Goal: Transaction & Acquisition: Purchase product/service

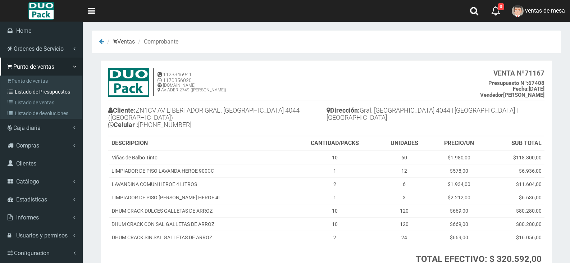
click at [19, 90] on link "Listado de Presupuestos" at bounding box center [42, 91] width 80 height 11
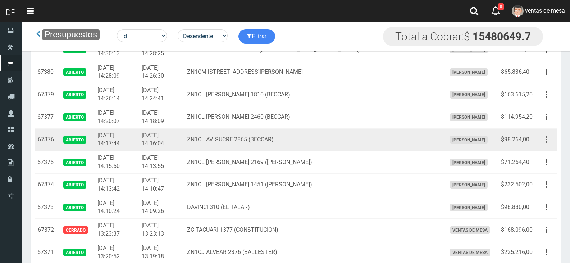
click at [547, 137] on icon "button" at bounding box center [547, 139] width 2 height 13
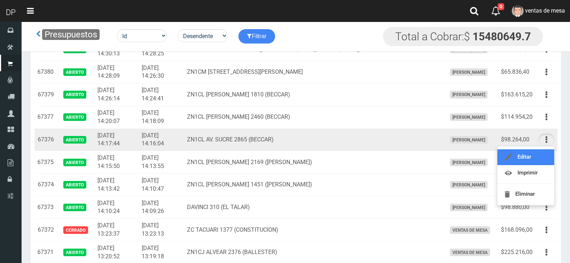
click at [543, 155] on link "Editar" at bounding box center [526, 157] width 57 height 16
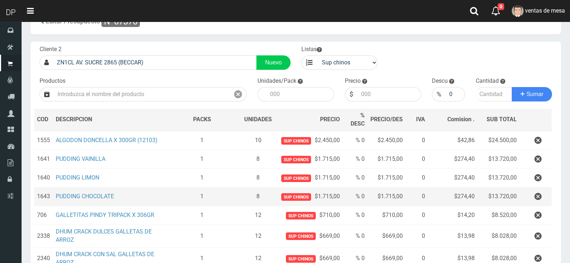
scroll to position [36, 0]
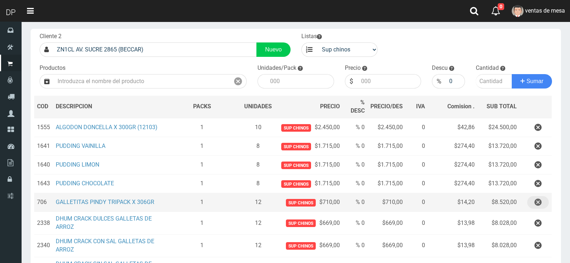
click at [535, 205] on icon "button" at bounding box center [538, 202] width 7 height 13
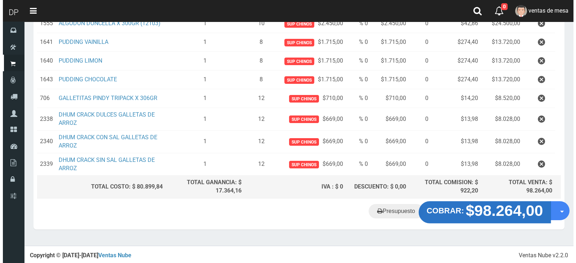
scroll to position [121, 0]
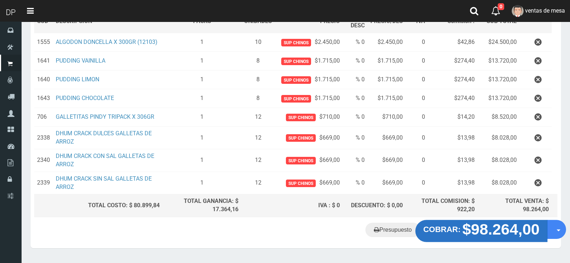
click at [490, 221] on strong "$98.264,00" at bounding box center [501, 229] width 77 height 17
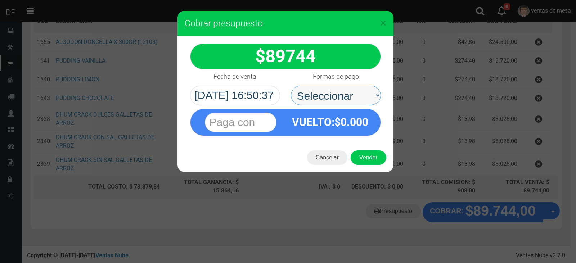
drag, startPoint x: 361, startPoint y: 107, endPoint x: 339, endPoint y: 98, distance: 24.7
click at [339, 92] on select "Seleccionar Efectivo Tarjeta de Crédito Depósito Débito" at bounding box center [336, 95] width 90 height 19
select select "Efectivo"
click at [291, 86] on select "Seleccionar Efectivo Tarjeta de Crédito Depósito Débito" at bounding box center [336, 95] width 90 height 19
click at [362, 149] on div "Cancelar Vender" at bounding box center [285, 157] width 216 height 29
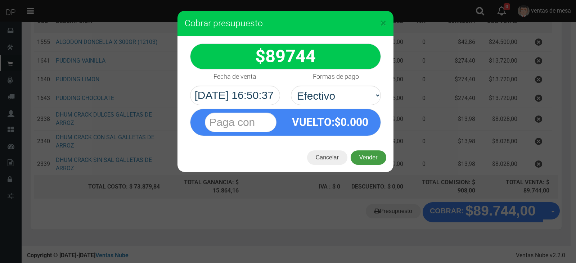
click at [373, 158] on button "Vender" at bounding box center [368, 157] width 36 height 14
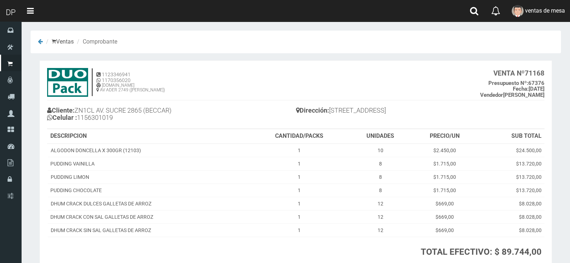
scroll to position [55, 0]
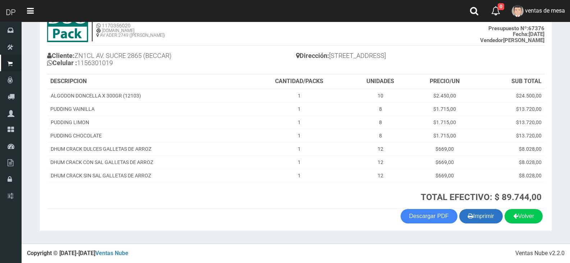
click at [463, 216] on button "Imprimir" at bounding box center [481, 216] width 44 height 14
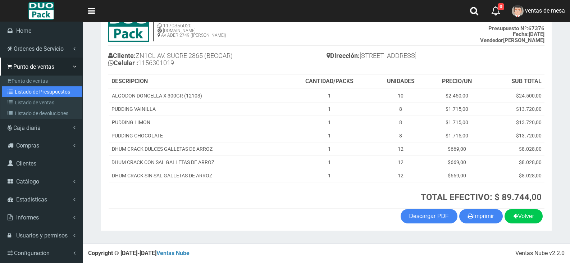
click at [23, 94] on link "Listado de Presupuestos" at bounding box center [42, 91] width 80 height 11
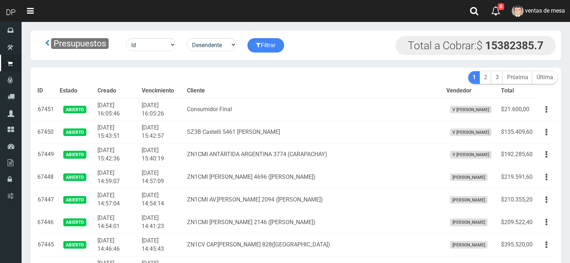
scroll to position [1602, 0]
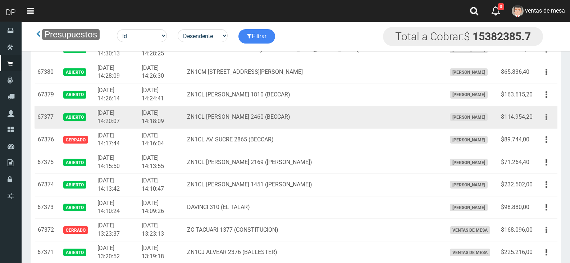
click at [552, 119] on button "button" at bounding box center [547, 117] width 16 height 13
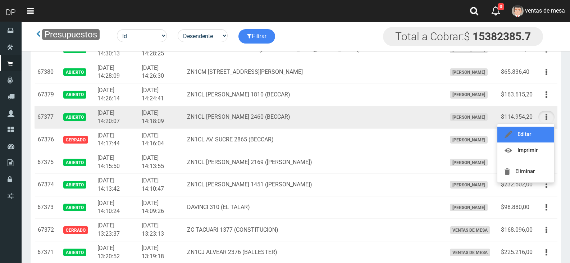
click at [544, 132] on link "Editar" at bounding box center [526, 135] width 57 height 16
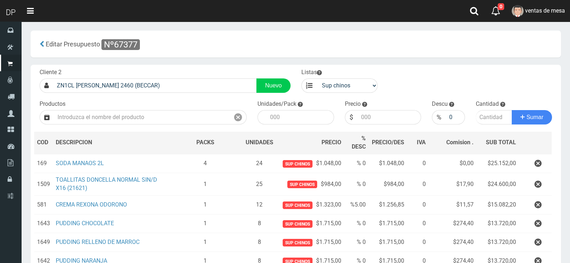
click at [543, 162] on button "button" at bounding box center [539, 163] width 22 height 13
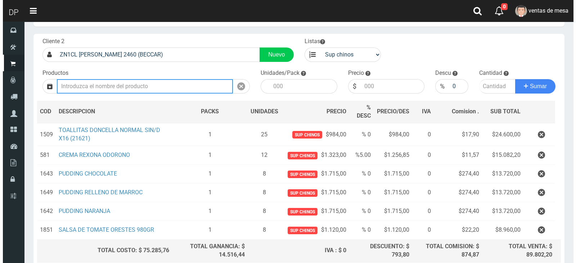
scroll to position [95, 0]
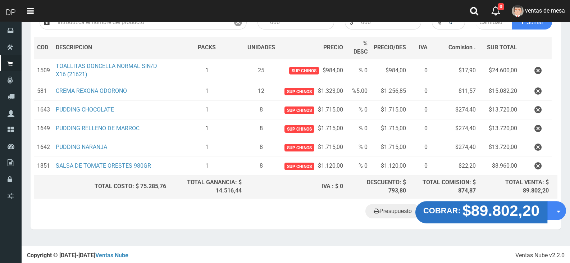
click at [487, 209] on strong "$89.802,20" at bounding box center [501, 210] width 77 height 17
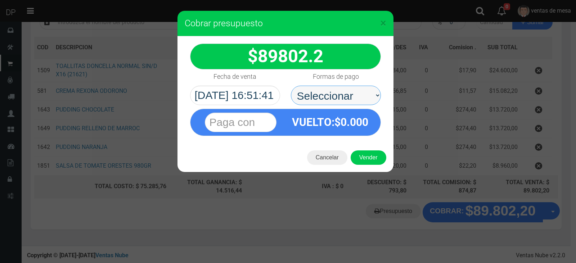
click at [314, 94] on select "Seleccionar Efectivo Tarjeta de Crédito Depósito Débito" at bounding box center [336, 95] width 90 height 19
select select "Efectivo"
click at [291, 86] on select "Seleccionar Efectivo Tarjeta de Crédito Depósito Débito" at bounding box center [336, 95] width 90 height 19
click at [336, 129] on div "VUELTO :$ 0.000" at bounding box center [330, 122] width 90 height 26
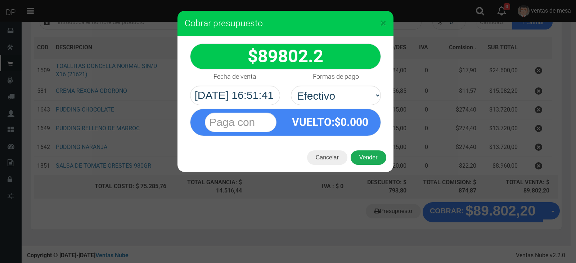
click at [367, 156] on button "Vender" at bounding box center [368, 157] width 36 height 14
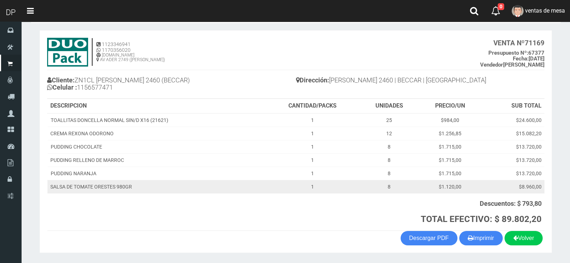
scroll to position [52, 0]
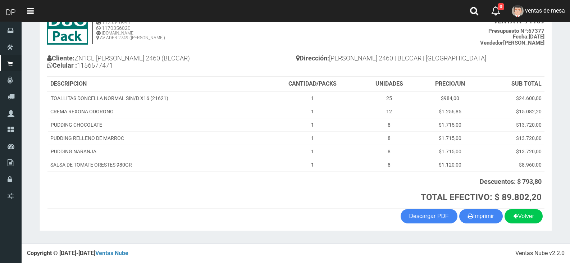
click at [479, 228] on section "1123346941 1170356020 [DOMAIN_NAME] AV ADER 2749 ([PERSON_NAME]) VENTA Nº 71169…" at bounding box center [296, 119] width 513 height 223
click at [480, 222] on button "Imprimir" at bounding box center [481, 216] width 44 height 14
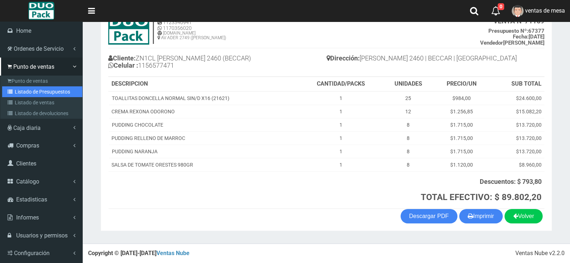
click at [30, 94] on link "Listado de Presupuestos" at bounding box center [42, 91] width 80 height 11
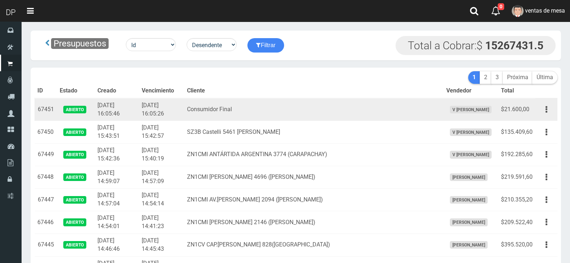
click at [255, 100] on td "Consumidor Final" at bounding box center [313, 109] width 259 height 23
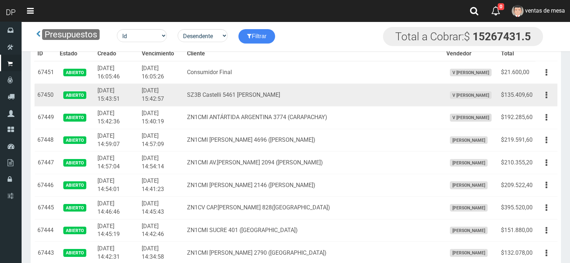
scroll to position [1602, 0]
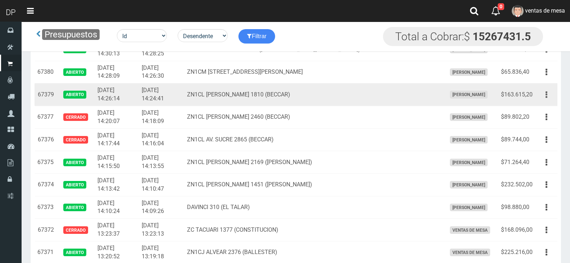
click at [554, 98] on td "Editar Imprimir Eliminar" at bounding box center [547, 94] width 22 height 23
click at [550, 96] on button "button" at bounding box center [547, 95] width 16 height 13
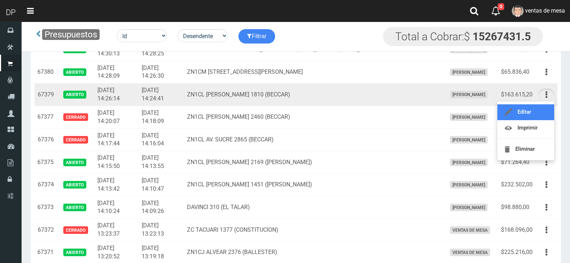
click at [543, 108] on link "Editar" at bounding box center [526, 112] width 57 height 16
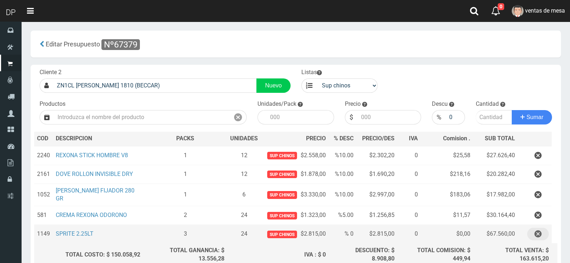
click at [539, 237] on icon "button" at bounding box center [538, 234] width 7 height 13
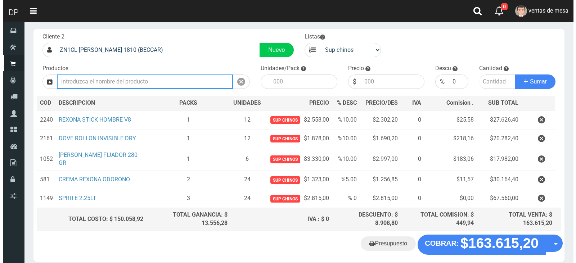
scroll to position [49, 0]
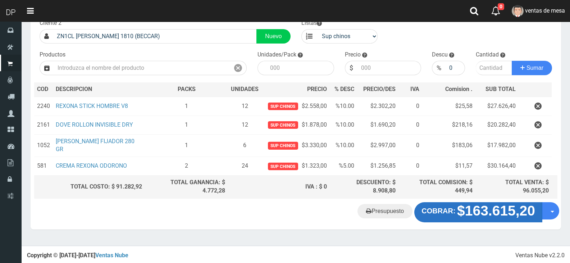
click at [470, 212] on strong "$163.615,20" at bounding box center [496, 210] width 78 height 15
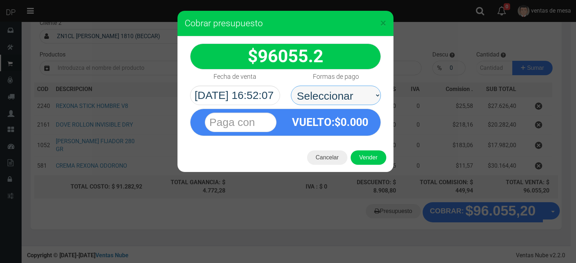
click at [337, 96] on select "Seleccionar Efectivo Tarjeta de Crédito Depósito Débito" at bounding box center [336, 95] width 90 height 19
select select "Efectivo"
click at [291, 86] on select "Seleccionar Efectivo Tarjeta de Crédito Depósito Débito" at bounding box center [336, 95] width 90 height 19
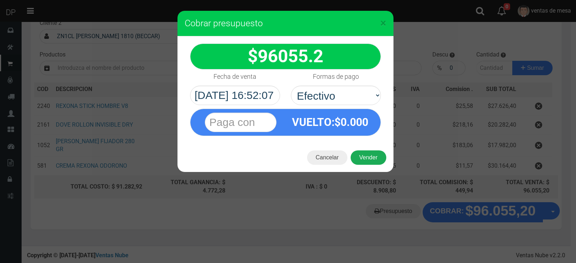
click at [362, 157] on button "Vender" at bounding box center [368, 157] width 36 height 14
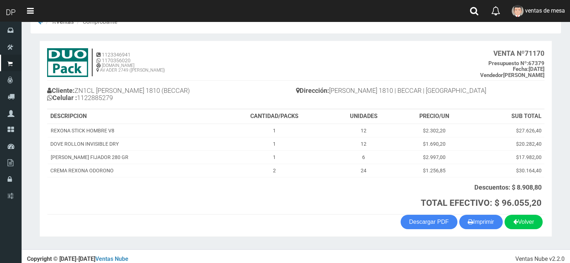
scroll to position [26, 0]
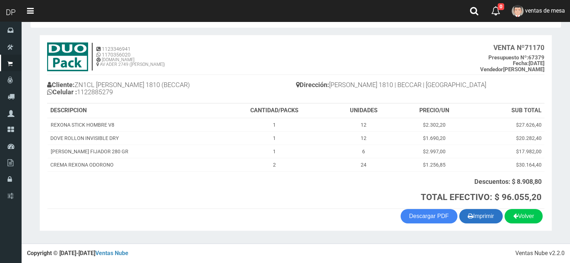
click at [461, 210] on button "Imprimir" at bounding box center [481, 216] width 44 height 14
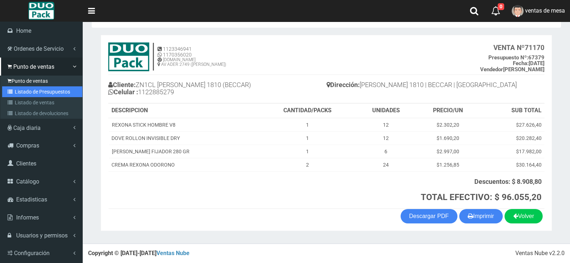
drag, startPoint x: 15, startPoint y: 91, endPoint x: 20, endPoint y: 85, distance: 8.2
click at [15, 91] on link "Listado de Presupuestos" at bounding box center [42, 91] width 80 height 11
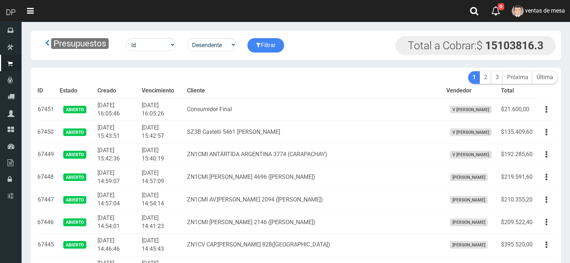
click at [304, 90] on th "Cliente" at bounding box center [313, 91] width 259 height 14
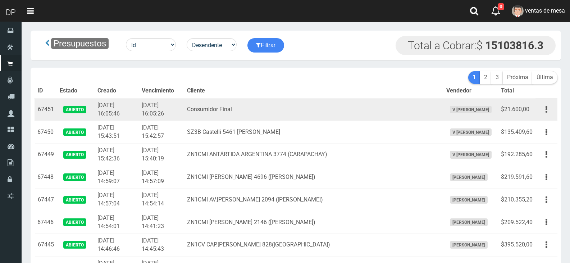
scroll to position [1602, 0]
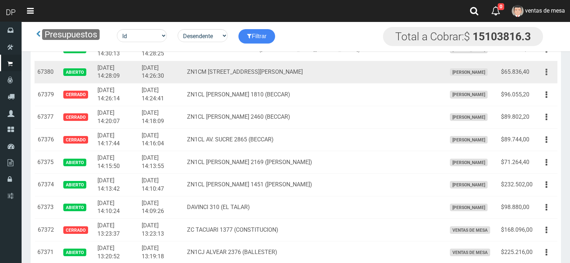
click at [547, 74] on icon "button" at bounding box center [547, 72] width 2 height 13
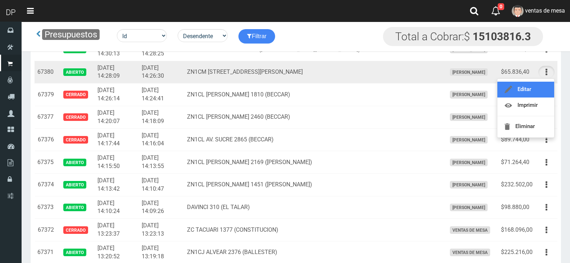
click at [541, 86] on link "Editar" at bounding box center [526, 90] width 57 height 16
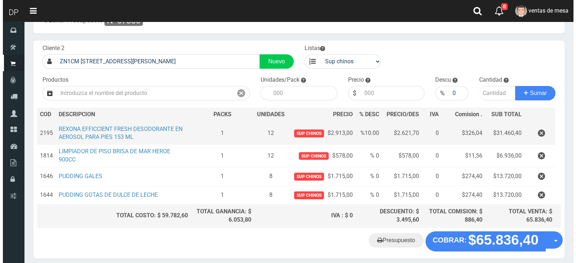
scroll to position [53, 0]
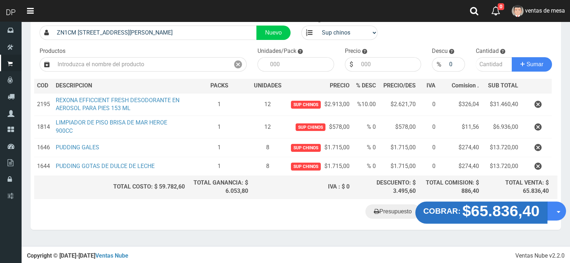
click at [483, 209] on strong "$65.836,40" at bounding box center [501, 210] width 77 height 17
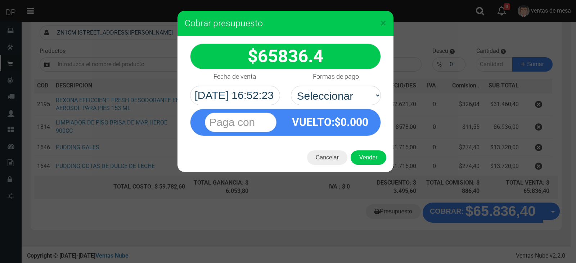
click at [162, 109] on div "× Cobrar presupuesto 65836.4" at bounding box center [288, 131] width 576 height 263
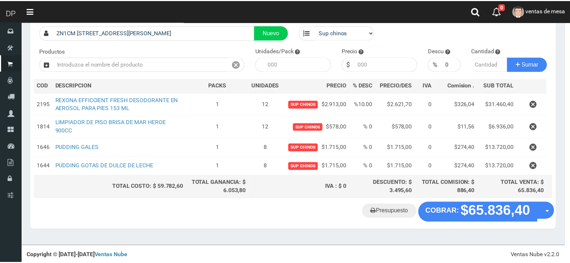
scroll to position [49, 0]
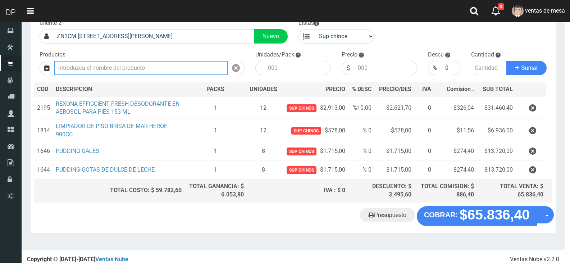
click at [153, 62] on input "text" at bounding box center [141, 68] width 174 height 14
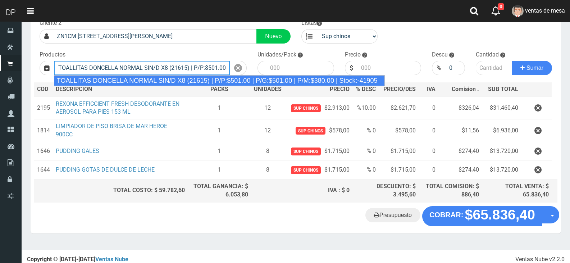
type input "TOALLITAS DONCELLA NORMAL SIN/D X8 (21615) | P/P:$501.00 | P/G:$501.00 | P/M:$3…"
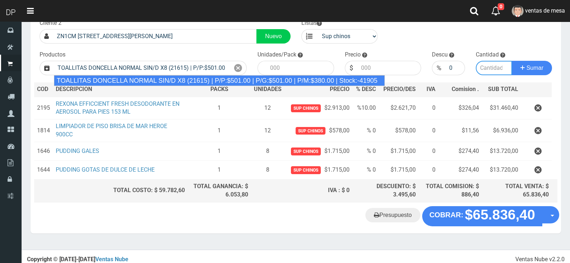
type input "50"
type input "501.00"
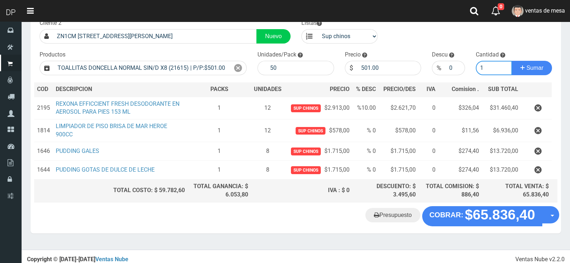
type input "1"
click at [512, 61] on button "Sumar" at bounding box center [532, 68] width 40 height 14
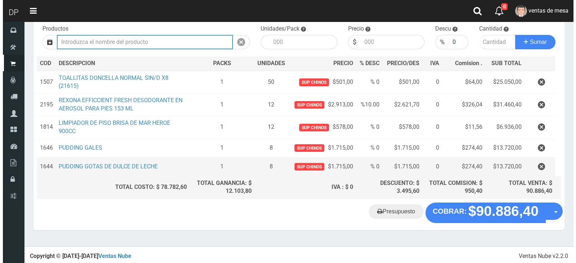
scroll to position [76, 0]
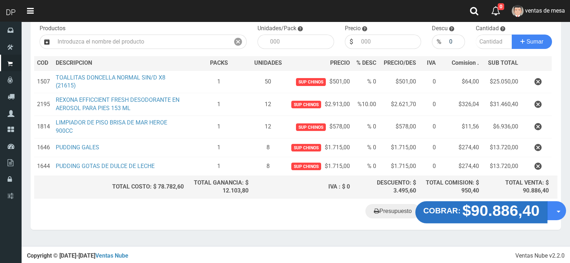
click at [450, 208] on strong "COBRAR:" at bounding box center [442, 211] width 37 height 9
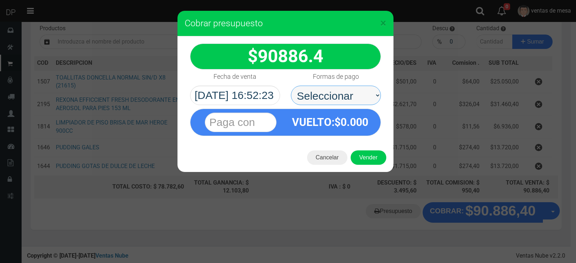
drag, startPoint x: 318, startPoint y: 87, endPoint x: 320, endPoint y: 92, distance: 5.0
click at [318, 87] on select "Seleccionar Efectivo Tarjeta de Crédito Depósito Débito" at bounding box center [336, 95] width 90 height 19
select select "Efectivo"
click at [291, 86] on select "Seleccionar Efectivo Tarjeta de Crédito Depósito Débito" at bounding box center [336, 95] width 90 height 19
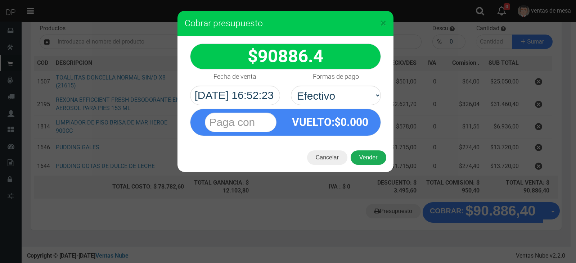
click at [364, 158] on button "Vender" at bounding box center [368, 157] width 36 height 14
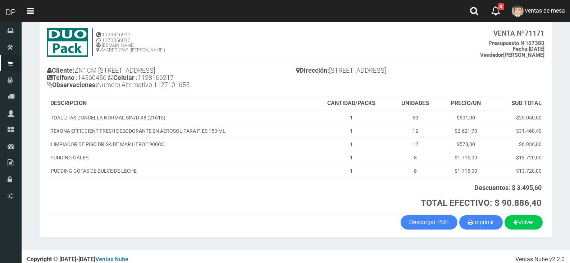
scroll to position [46, 0]
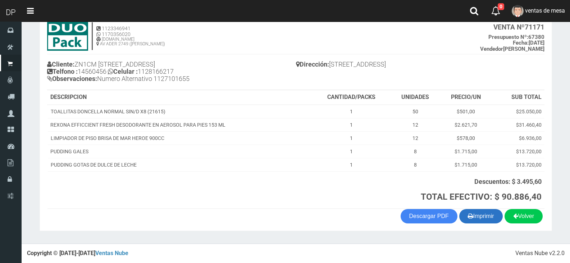
click at [481, 222] on button "Imprimir" at bounding box center [481, 216] width 44 height 14
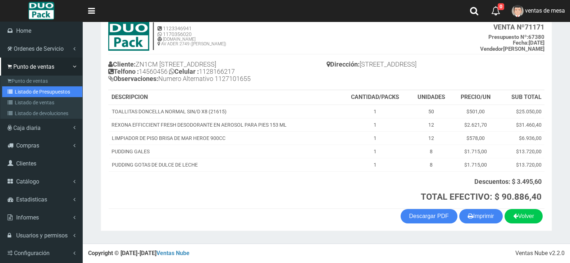
click at [19, 90] on link "Listado de Presupuestos" at bounding box center [42, 91] width 80 height 11
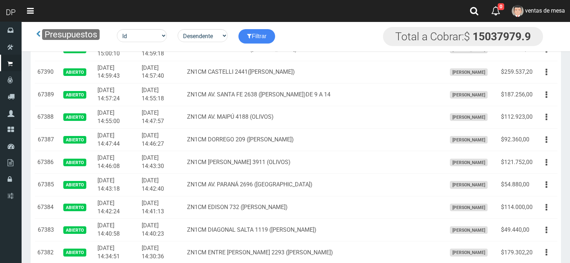
scroll to position [1520, 0]
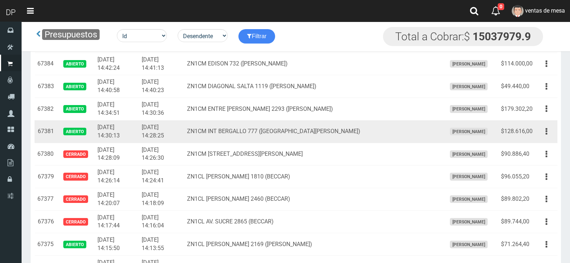
click at [538, 130] on td "Editar Imprimir Eliminar" at bounding box center [547, 131] width 22 height 23
click at [540, 135] on button "button" at bounding box center [547, 131] width 16 height 13
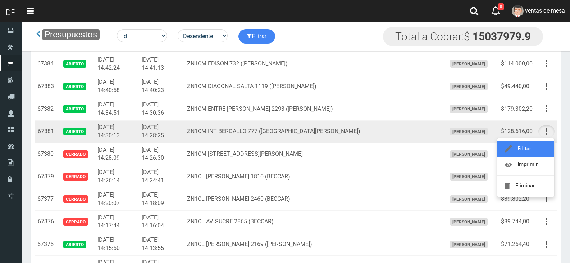
click at [538, 149] on link "Editar" at bounding box center [526, 149] width 57 height 16
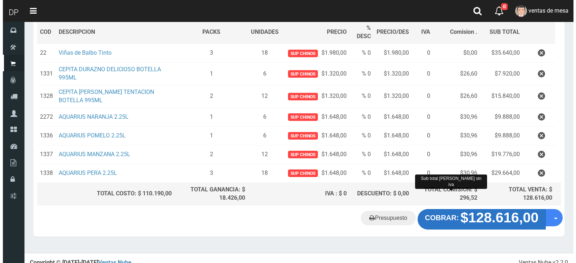
scroll to position [117, 0]
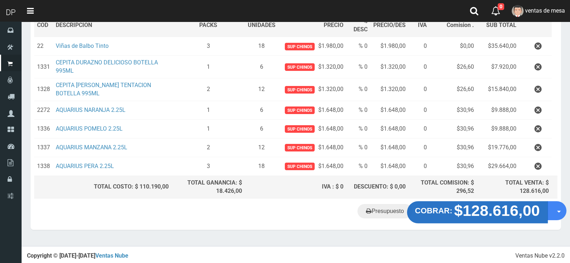
click at [476, 204] on strong "$128.616,00" at bounding box center [497, 210] width 86 height 17
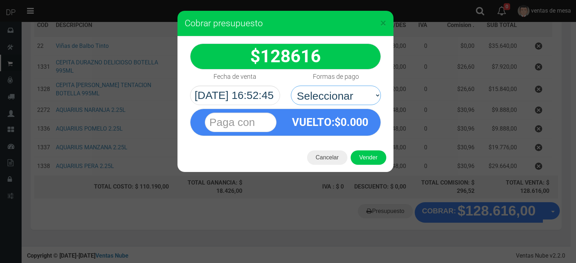
click at [336, 97] on select "Seleccionar Efectivo Tarjeta de Crédito Depósito Débito" at bounding box center [336, 95] width 90 height 19
select select "Efectivo"
click at [291, 86] on select "Seleccionar Efectivo Tarjeta de Crédito Depósito Débito" at bounding box center [336, 95] width 90 height 19
click at [357, 142] on div "128616 :$" at bounding box center [285, 89] width 216 height 107
drag, startPoint x: 363, startPoint y: 155, endPoint x: 367, endPoint y: 154, distance: 4.0
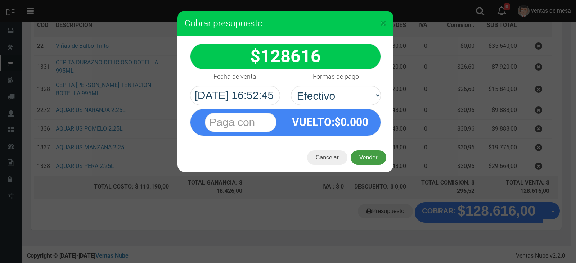
click at [364, 155] on button "Vender" at bounding box center [368, 157] width 36 height 14
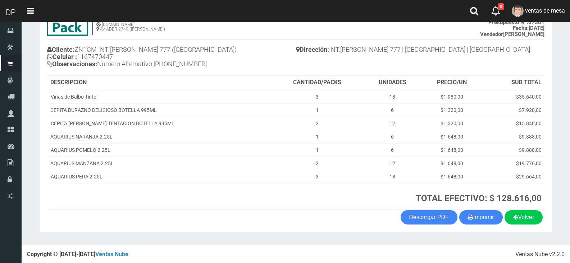
scroll to position [62, 0]
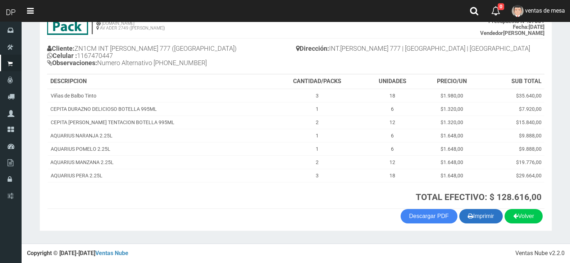
click at [493, 218] on button "Imprimir" at bounding box center [481, 216] width 44 height 14
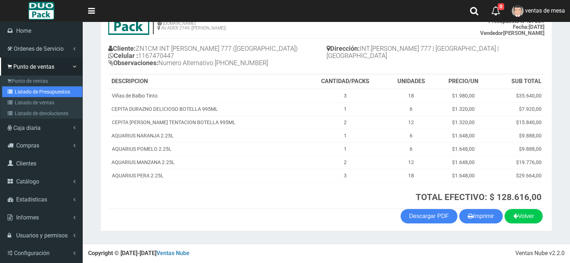
click at [39, 90] on link "Listado de Presupuestos" at bounding box center [42, 91] width 80 height 11
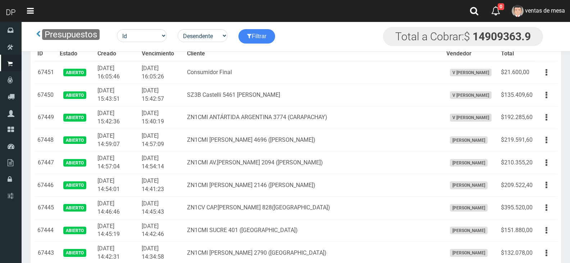
scroll to position [1376, 0]
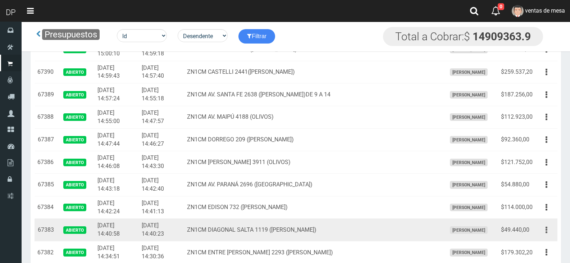
click at [545, 227] on button "button" at bounding box center [547, 230] width 16 height 13
click at [546, 237] on ul "Editar Imprimir Eliminar" at bounding box center [526, 265] width 58 height 59
click at [547, 232] on icon "button" at bounding box center [547, 230] width 2 height 13
click at [544, 245] on link "Editar" at bounding box center [526, 248] width 57 height 16
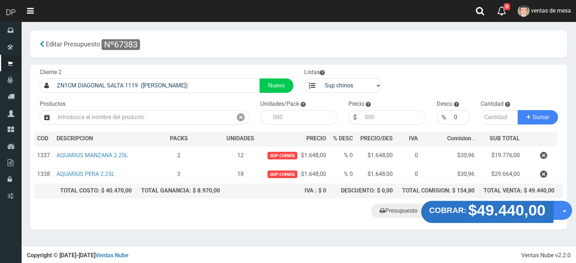
click at [511, 215] on strong "$49.440,00" at bounding box center [506, 210] width 77 height 17
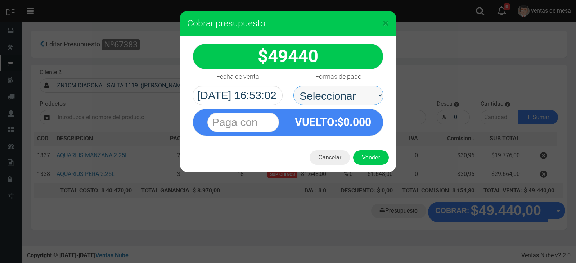
click at [373, 100] on select "Seleccionar Efectivo Tarjeta de Crédito Depósito Débito" at bounding box center [338, 95] width 90 height 19
select select "Efectivo"
click at [293, 86] on select "Seleccionar Efectivo Tarjeta de Crédito Depósito Débito" at bounding box center [338, 95] width 90 height 19
click at [368, 153] on button "Vender" at bounding box center [371, 157] width 36 height 14
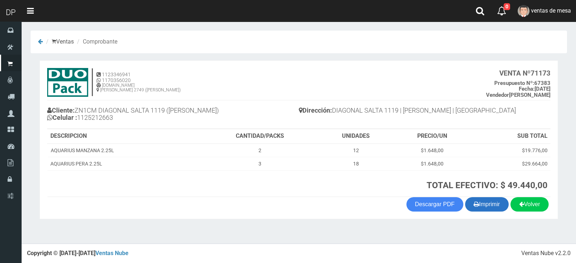
click at [476, 200] on button "Imprimir" at bounding box center [487, 204] width 44 height 14
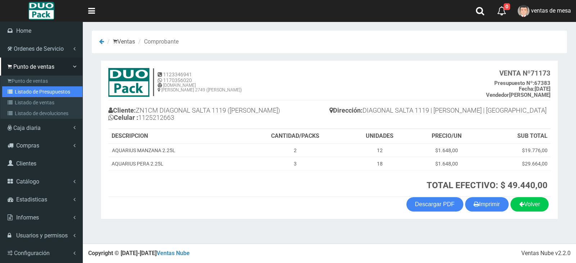
click at [22, 94] on link "Listado de Presupuestos" at bounding box center [42, 91] width 80 height 11
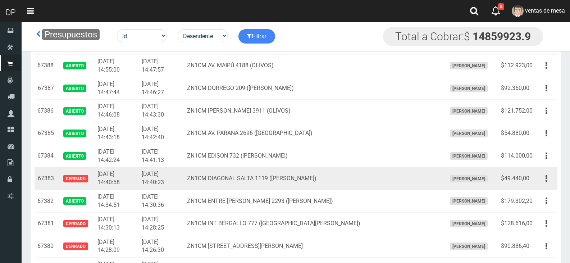
scroll to position [1448, 0]
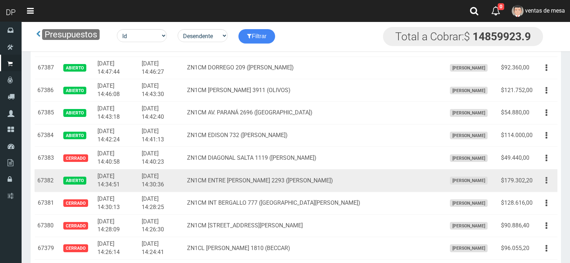
click at [539, 181] on button "button" at bounding box center [547, 180] width 16 height 13
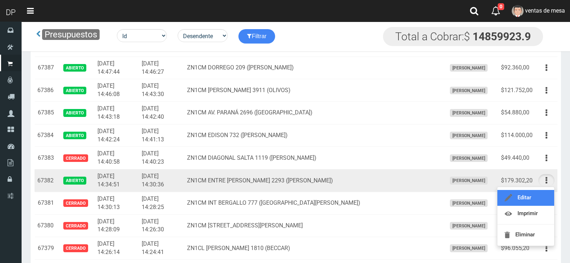
click at [535, 192] on link "Editar" at bounding box center [526, 198] width 57 height 16
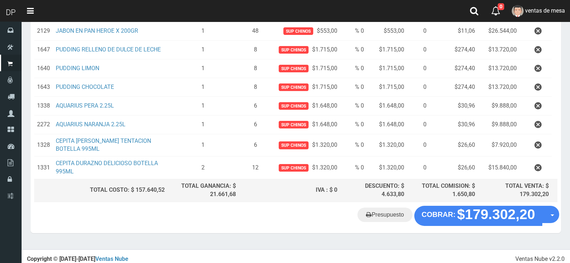
scroll to position [196, 0]
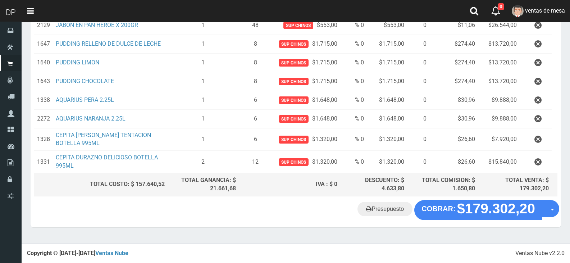
click at [541, 106] on icon "button" at bounding box center [538, 100] width 7 height 13
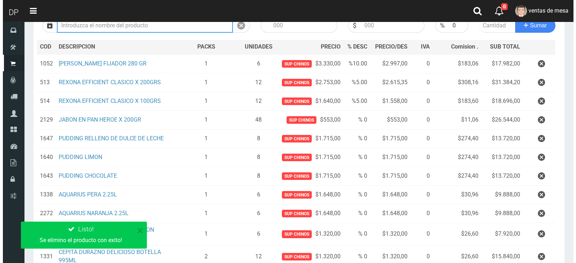
scroll to position [177, 0]
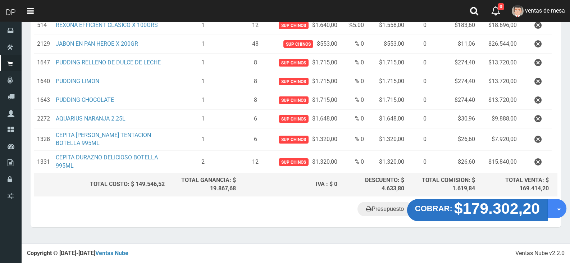
click at [490, 212] on strong "$179.302,20" at bounding box center [497, 208] width 86 height 17
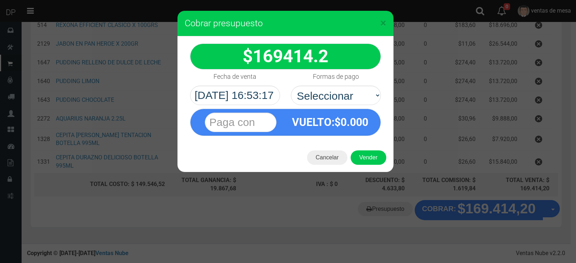
click at [318, 81] on label "Formas de pago" at bounding box center [336, 76] width 46 height 14
click at [318, 86] on select "Seleccionar Efectivo Tarjeta de Crédito Depósito Débito" at bounding box center [336, 95] width 90 height 19
drag, startPoint x: 327, startPoint y: 94, endPoint x: 330, endPoint y: 104, distance: 10.9
click at [327, 94] on select "Seleccionar Efectivo Tarjeta de Crédito Depósito Débito" at bounding box center [336, 95] width 90 height 19
select select "Efectivo"
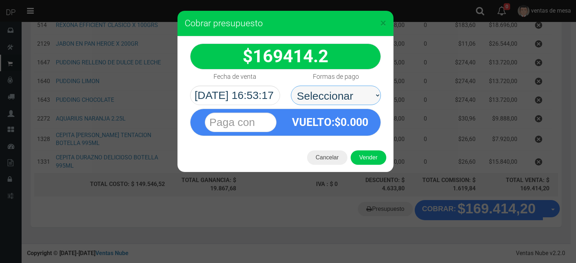
click at [291, 86] on select "Seleccionar Efectivo Tarjeta de Crédito Depósito Débito" at bounding box center [336, 95] width 90 height 19
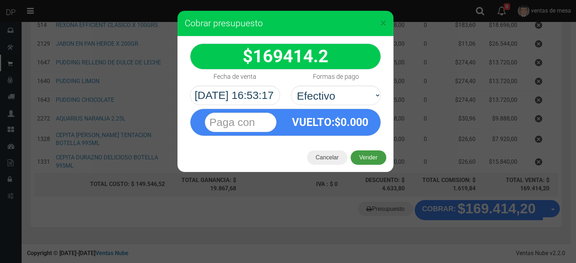
drag, startPoint x: 361, startPoint y: 156, endPoint x: 364, endPoint y: 160, distance: 5.1
click at [362, 157] on button "Vender" at bounding box center [368, 157] width 36 height 14
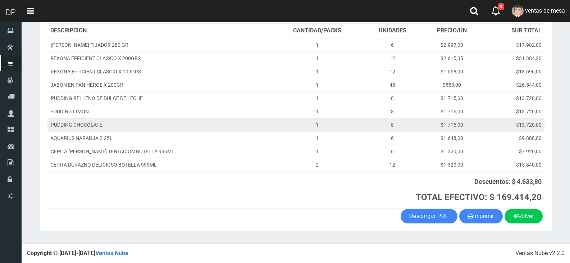
scroll to position [105, 0]
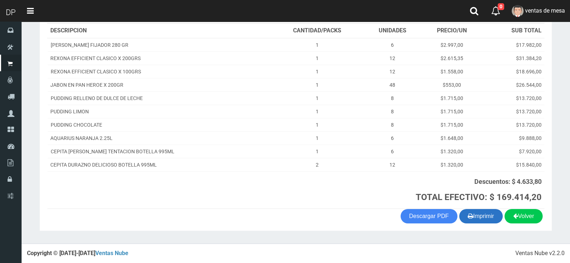
click at [492, 215] on button "Imprimir" at bounding box center [481, 216] width 44 height 14
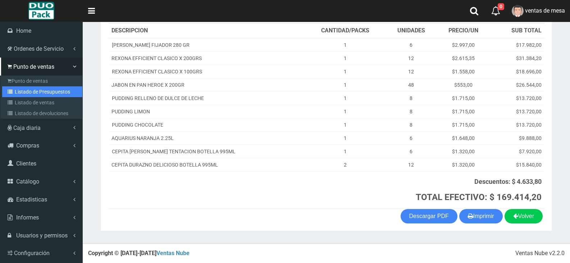
click at [19, 94] on link "Listado de Presupuestos" at bounding box center [42, 91] width 80 height 11
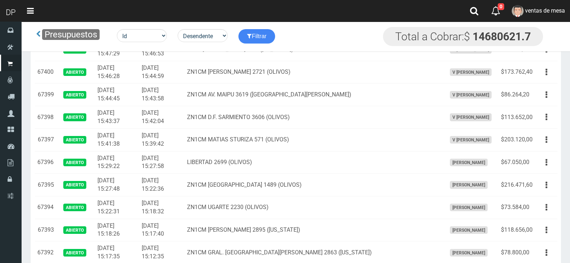
scroll to position [1294, 0]
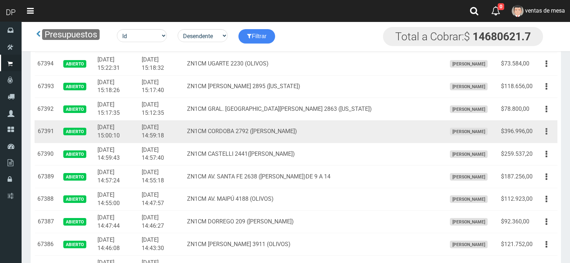
click at [543, 131] on button "button" at bounding box center [547, 131] width 16 height 13
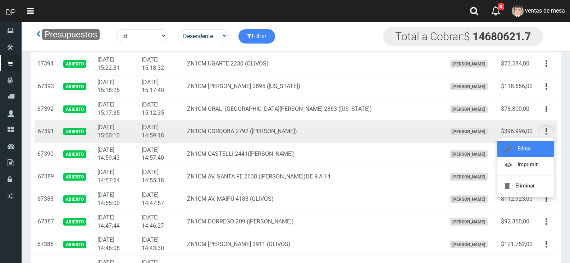
click at [538, 145] on link "Editar" at bounding box center [526, 149] width 57 height 16
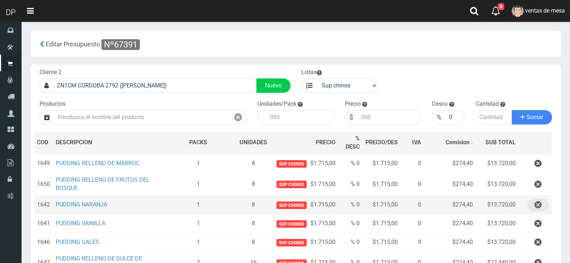
click at [544, 209] on button "button" at bounding box center [539, 205] width 22 height 13
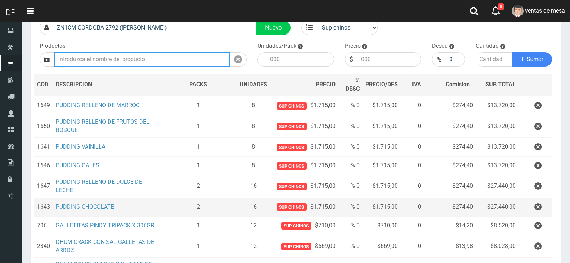
scroll to position [72, 0]
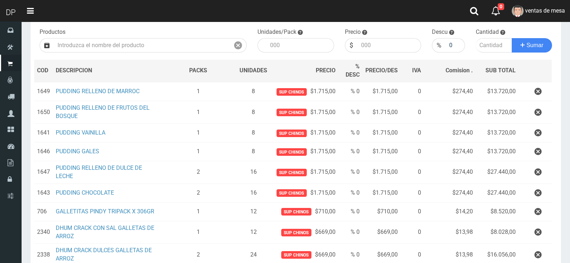
click at [529, 210] on button "button" at bounding box center [539, 211] width 22 height 13
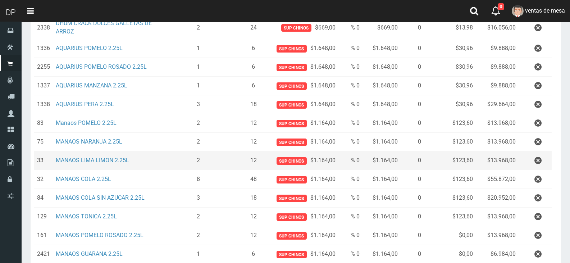
scroll to position [288, 0]
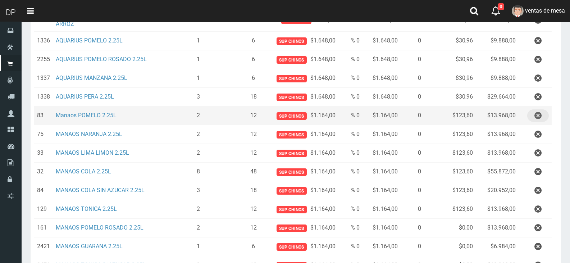
click at [537, 118] on icon "button" at bounding box center [538, 115] width 7 height 13
click at [0, 0] on div "Cargando..." at bounding box center [0, 0] width 0 height 0
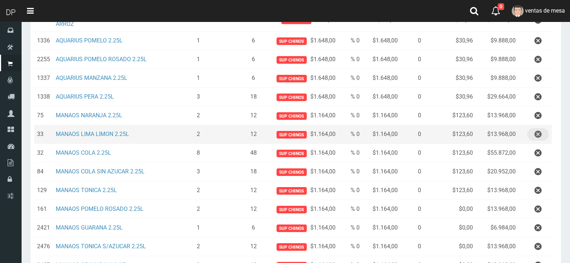
click at [535, 132] on icon "button" at bounding box center [538, 134] width 7 height 13
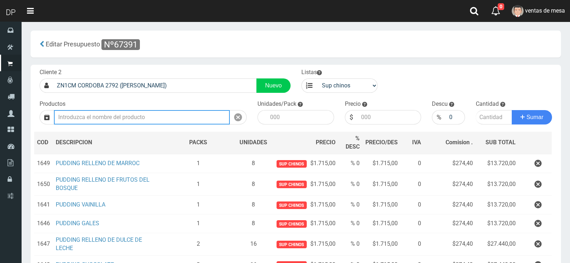
scroll to position [324, 0]
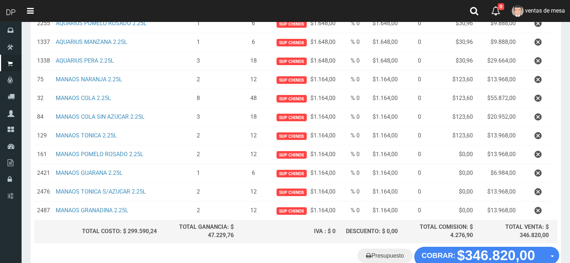
click at [532, 83] on button "button" at bounding box center [539, 79] width 22 height 13
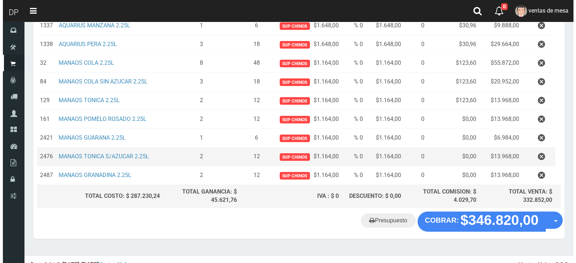
scroll to position [350, 0]
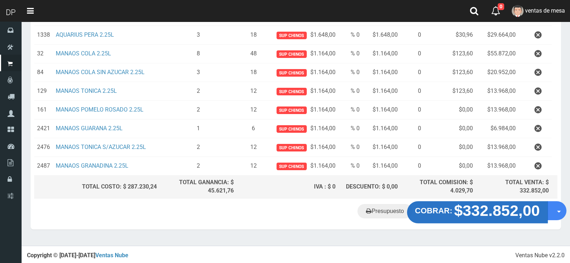
click at [468, 208] on strong "$332.852,00" at bounding box center [497, 210] width 86 height 17
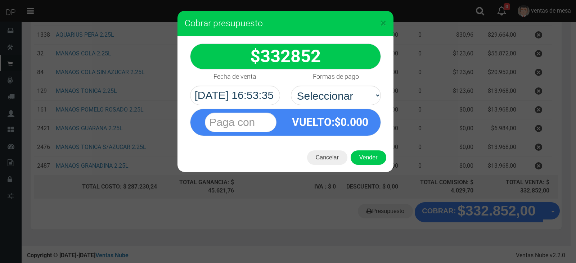
drag, startPoint x: 366, startPoint y: 108, endPoint x: 358, endPoint y: 107, distance: 8.0
click at [366, 108] on div "VUELTO :$ 0.000" at bounding box center [286, 120] width 202 height 31
click at [365, 108] on div "VUELTO :$ 0.000" at bounding box center [286, 120] width 202 height 31
click at [350, 106] on div "VUELTO :$ 0.000" at bounding box center [286, 120] width 202 height 31
click at [357, 107] on div "332852 :$" at bounding box center [285, 89] width 216 height 107
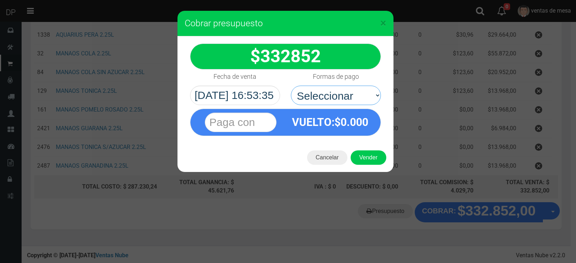
select select "Efectivo"
click at [291, 86] on select "Seleccionar Efectivo Tarjeta de Crédito Depósito Débito" at bounding box center [336, 95] width 90 height 19
click at [372, 156] on button "Vender" at bounding box center [368, 157] width 36 height 14
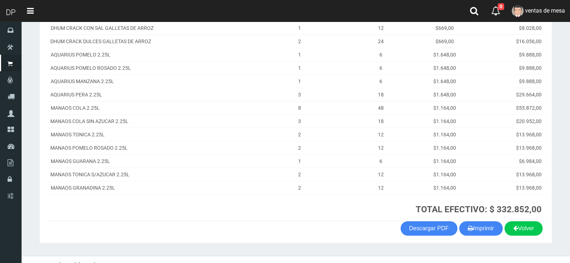
scroll to position [214, 0]
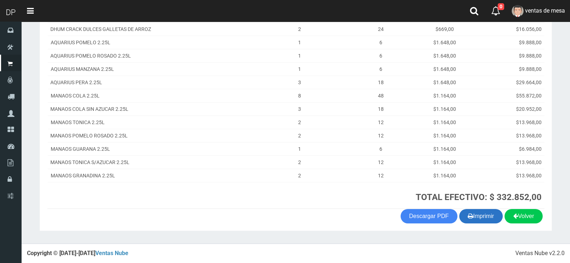
click at [472, 216] on button "Imprimir" at bounding box center [481, 216] width 44 height 14
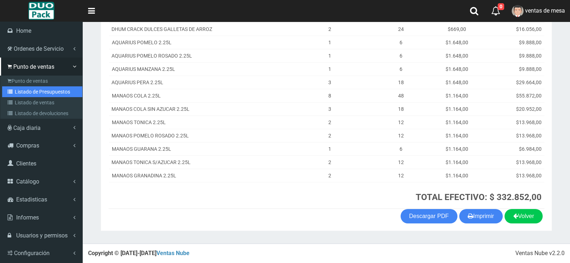
click at [43, 89] on link "Listado de Presupuestos" at bounding box center [42, 91] width 80 height 11
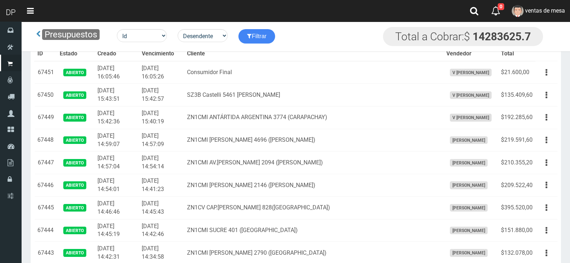
scroll to position [1376, 0]
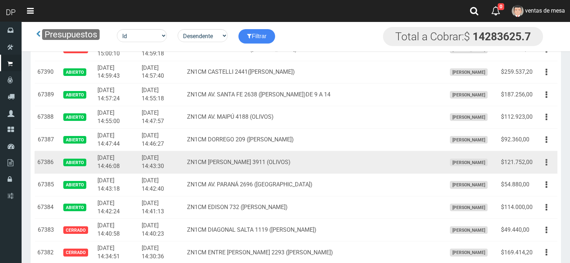
drag, startPoint x: 553, startPoint y: 162, endPoint x: 549, endPoint y: 168, distance: 7.4
click at [552, 162] on button "button" at bounding box center [547, 162] width 16 height 13
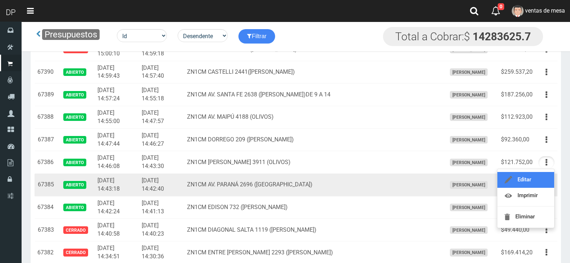
click at [548, 178] on link "Editar" at bounding box center [526, 180] width 57 height 16
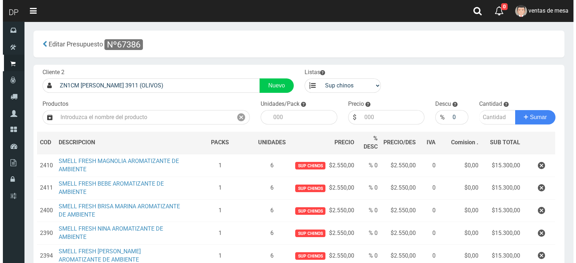
scroll to position [133, 0]
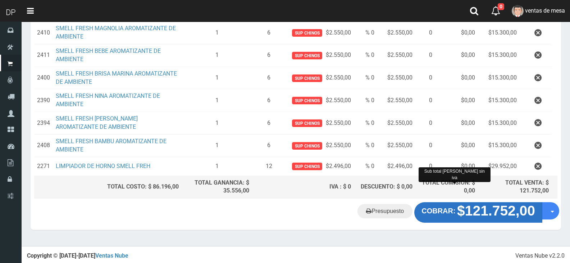
click at [468, 209] on strong "$121.752,00" at bounding box center [496, 210] width 78 height 15
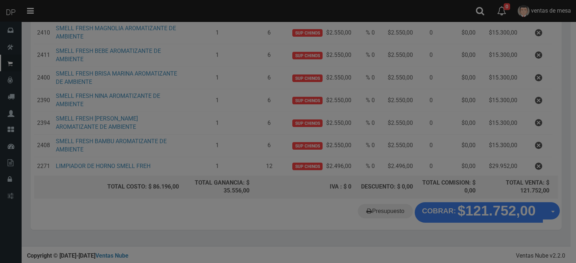
click at [468, 209] on div at bounding box center [288, 131] width 576 height 263
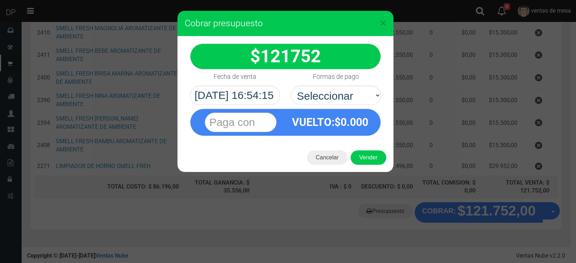
click at [358, 116] on span "0.000" at bounding box center [354, 122] width 28 height 13
click at [357, 114] on div "VUELTO :$ 0.000" at bounding box center [330, 122] width 90 height 26
drag, startPoint x: 351, startPoint y: 89, endPoint x: 351, endPoint y: 100, distance: 11.2
click at [351, 94] on select "Seleccionar Efectivo Tarjeta de Crédito Depósito Débito" at bounding box center [336, 95] width 90 height 19
select select "Efectivo"
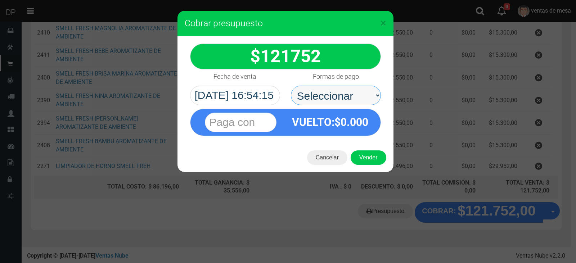
click at [291, 86] on select "Seleccionar Efectivo Tarjeta de Crédito Depósito Débito" at bounding box center [336, 95] width 90 height 19
click at [345, 125] on span "0.000" at bounding box center [354, 122] width 28 height 13
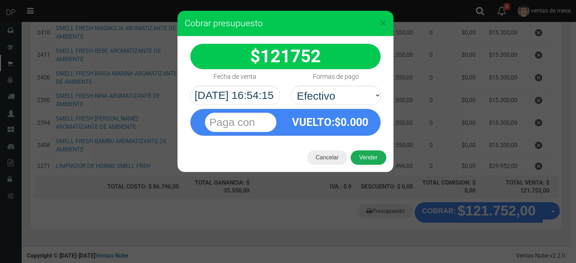
click at [362, 162] on button "Vender" at bounding box center [368, 157] width 36 height 14
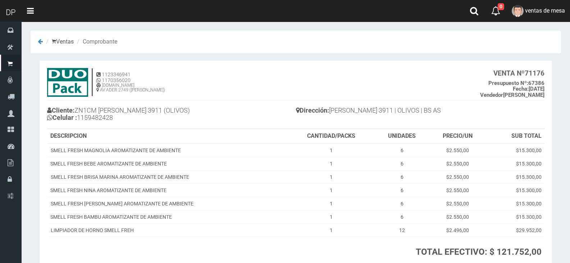
scroll to position [55, 0]
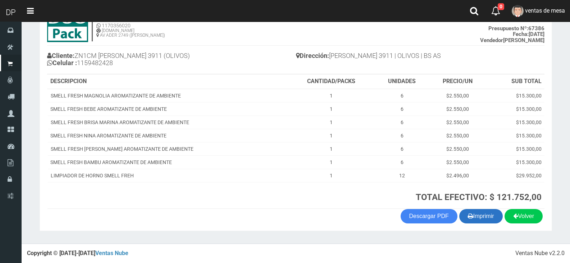
click at [483, 218] on button "Imprimir" at bounding box center [481, 216] width 44 height 14
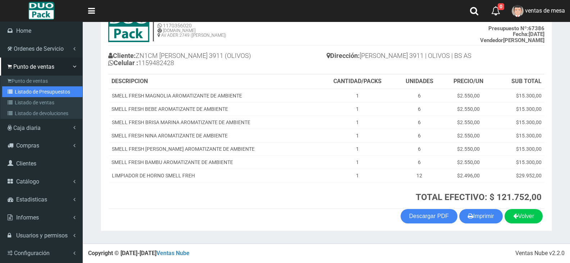
click at [42, 89] on link "Listado de Presupuestos" at bounding box center [42, 91] width 80 height 11
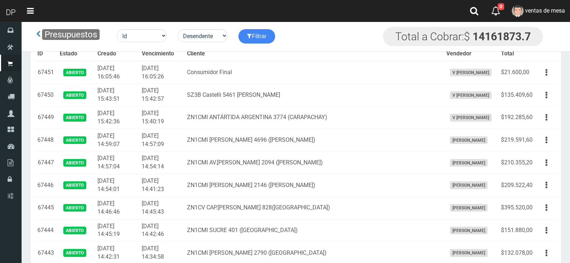
scroll to position [1376, 0]
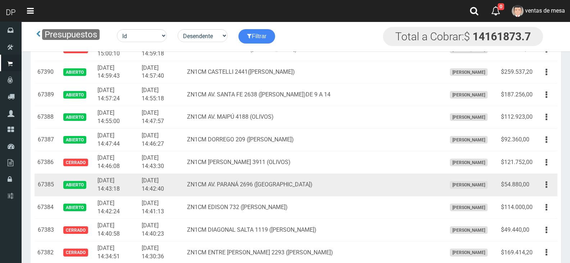
click at [543, 189] on button "button" at bounding box center [547, 184] width 16 height 13
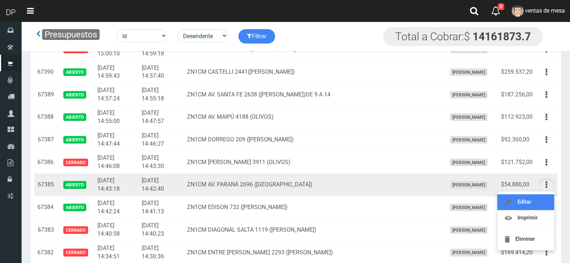
click at [541, 197] on link "Editar" at bounding box center [526, 202] width 57 height 16
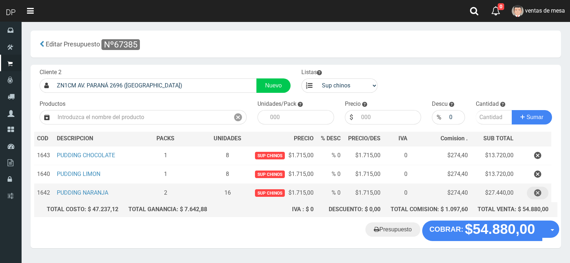
click at [540, 197] on icon "button" at bounding box center [537, 193] width 7 height 13
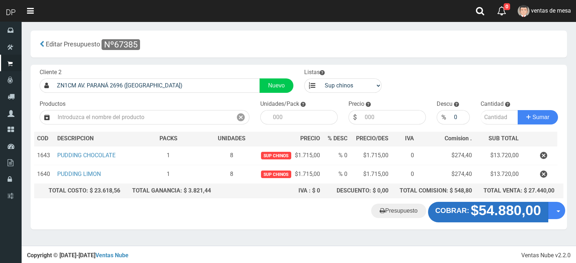
click at [481, 202] on button "COBRAR: $54.880,00" at bounding box center [488, 212] width 120 height 20
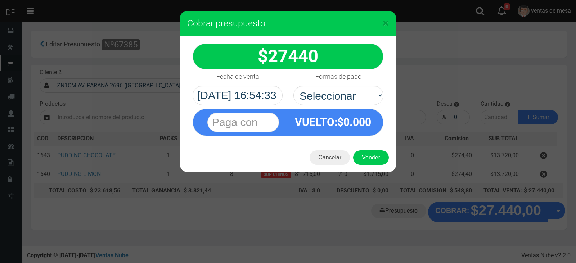
click at [347, 109] on div "VUELTO :$ 0.000" at bounding box center [288, 122] width 191 height 27
drag, startPoint x: 347, startPoint y: 108, endPoint x: 346, endPoint y: 90, distance: 18.0
click at [347, 107] on div "VUELTO :$ 0.000" at bounding box center [288, 120] width 202 height 31
click at [346, 90] on select "Seleccionar Efectivo Tarjeta de Crédito Depósito Débito" at bounding box center [338, 95] width 90 height 19
drag, startPoint x: 346, startPoint y: 90, endPoint x: 347, endPoint y: 109, distance: 19.1
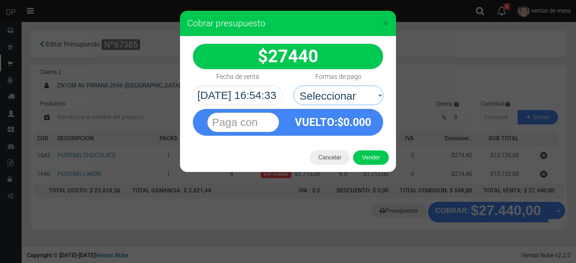
click at [346, 90] on select "Seleccionar Efectivo Tarjeta de Crédito Depósito Débito" at bounding box center [338, 95] width 90 height 19
click at [347, 121] on span "0.000" at bounding box center [357, 122] width 28 height 13
click at [358, 94] on select "Seleccionar Efectivo Tarjeta de Crédito Depósito Débito" at bounding box center [338, 95] width 90 height 19
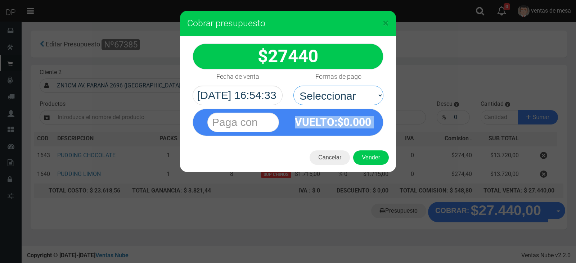
click at [358, 97] on select "Seleccionar Efectivo Tarjeta de Crédito Depósito Débito" at bounding box center [338, 95] width 90 height 19
click at [351, 131] on div "VUELTO :$ 0.000" at bounding box center [333, 122] width 90 height 26
click at [365, 92] on select "Seleccionar Efectivo Tarjeta de Crédito Depósito Débito" at bounding box center [338, 95] width 90 height 19
select select "Efectivo"
click at [293, 86] on select "Seleccionar Efectivo Tarjeta de Crédito Depósito Débito" at bounding box center [338, 95] width 90 height 19
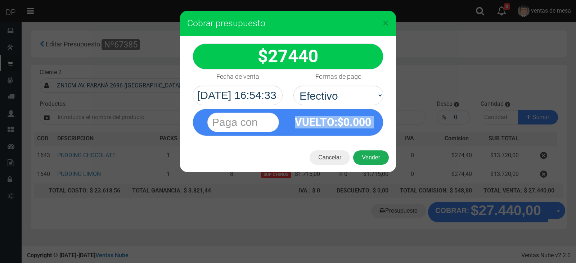
click at [368, 154] on button "Vender" at bounding box center [371, 157] width 36 height 14
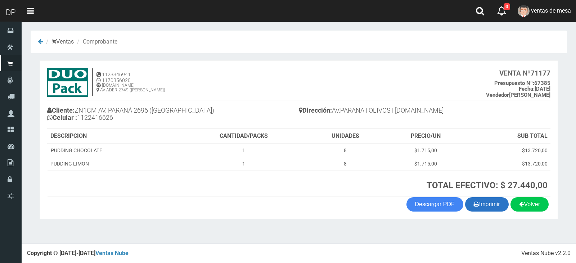
click at [469, 198] on button "Imprimir" at bounding box center [487, 204] width 44 height 14
click at [469, 199] on button "Imprimir" at bounding box center [487, 204] width 44 height 14
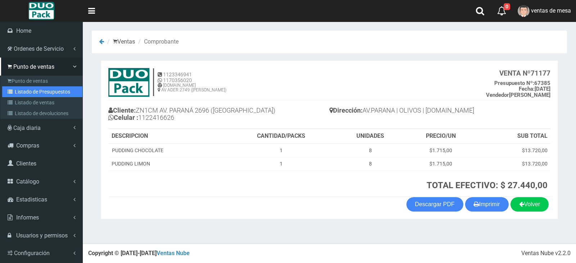
drag, startPoint x: 31, startPoint y: 93, endPoint x: 133, endPoint y: 36, distance: 116.1
click at [31, 93] on link "Listado de Presupuestos" at bounding box center [42, 91] width 80 height 11
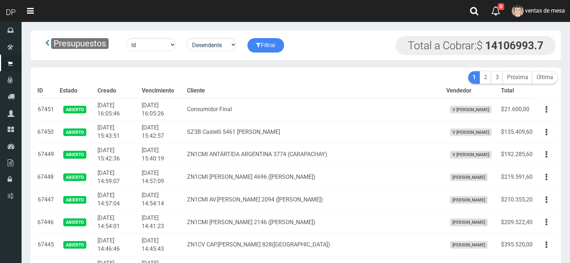
click at [254, 105] on td "Consumidor Final" at bounding box center [313, 109] width 259 height 23
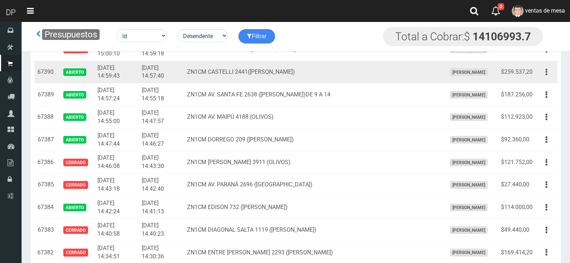
click at [545, 72] on button "button" at bounding box center [547, 72] width 16 height 13
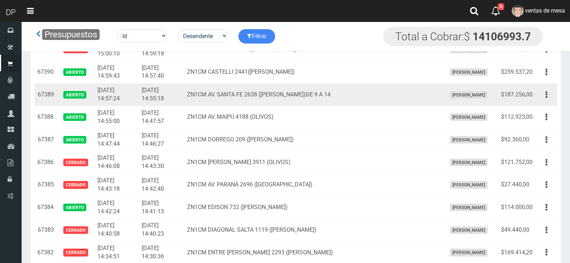
drag, startPoint x: 544, startPoint y: 92, endPoint x: 546, endPoint y: 85, distance: 7.8
click at [544, 92] on button "button" at bounding box center [547, 95] width 16 height 13
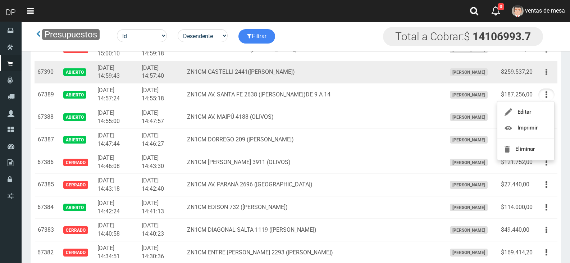
click at [549, 74] on button "button" at bounding box center [547, 72] width 16 height 13
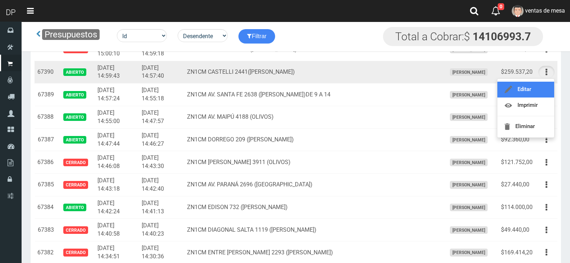
click at [547, 89] on link "Editar" at bounding box center [526, 90] width 57 height 16
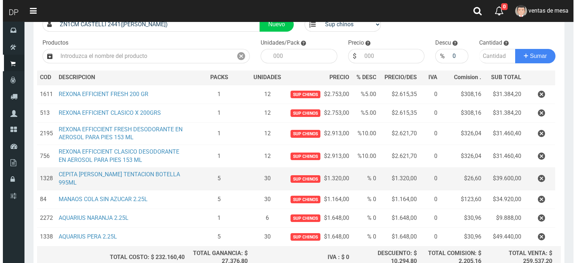
scroll to position [128, 0]
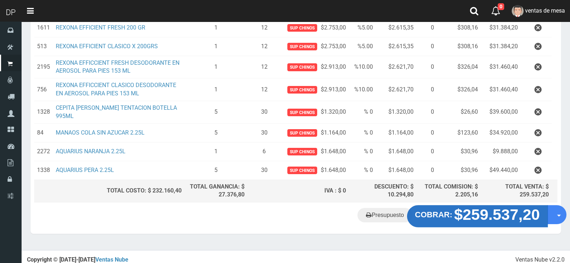
click at [465, 206] on strong "$259.537,20" at bounding box center [497, 214] width 86 height 17
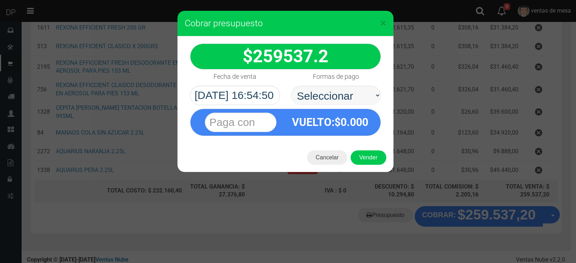
select select "Efectivo"
click at [291, 86] on select "Seleccionar Efectivo Tarjeta de Crédito Depósito Débito" at bounding box center [336, 95] width 90 height 19
click at [368, 156] on button "Vender" at bounding box center [368, 157] width 36 height 14
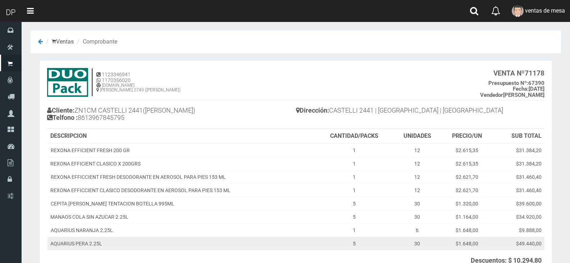
scroll to position [79, 0]
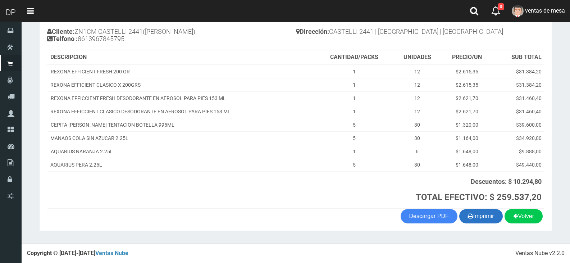
click at [480, 213] on button "Imprimir" at bounding box center [481, 216] width 44 height 14
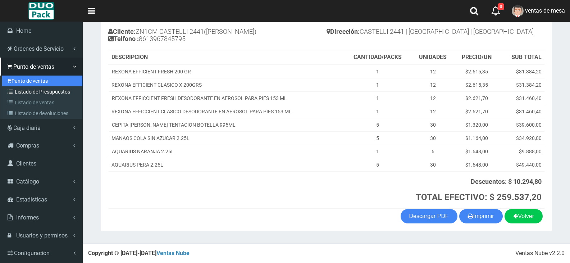
click at [54, 86] on ul "Punto de ventas Listado de Presupuestos Listado de ventas Listado de devolucion…" at bounding box center [41, 97] width 82 height 43
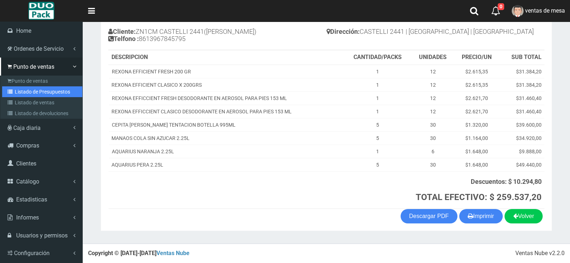
click at [56, 88] on link "Listado de Presupuestos" at bounding box center [42, 91] width 80 height 11
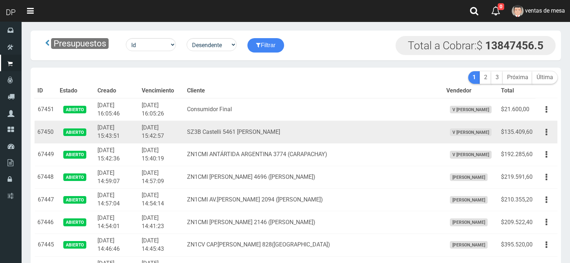
click at [286, 142] on td "SZ3B Castelli 5461 villa adelina" at bounding box center [313, 132] width 259 height 23
click at [286, 142] on td "SZ3B Castelli 5461 [PERSON_NAME]" at bounding box center [313, 132] width 259 height 23
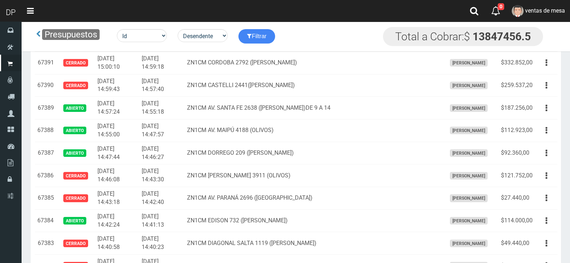
scroll to position [1375, 0]
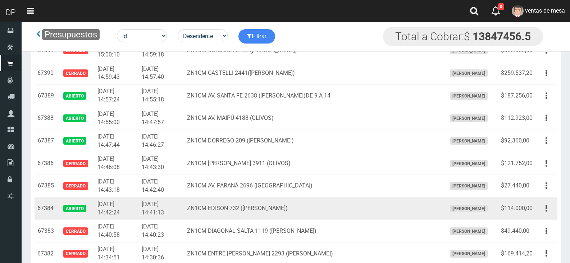
drag, startPoint x: 544, startPoint y: 204, endPoint x: 543, endPoint y: 218, distance: 14.4
click at [545, 204] on button "button" at bounding box center [547, 208] width 16 height 13
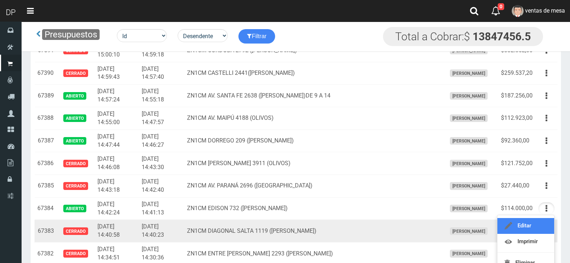
click at [540, 228] on link "Editar" at bounding box center [526, 226] width 57 height 16
click at [540, 228] on button "button" at bounding box center [547, 231] width 16 height 13
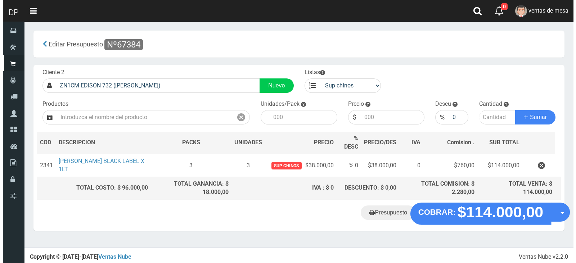
scroll to position [1, 0]
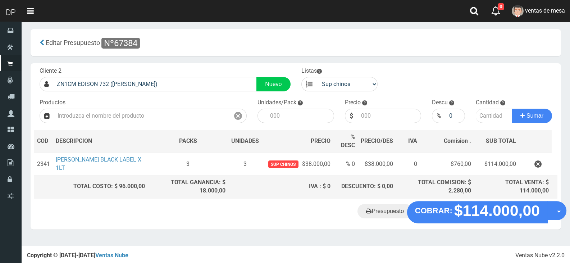
click at [485, 221] on div "Presupuesto COBRAR: $114.000,00 Opciones" at bounding box center [296, 215] width 531 height 27
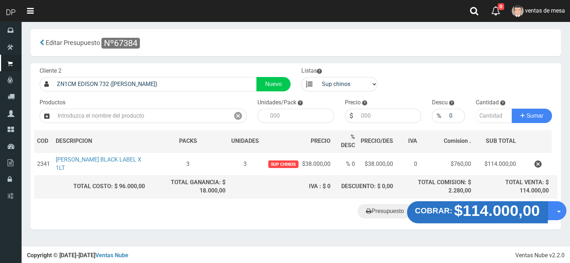
click at [484, 215] on strong "$114.000,00" at bounding box center [497, 210] width 86 height 17
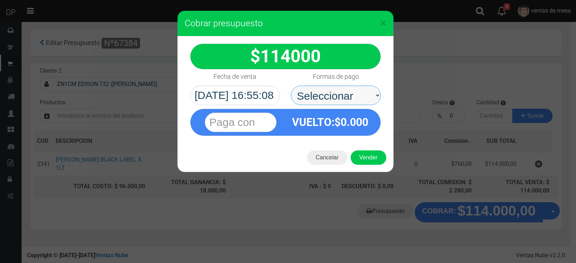
click at [364, 101] on select "Seleccionar Efectivo Tarjeta de Crédito Depósito Débito" at bounding box center [336, 95] width 90 height 19
select select "Efectivo"
click at [291, 86] on select "Seleccionar Efectivo Tarjeta de Crédito Depósito Débito" at bounding box center [336, 95] width 90 height 19
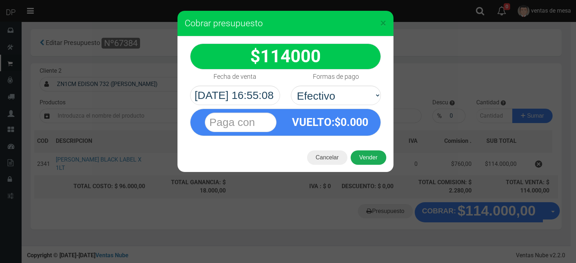
click at [364, 157] on button "Vender" at bounding box center [368, 157] width 36 height 14
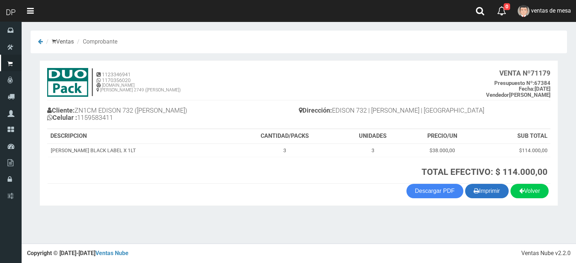
click at [494, 198] on button "Imprimir" at bounding box center [487, 191] width 44 height 14
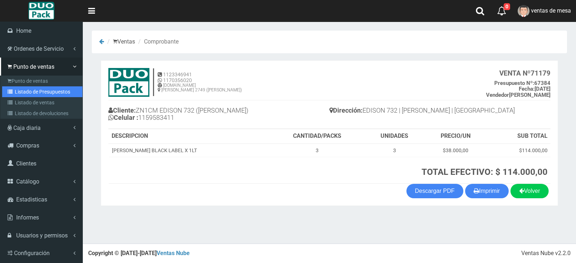
click at [14, 91] on icon at bounding box center [11, 91] width 7 height 5
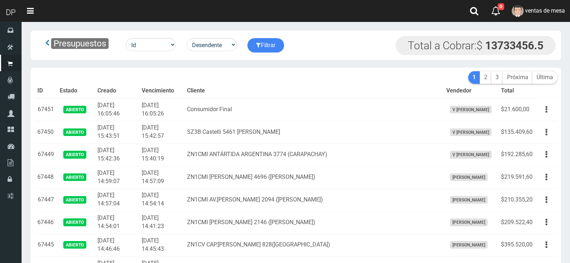
click at [267, 90] on th "Cliente" at bounding box center [313, 91] width 259 height 14
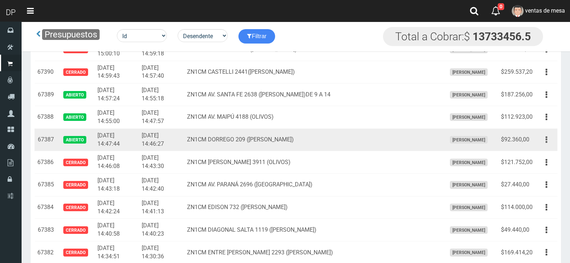
drag, startPoint x: 534, startPoint y: 144, endPoint x: 543, endPoint y: 144, distance: 9.7
click at [535, 144] on td "$92.360,00" at bounding box center [516, 139] width 37 height 23
click at [547, 143] on icon "button" at bounding box center [547, 139] width 2 height 13
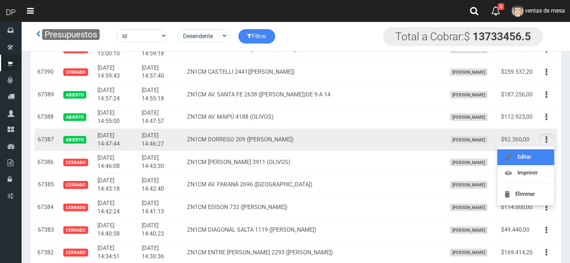
click at [542, 152] on link "Editar" at bounding box center [526, 157] width 57 height 16
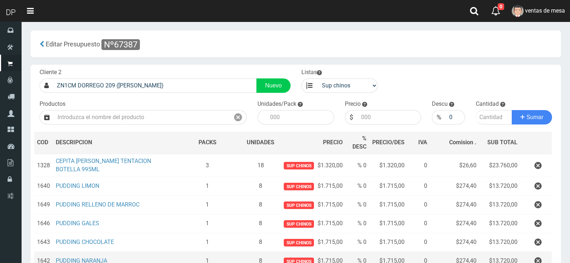
scroll to position [95, 0]
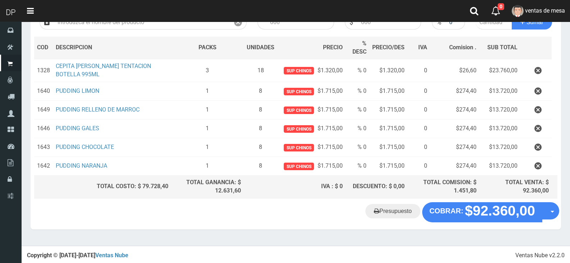
click at [536, 167] on icon "button" at bounding box center [538, 166] width 7 height 13
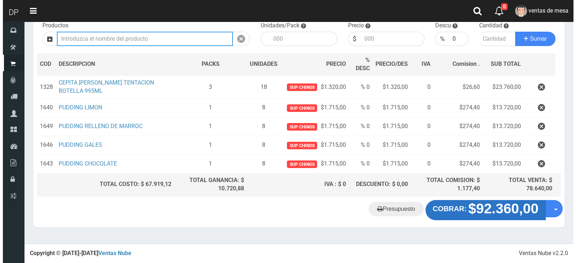
scroll to position [76, 0]
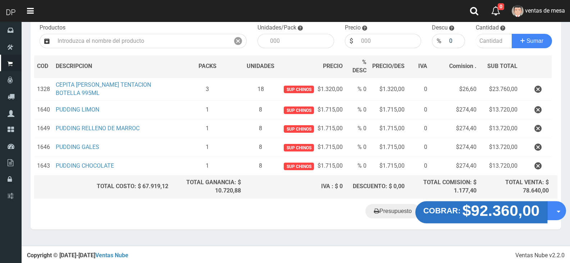
click at [466, 216] on strong "$92.360,00" at bounding box center [501, 210] width 77 height 17
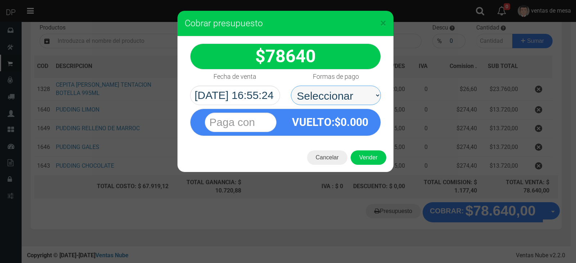
click at [344, 94] on select "Seleccionar Efectivo Tarjeta de Crédito Depósito Débito" at bounding box center [336, 95] width 90 height 19
select select "Efectivo"
click at [291, 86] on select "Seleccionar Efectivo Tarjeta de Crédito Depósito Débito" at bounding box center [336, 95] width 90 height 19
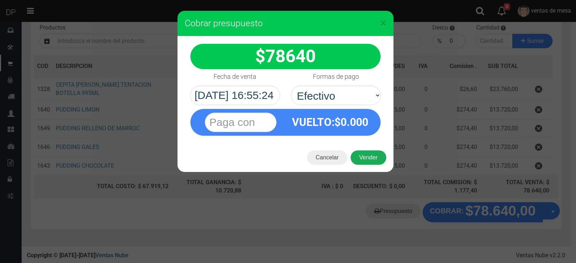
click at [359, 154] on button "Vender" at bounding box center [368, 157] width 36 height 14
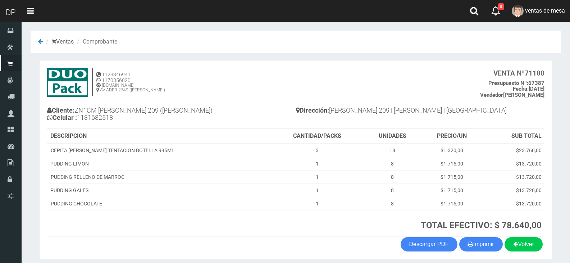
scroll to position [28, 0]
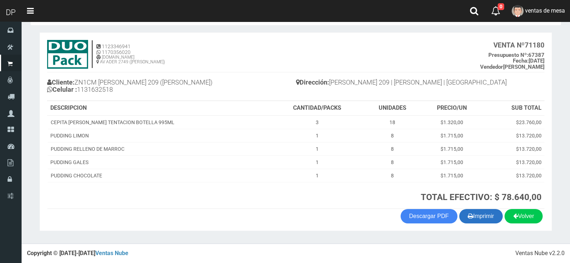
click at [484, 214] on button "Imprimir" at bounding box center [481, 216] width 44 height 14
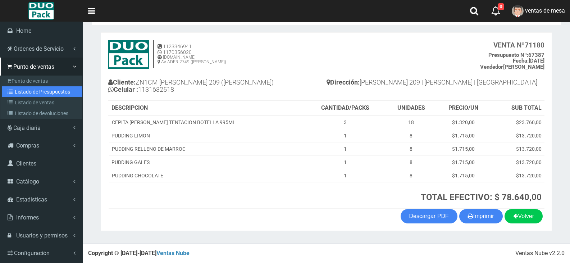
click at [20, 91] on link "Listado de Presupuestos" at bounding box center [42, 91] width 80 height 11
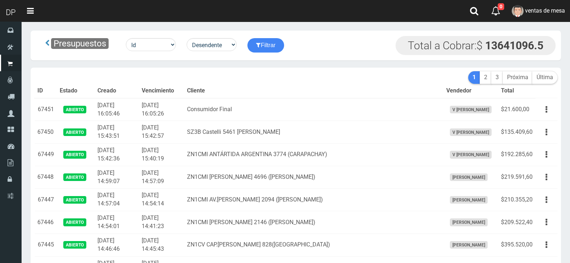
click at [311, 94] on th "Cliente" at bounding box center [313, 91] width 259 height 14
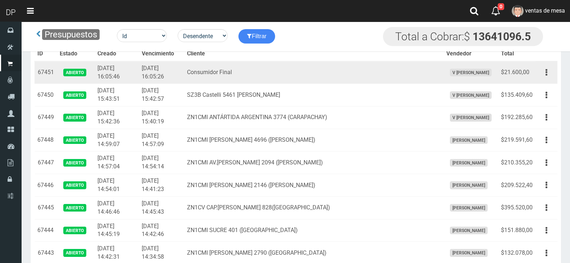
scroll to position [1376, 0]
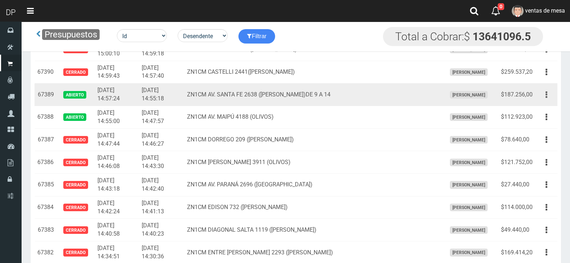
click at [547, 96] on icon "button" at bounding box center [547, 95] width 2 height 13
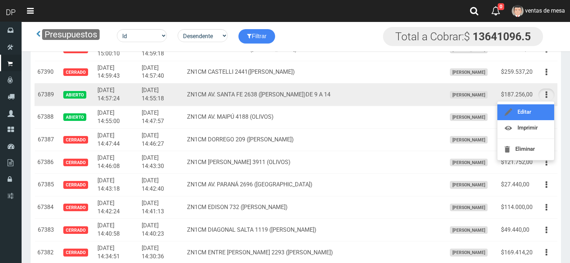
click at [542, 107] on link "Editar" at bounding box center [526, 112] width 57 height 16
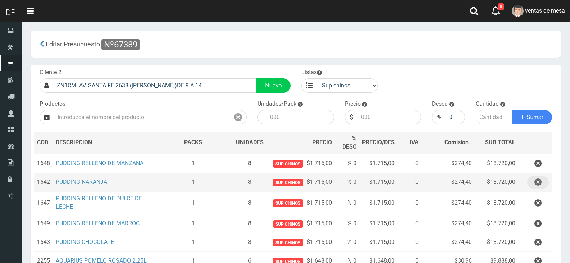
click at [535, 187] on icon "button" at bounding box center [538, 182] width 7 height 13
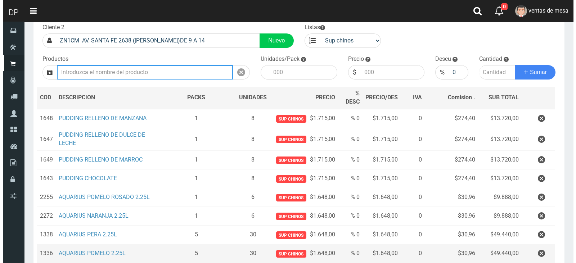
scroll to position [132, 0]
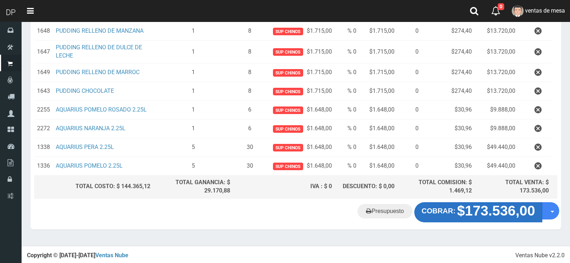
click at [453, 218] on button "COBRAR: $173.536,00" at bounding box center [479, 212] width 128 height 20
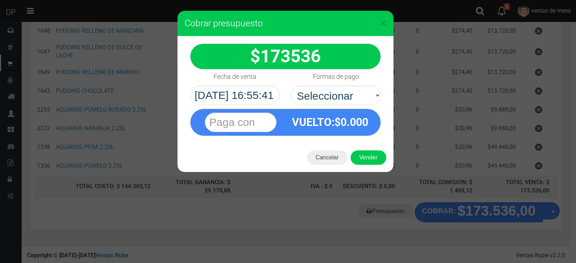
click at [305, 94] on select "Seleccionar Efectivo Tarjeta de Crédito Depósito Débito" at bounding box center [336, 95] width 90 height 19
select select "Efectivo"
click at [291, 86] on select "Seleccionar Efectivo Tarjeta de Crédito Depósito Débito" at bounding box center [336, 95] width 90 height 19
click at [368, 166] on div "Cancelar Vender" at bounding box center [285, 157] width 216 height 29
click at [367, 158] on button "Vender" at bounding box center [368, 157] width 36 height 14
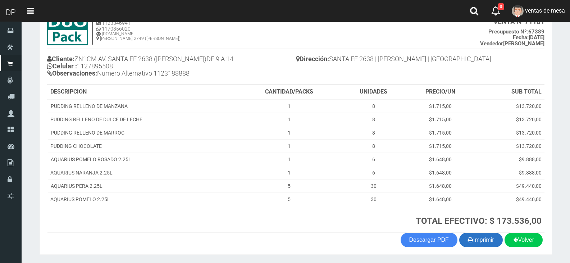
scroll to position [75, 0]
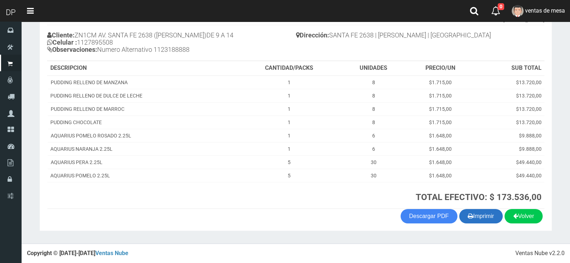
click at [475, 212] on button "Imprimir" at bounding box center [481, 216] width 44 height 14
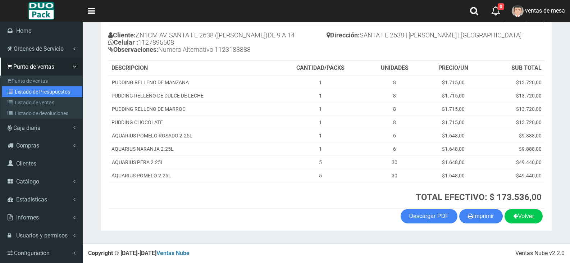
click at [22, 90] on link "Listado de Presupuestos" at bounding box center [42, 91] width 80 height 11
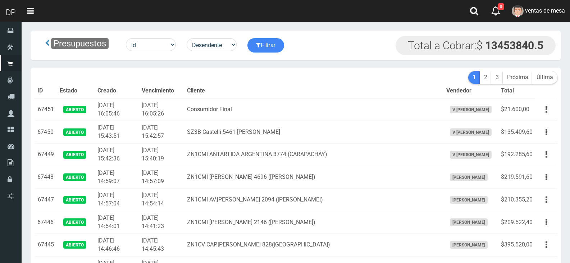
drag, startPoint x: 0, startPoint y: 0, endPoint x: 322, endPoint y: 96, distance: 335.7
click at [322, 96] on th "Cliente" at bounding box center [313, 91] width 259 height 14
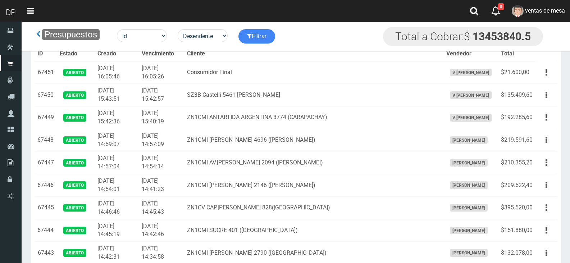
scroll to position [1376, 0]
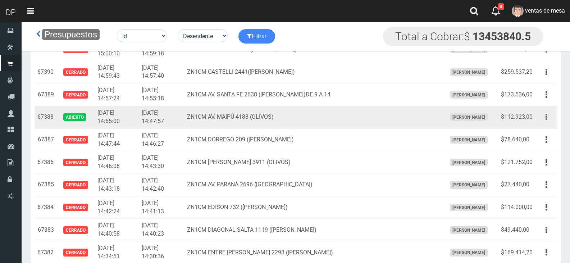
click at [540, 117] on button "button" at bounding box center [547, 117] width 16 height 13
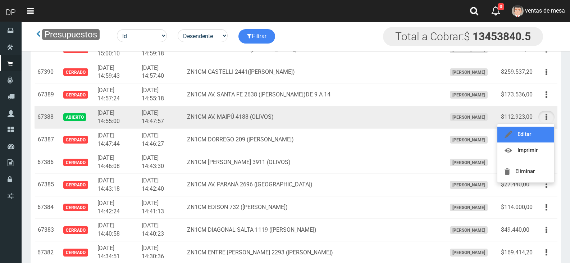
click at [536, 136] on link "Editar" at bounding box center [526, 135] width 57 height 16
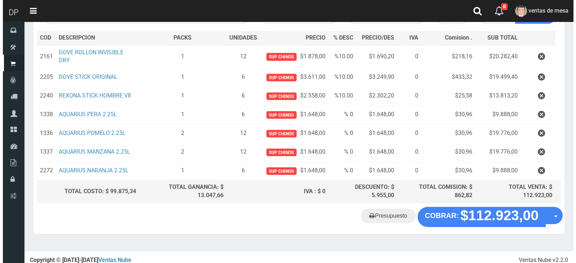
scroll to position [105, 0]
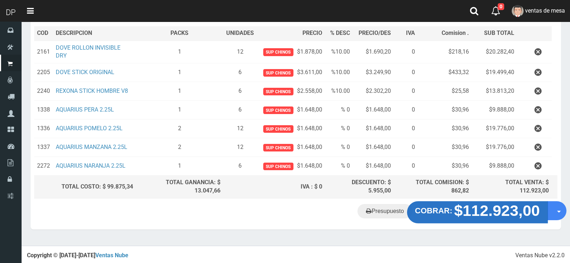
click at [472, 209] on strong "$112.923,00" at bounding box center [497, 210] width 86 height 17
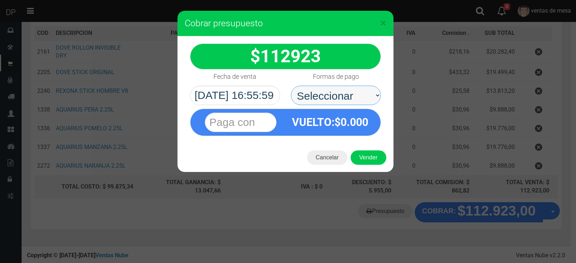
drag, startPoint x: 345, startPoint y: 99, endPoint x: 345, endPoint y: 104, distance: 4.7
click at [345, 99] on select "Seleccionar Efectivo Tarjeta de Crédito Depósito Débito" at bounding box center [336, 95] width 90 height 19
select select "Efectivo"
click at [291, 86] on select "Seleccionar Efectivo Tarjeta de Crédito Depósito Débito" at bounding box center [336, 95] width 90 height 19
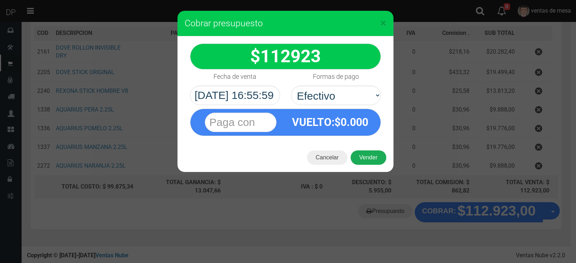
click at [367, 158] on button "Vender" at bounding box center [368, 157] width 36 height 14
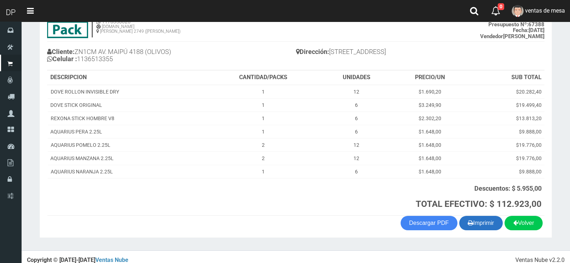
scroll to position [65, 0]
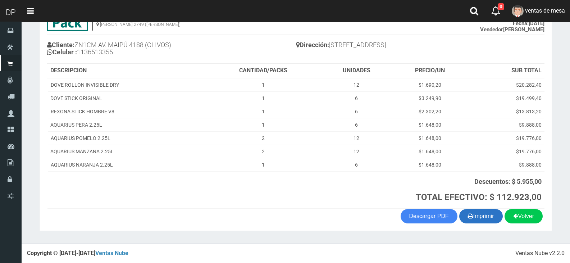
click at [468, 214] on icon "button" at bounding box center [470, 216] width 5 height 10
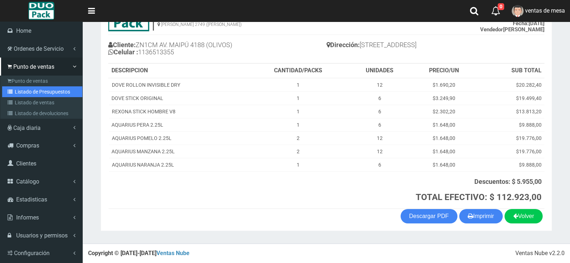
click at [15, 90] on link "Listado de Presupuestos" at bounding box center [42, 91] width 80 height 11
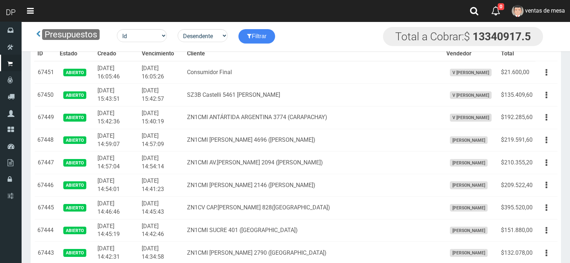
scroll to position [1151, 0]
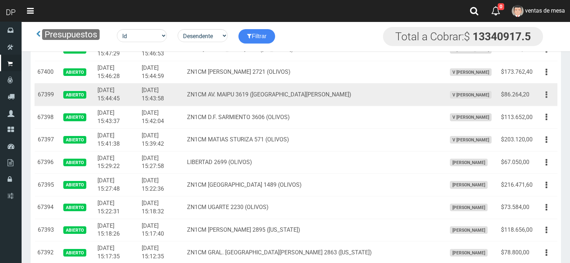
click at [545, 96] on button "button" at bounding box center [547, 95] width 16 height 13
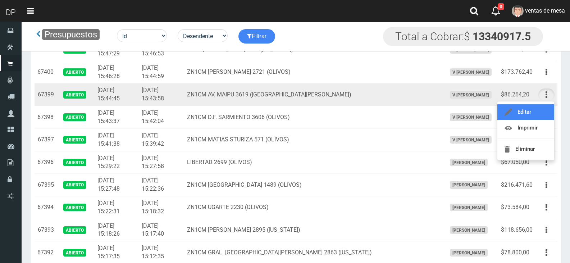
click at [541, 112] on link "Editar" at bounding box center [526, 112] width 57 height 16
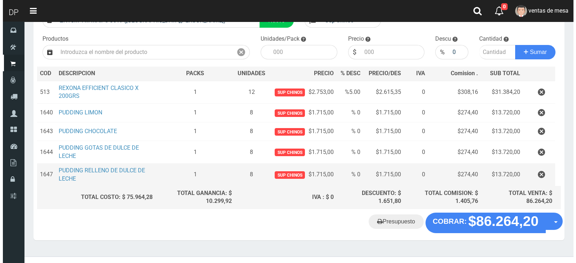
scroll to position [76, 0]
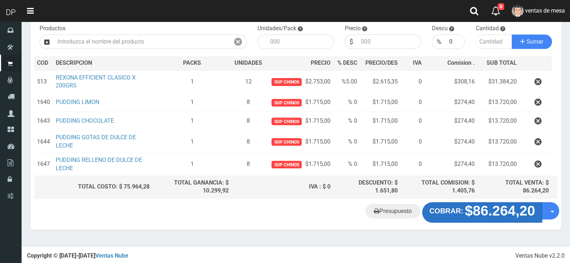
click at [448, 212] on strong "COBRAR:" at bounding box center [447, 211] width 34 height 8
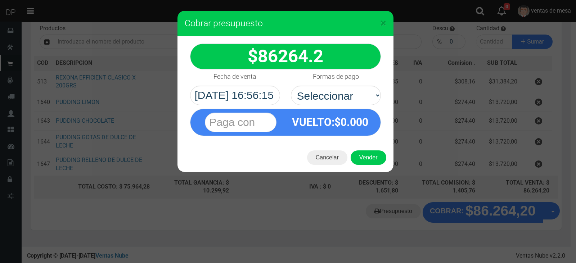
click at [354, 108] on div "VUELTO :$ 0.000" at bounding box center [286, 120] width 202 height 31
click at [354, 100] on select "Seleccionar Efectivo Tarjeta de Crédito Depósito Débito" at bounding box center [336, 95] width 90 height 19
select select "Efectivo"
click at [291, 86] on select "Seleccionar Efectivo Tarjeta de Crédito Depósito Débito" at bounding box center [336, 95] width 90 height 19
click at [363, 154] on button "Vender" at bounding box center [368, 157] width 36 height 14
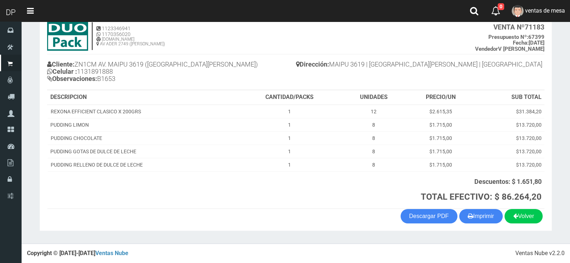
scroll to position [46, 0]
click at [485, 217] on button "Imprimir" at bounding box center [481, 216] width 44 height 14
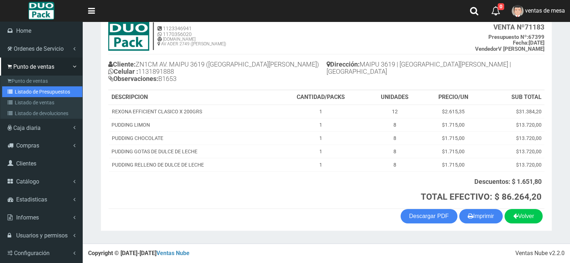
click at [18, 96] on link "Listado de Presupuestos" at bounding box center [42, 91] width 80 height 11
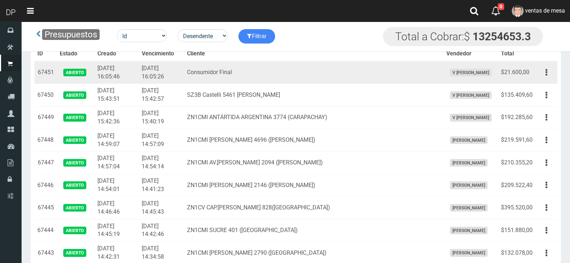
scroll to position [925, 0]
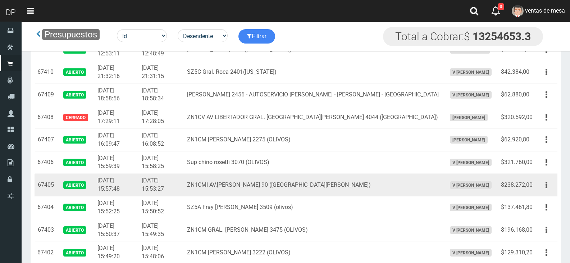
click at [544, 191] on td "Editar Imprimir Eliminar" at bounding box center [547, 185] width 22 height 23
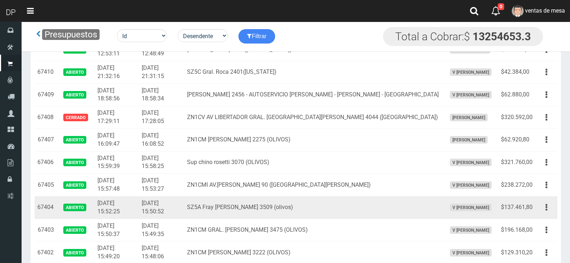
click at [541, 198] on td "Editar Imprimir Eliminar" at bounding box center [547, 207] width 22 height 23
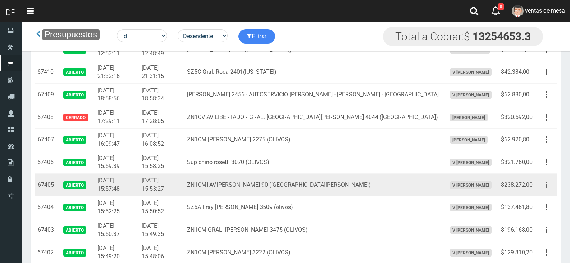
click at [552, 188] on button "button" at bounding box center [547, 185] width 16 height 13
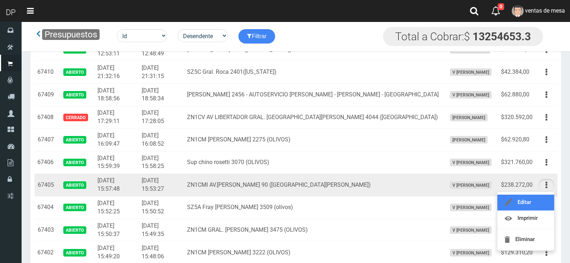
click at [546, 200] on link "Editar" at bounding box center [526, 203] width 57 height 16
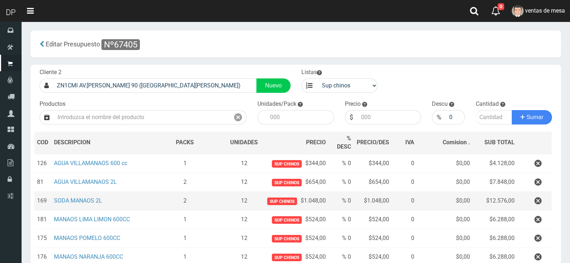
click at [525, 194] on td at bounding box center [535, 201] width 34 height 19
click at [533, 196] on button "button" at bounding box center [539, 201] width 22 height 13
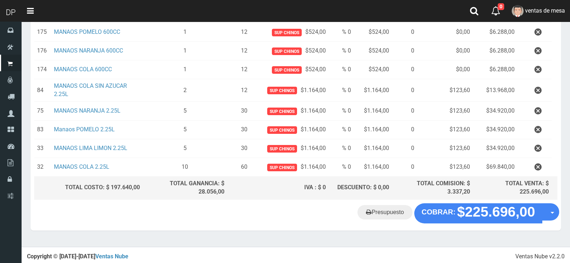
scroll to position [189, 0]
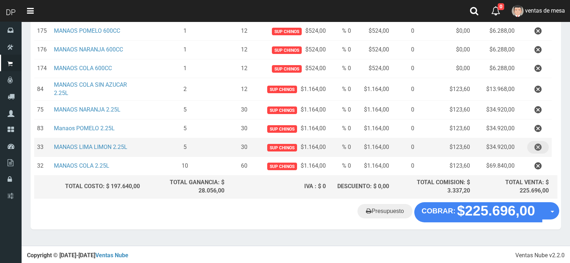
click at [539, 143] on icon "button" at bounding box center [538, 147] width 7 height 13
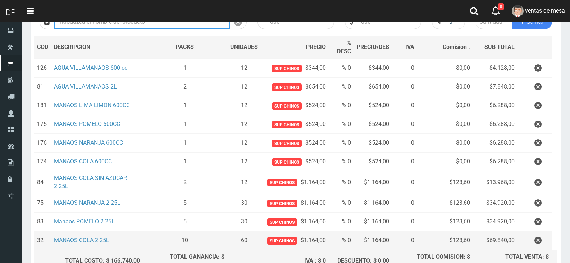
scroll to position [170, 0]
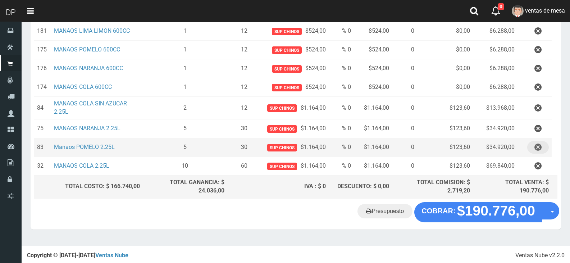
click at [535, 143] on icon "button" at bounding box center [538, 147] width 7 height 13
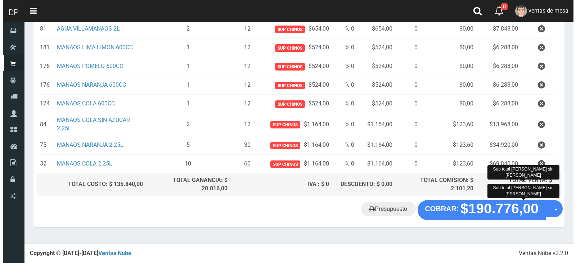
scroll to position [151, 0]
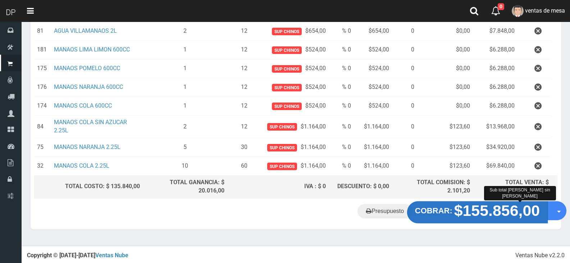
click at [425, 216] on button "COBRAR: $155.856,00" at bounding box center [477, 212] width 141 height 22
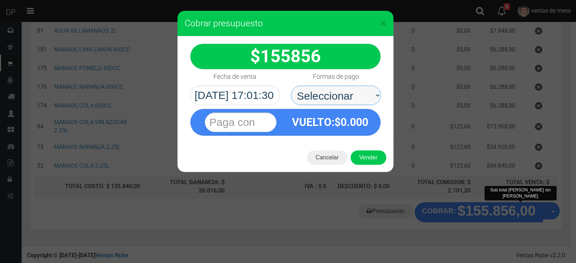
click at [355, 100] on select "Seleccionar Efectivo Tarjeta de Crédito Depósito Débito" at bounding box center [336, 95] width 90 height 19
select select "Efectivo"
click at [291, 86] on select "Seleccionar Efectivo Tarjeta de Crédito Depósito Débito" at bounding box center [336, 95] width 90 height 19
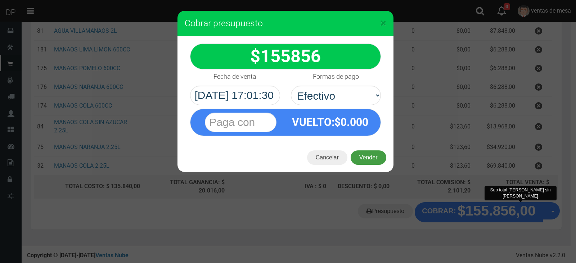
click at [362, 154] on button "Vender" at bounding box center [368, 157] width 36 height 14
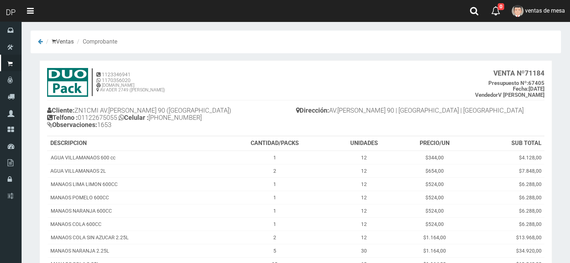
scroll to position [89, 0]
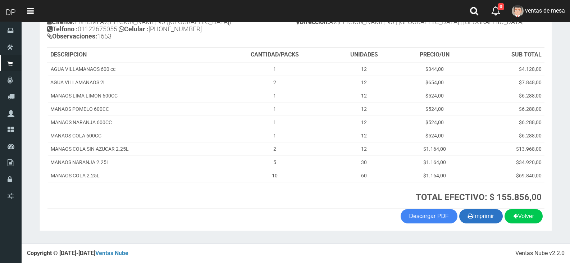
click at [486, 213] on button "Imprimir" at bounding box center [481, 216] width 44 height 14
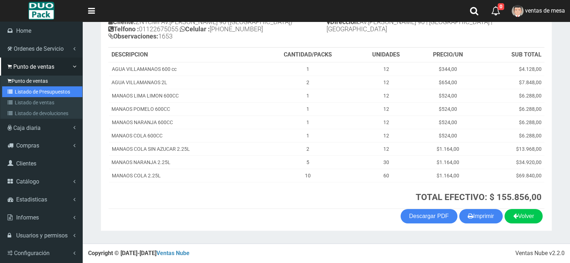
drag, startPoint x: 15, startPoint y: 90, endPoint x: 53, endPoint y: 80, distance: 38.8
click at [16, 90] on link "Listado de Presupuestos" at bounding box center [42, 91] width 80 height 11
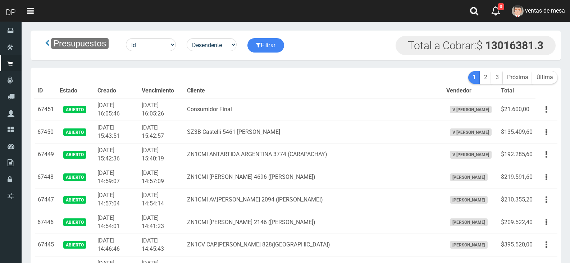
click at [280, 96] on th "Cliente" at bounding box center [313, 91] width 259 height 14
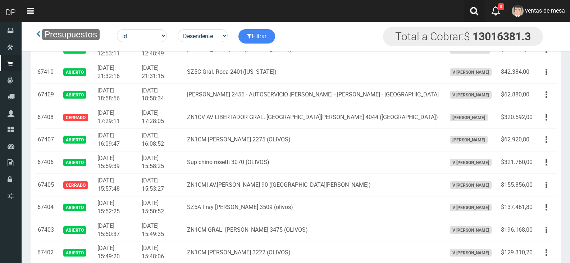
scroll to position [1069, 0]
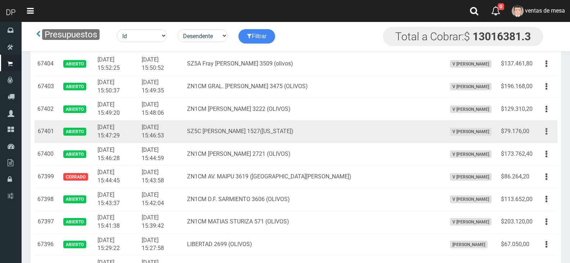
click at [553, 133] on button "button" at bounding box center [547, 131] width 16 height 13
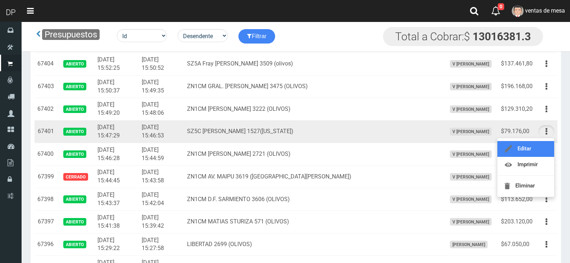
click at [544, 148] on link "Editar" at bounding box center [526, 149] width 57 height 16
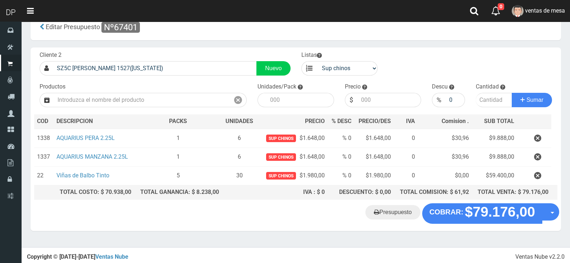
scroll to position [18, 0]
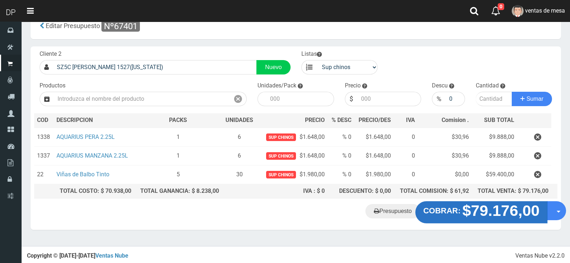
click at [490, 212] on strong "$79.176,00" at bounding box center [501, 210] width 77 height 17
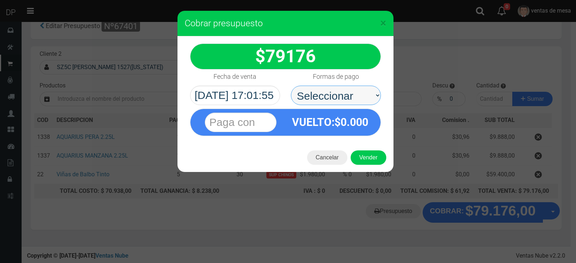
click at [329, 88] on select "Seleccionar Efectivo Tarjeta de Crédito Depósito Débito" at bounding box center [336, 95] width 90 height 19
click at [291, 86] on select "Seleccionar Efectivo Tarjeta de Crédito Depósito Débito" at bounding box center [336, 95] width 90 height 19
click at [338, 123] on strong "VUELTO :$ 0.000" at bounding box center [330, 122] width 76 height 13
click at [338, 96] on select "Seleccionar Efectivo Tarjeta de Crédito Depósito Débito" at bounding box center [336, 95] width 90 height 19
select select "Efectivo"
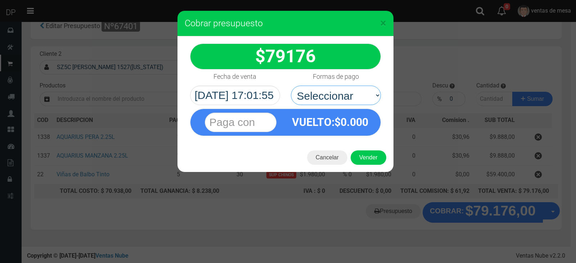
click at [291, 86] on select "Seleccionar Efectivo Tarjeta de Crédito Depósito Débito" at bounding box center [336, 95] width 90 height 19
click at [358, 144] on div "Cancelar Vender" at bounding box center [285, 157] width 216 height 29
click at [361, 150] on button "Vender" at bounding box center [368, 157] width 36 height 14
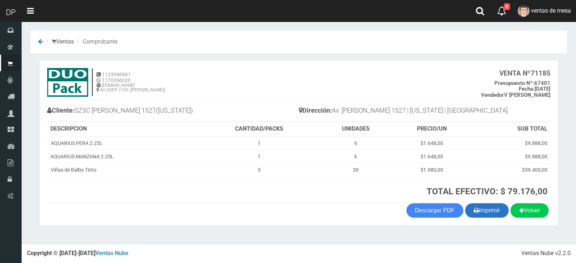
click at [490, 207] on button "Imprimir" at bounding box center [487, 210] width 44 height 14
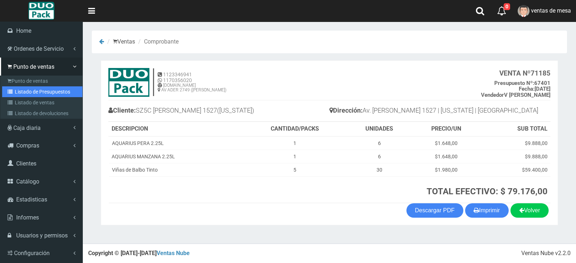
click at [37, 95] on link "Listado de Presupuestos" at bounding box center [42, 91] width 80 height 11
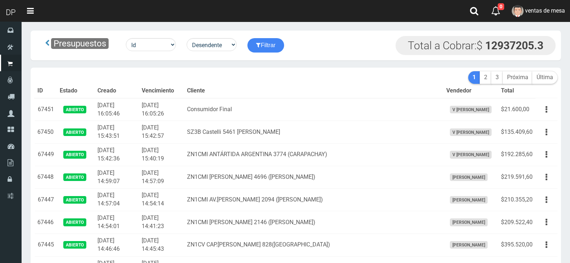
click at [266, 88] on th "Cliente" at bounding box center [313, 91] width 259 height 14
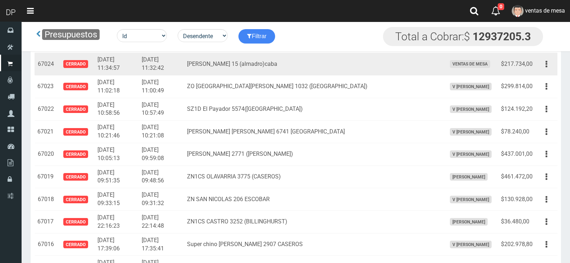
scroll to position [866, 0]
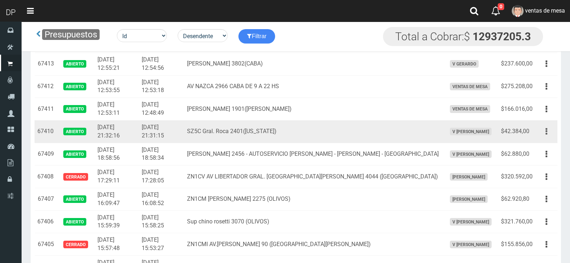
click at [552, 132] on button "button" at bounding box center [547, 131] width 16 height 13
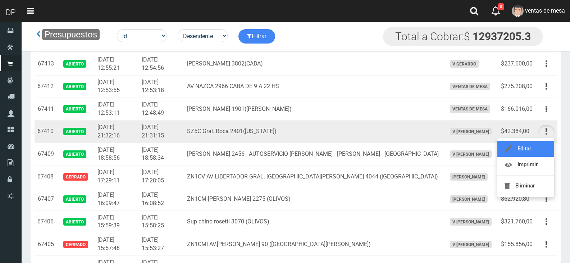
click at [544, 144] on link "Editar" at bounding box center [526, 149] width 57 height 16
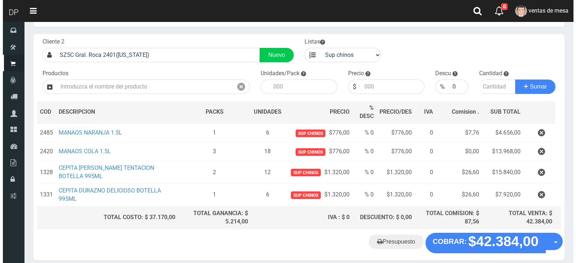
scroll to position [61, 0]
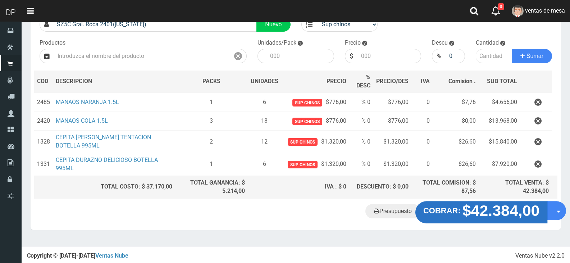
click at [520, 209] on strong "$42.384,00" at bounding box center [501, 210] width 77 height 17
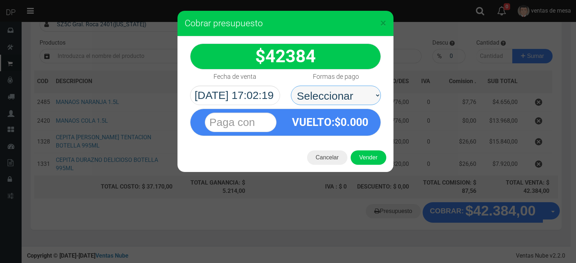
drag, startPoint x: 365, startPoint y: 95, endPoint x: 364, endPoint y: 104, distance: 8.4
click at [365, 95] on select "Seleccionar Efectivo Tarjeta de Crédito Depósito Débito" at bounding box center [336, 95] width 90 height 19
select select "Efectivo"
click at [291, 86] on select "Seleccionar Efectivo Tarjeta de Crédito Depósito Débito" at bounding box center [336, 95] width 90 height 19
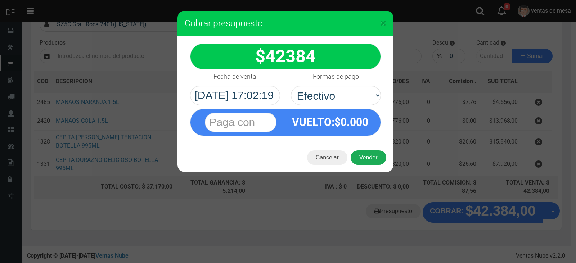
click at [366, 157] on button "Vender" at bounding box center [368, 157] width 36 height 14
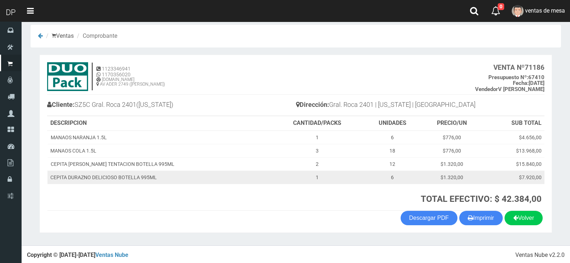
scroll to position [8, 0]
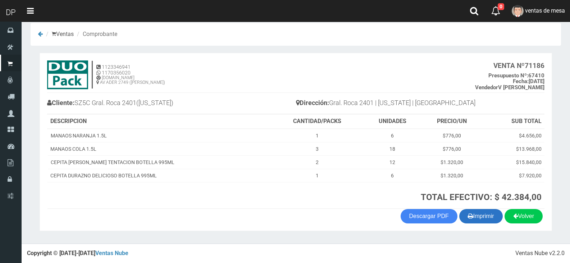
click at [482, 219] on button "Imprimir" at bounding box center [481, 216] width 44 height 14
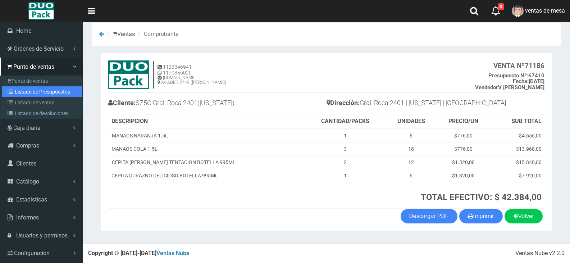
click at [26, 95] on link "Listado de Presupuestos" at bounding box center [42, 91] width 80 height 11
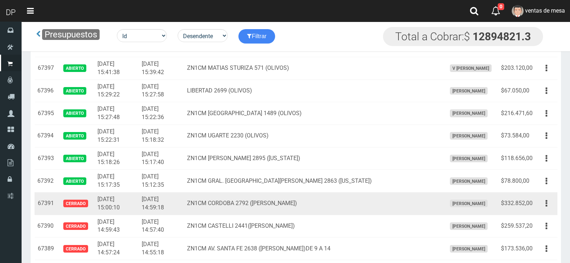
scroll to position [1223, 0]
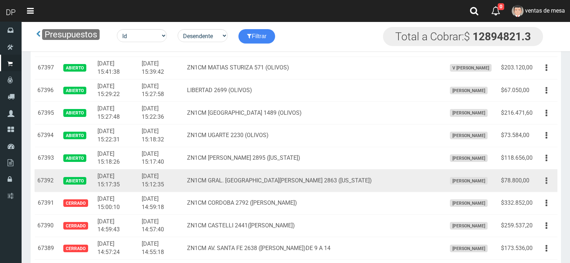
click at [545, 181] on button "button" at bounding box center [547, 181] width 16 height 13
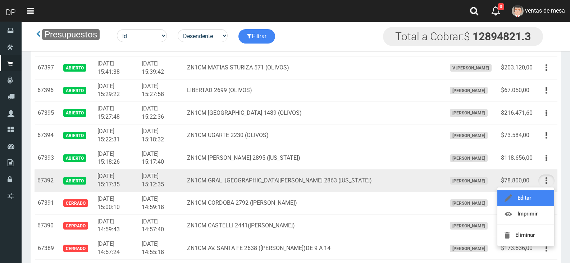
click at [538, 198] on link "Editar" at bounding box center [526, 198] width 57 height 16
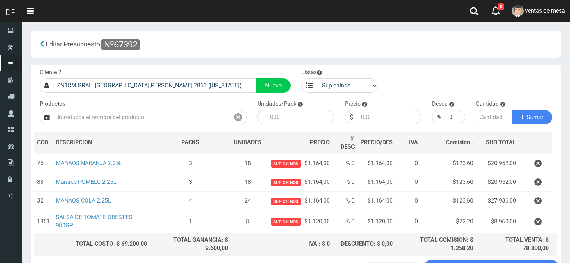
click at [539, 157] on icon "button" at bounding box center [538, 163] width 7 height 13
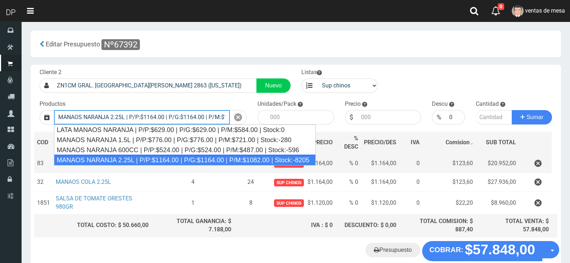
type input "MANAOS NARANJA 2.25L | P/P:$1164.00 | P/G:$1164.00 | P/M:$1082.00 | Stock:-8205"
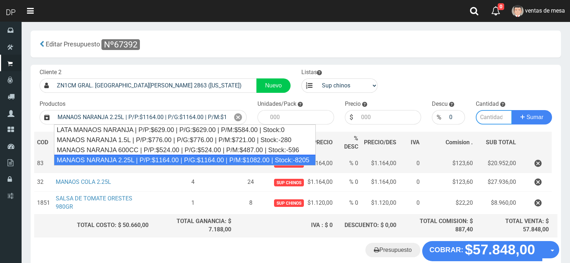
type input "6"
type input "1164.00"
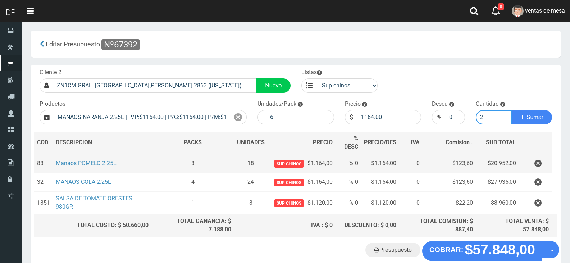
type input "2"
click at [512, 110] on button "Sumar" at bounding box center [532, 117] width 40 height 14
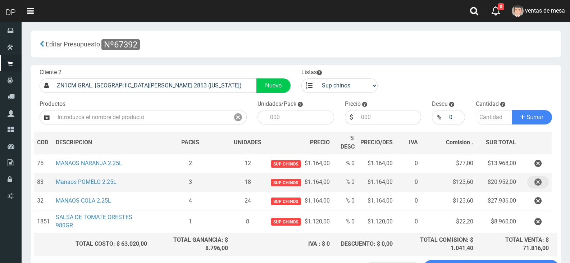
click at [544, 178] on button "button" at bounding box center [539, 182] width 22 height 13
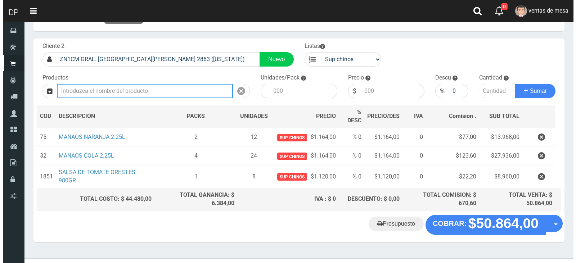
scroll to position [39, 0]
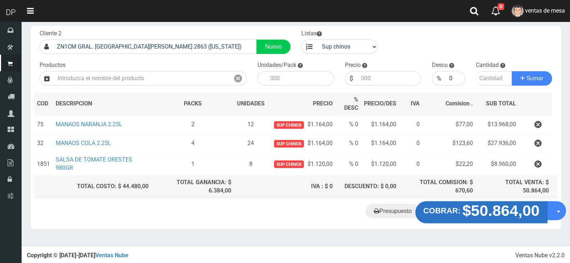
click at [439, 218] on button "COBRAR: $50.864,00" at bounding box center [482, 212] width 132 height 22
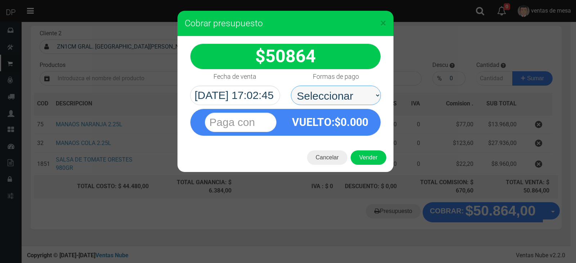
drag, startPoint x: 333, startPoint y: 96, endPoint x: 333, endPoint y: 103, distance: 6.8
click at [334, 96] on select "Seleccionar Efectivo Tarjeta de Crédito Depósito Débito" at bounding box center [336, 95] width 90 height 19
select select "Efectivo"
click at [291, 86] on select "Seleccionar Efectivo Tarjeta de Crédito Depósito Débito" at bounding box center [336, 95] width 90 height 19
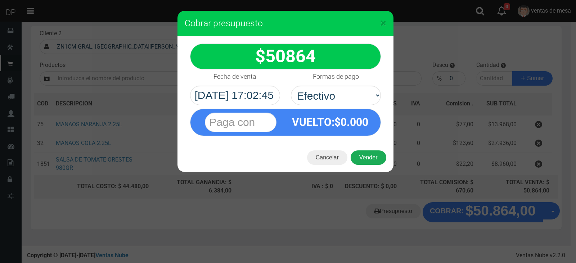
click at [377, 157] on button "Vender" at bounding box center [368, 157] width 36 height 14
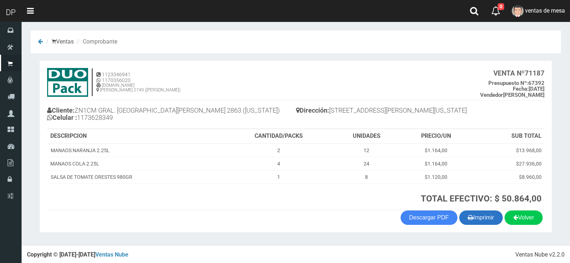
click at [494, 217] on button "Imprimir" at bounding box center [481, 217] width 44 height 14
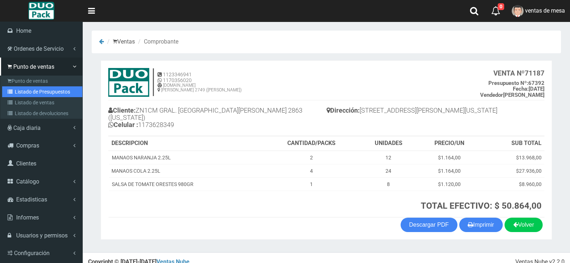
click at [51, 92] on link "Listado de Presupuestos" at bounding box center [42, 91] width 80 height 11
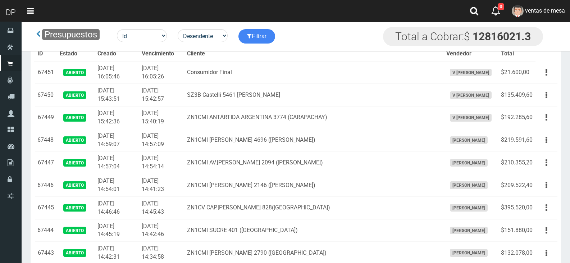
scroll to position [1151, 0]
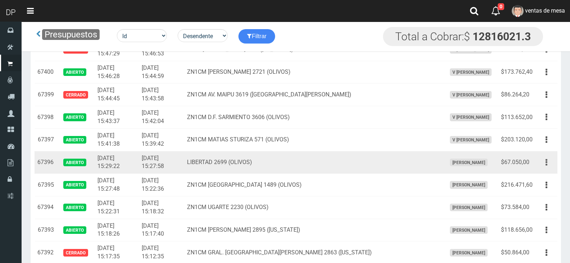
click at [544, 163] on button "button" at bounding box center [547, 162] width 16 height 13
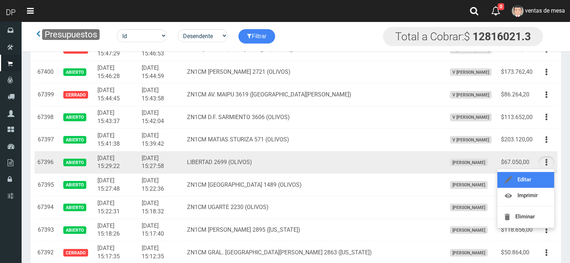
click at [543, 178] on link "Editar" at bounding box center [526, 180] width 57 height 16
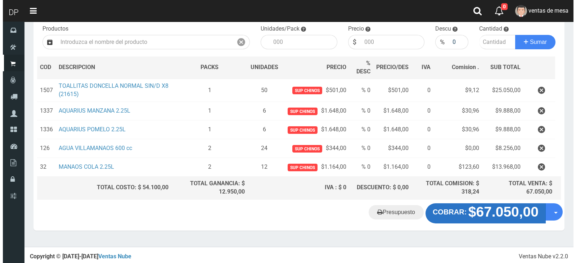
scroll to position [76, 0]
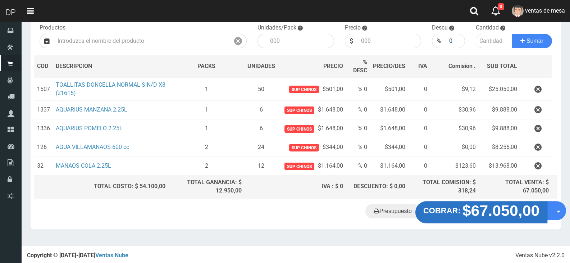
click at [458, 209] on strong "COBRAR:" at bounding box center [442, 210] width 37 height 9
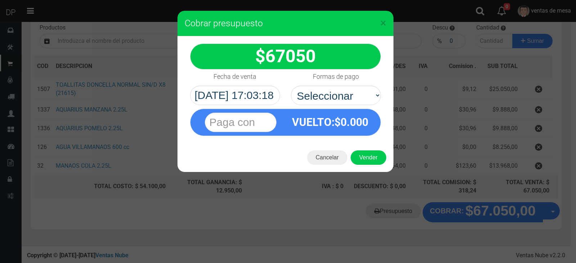
click at [345, 115] on div "VUELTO :$ 0.000" at bounding box center [330, 122] width 90 height 26
click at [345, 107] on div "VUELTO :$ 0.000" at bounding box center [286, 120] width 202 height 31
drag, startPoint x: 345, startPoint y: 94, endPoint x: 345, endPoint y: 103, distance: 8.3
click at [345, 95] on select "Seleccionar Efectivo Tarjeta de Crédito Depósito Débito" at bounding box center [336, 95] width 90 height 19
select select "Efectivo"
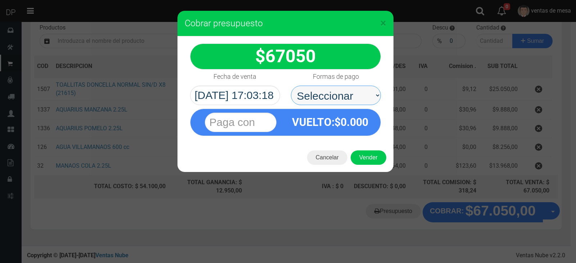
click at [291, 86] on select "Seleccionar Efectivo Tarjeta de Crédito Depósito Débito" at bounding box center [336, 95] width 90 height 19
click at [347, 124] on span "0.000" at bounding box center [354, 122] width 28 height 13
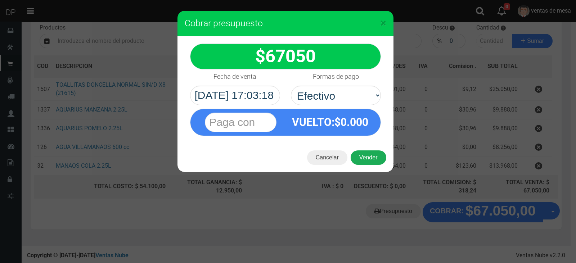
click at [364, 155] on button "Vender" at bounding box center [368, 157] width 36 height 14
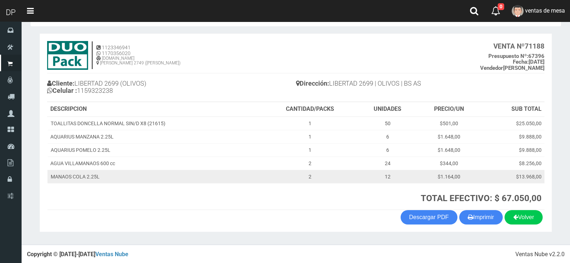
scroll to position [28, 0]
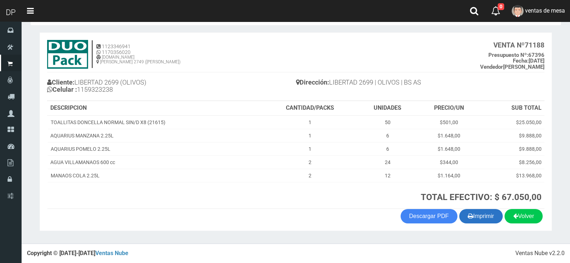
click at [476, 215] on button "Imprimir" at bounding box center [481, 216] width 44 height 14
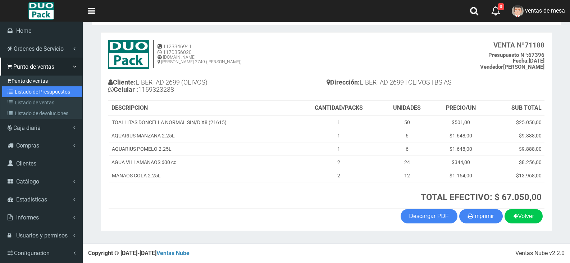
drag, startPoint x: 22, startPoint y: 90, endPoint x: 50, endPoint y: 82, distance: 29.6
click at [22, 90] on link "Listado de Presupuestos" at bounding box center [42, 91] width 80 height 11
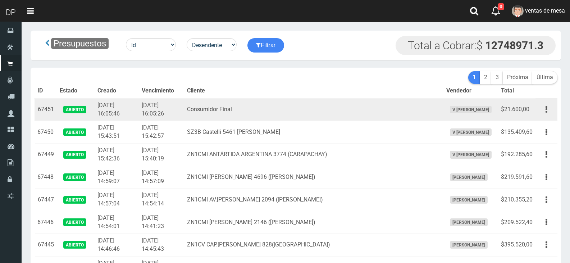
scroll to position [1151, 0]
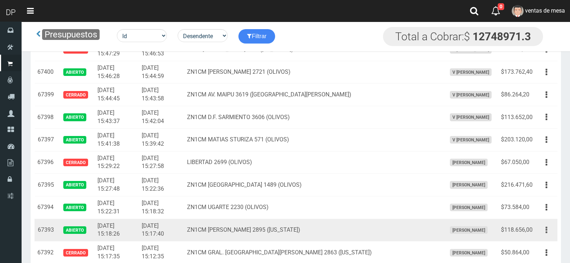
click at [543, 228] on button "button" at bounding box center [547, 230] width 16 height 13
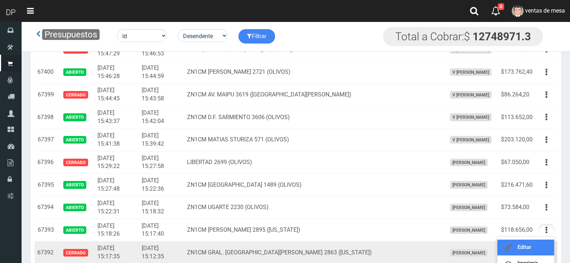
click at [536, 244] on link "Editar" at bounding box center [526, 248] width 57 height 16
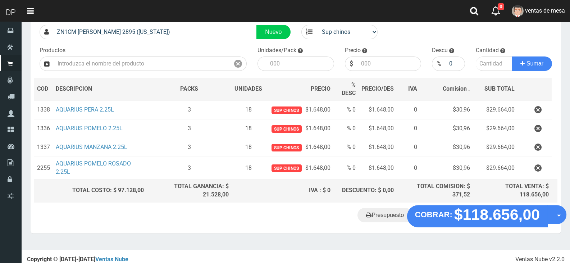
scroll to position [58, 0]
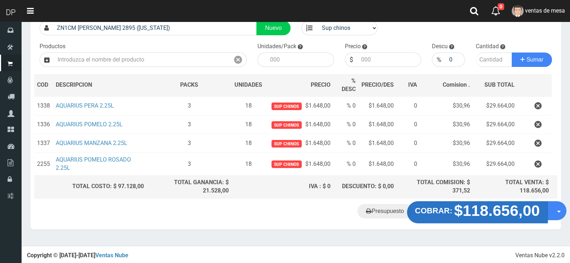
click at [487, 216] on strong "$118.656,00" at bounding box center [497, 210] width 86 height 17
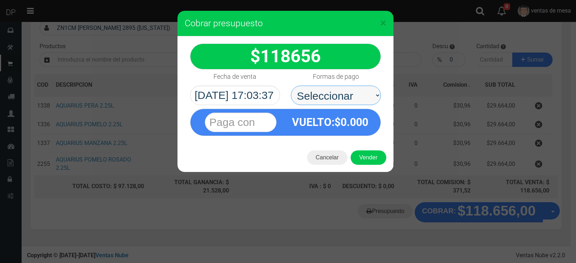
click at [302, 86] on select "Seleccionar Efectivo Tarjeta de Crédito Depósito Débito" at bounding box center [336, 95] width 90 height 19
click at [355, 88] on select "Seleccionar Efectivo Tarjeta de Crédito Depósito Débito" at bounding box center [336, 95] width 90 height 19
select select "Efectivo"
click at [291, 86] on select "Seleccionar Efectivo Tarjeta de Crédito Depósito Débito" at bounding box center [336, 95] width 90 height 19
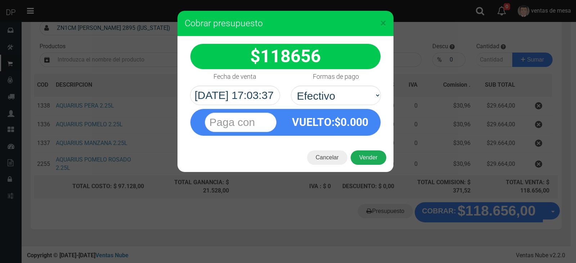
click at [369, 148] on div "Cancelar Vender" at bounding box center [285, 157] width 216 height 29
click at [372, 157] on button "Vender" at bounding box center [368, 157] width 36 height 14
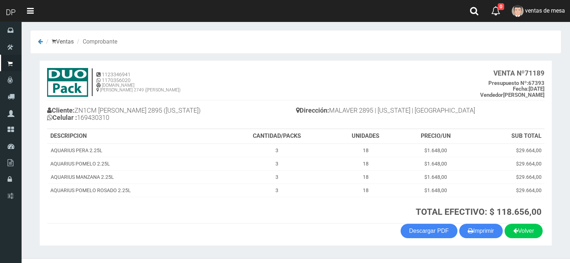
scroll to position [15, 0]
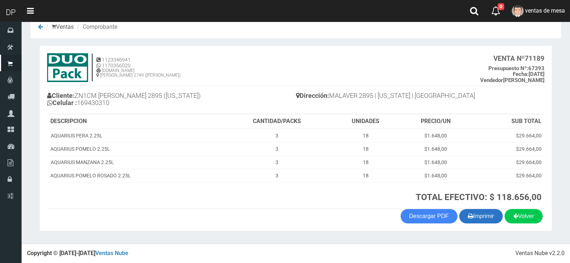
click at [479, 220] on button "Imprimir" at bounding box center [481, 216] width 44 height 14
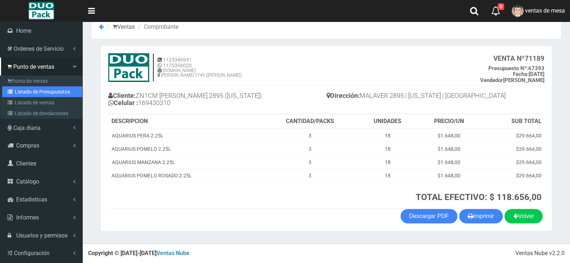
drag, startPoint x: 22, startPoint y: 94, endPoint x: 102, endPoint y: 79, distance: 81.3
click at [22, 94] on link "Listado de Presupuestos" at bounding box center [42, 91] width 80 height 11
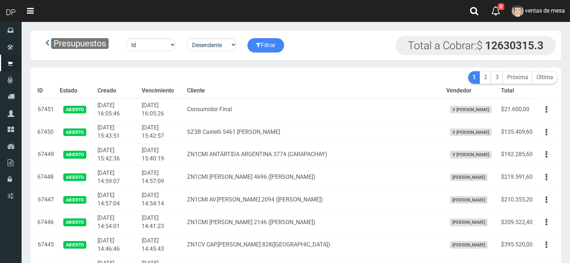
scroll to position [925, 0]
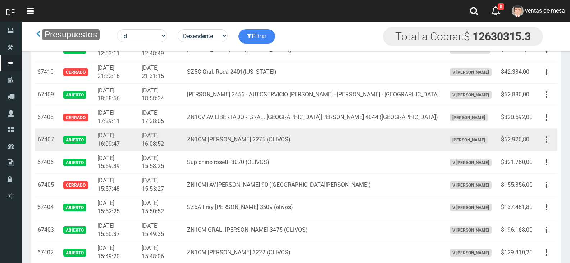
click at [548, 140] on button "button" at bounding box center [547, 139] width 16 height 13
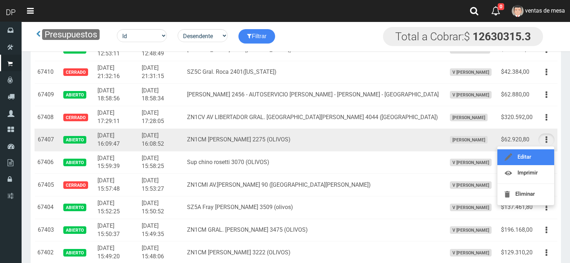
click at [545, 151] on link "Editar" at bounding box center [526, 157] width 57 height 16
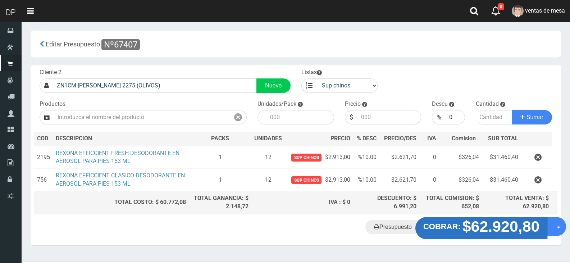
click at [480, 227] on strong "$62.920,80" at bounding box center [501, 226] width 77 height 17
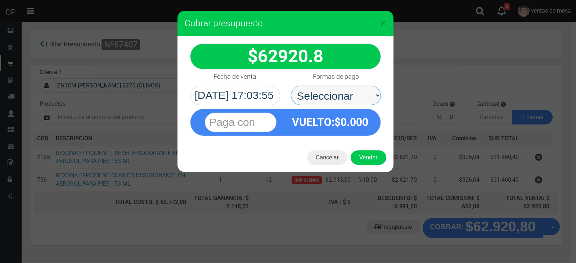
click at [357, 95] on select "Seleccionar Efectivo Tarjeta de Crédito Depósito Débito" at bounding box center [336, 95] width 90 height 19
click at [361, 104] on select "Seleccionar Efectivo Tarjeta de Crédito Depósito Débito" at bounding box center [336, 95] width 90 height 19
select select "Efectivo"
click at [291, 86] on select "Seleccionar Efectivo Tarjeta de Crédito Depósito Débito" at bounding box center [336, 95] width 90 height 19
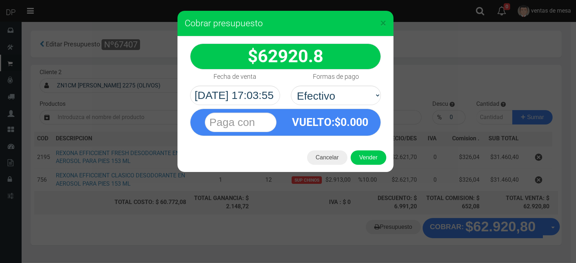
click at [354, 110] on div "VUELTO :$ 0.000" at bounding box center [330, 122] width 90 height 26
click at [359, 104] on select "Seleccionar Efectivo Tarjeta de Crédito Depósito Débito" at bounding box center [336, 95] width 90 height 19
click at [291, 86] on select "Seleccionar Efectivo Tarjeta de Crédito Depósito Débito" at bounding box center [336, 95] width 90 height 19
click at [366, 153] on button "Vender" at bounding box center [368, 157] width 36 height 14
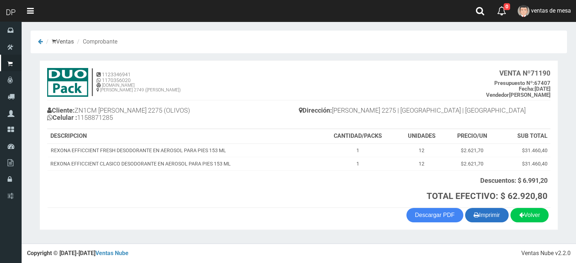
click at [499, 213] on button "Imprimir" at bounding box center [487, 215] width 44 height 14
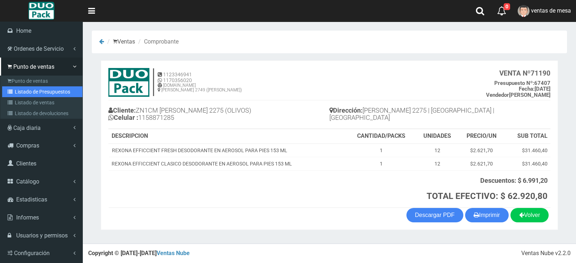
click at [28, 94] on link "Listado de Presupuestos" at bounding box center [42, 91] width 80 height 11
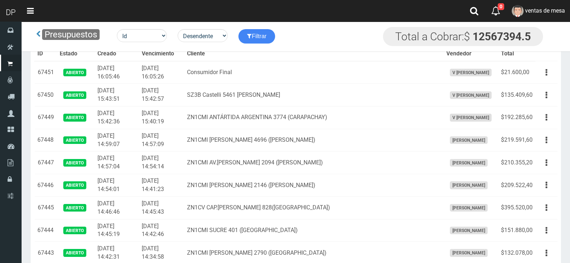
scroll to position [1151, 0]
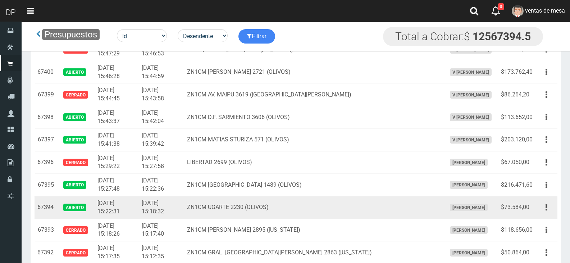
click at [543, 200] on td "Editar Imprimir Eliminar" at bounding box center [547, 207] width 22 height 23
click at [545, 205] on button "button" at bounding box center [547, 207] width 16 height 13
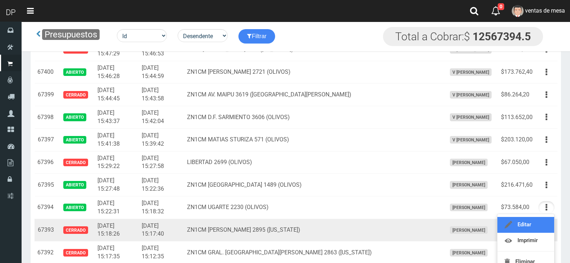
drag, startPoint x: 540, startPoint y: 222, endPoint x: 538, endPoint y: 226, distance: 4.9
click at [540, 222] on link "Editar" at bounding box center [526, 225] width 57 height 16
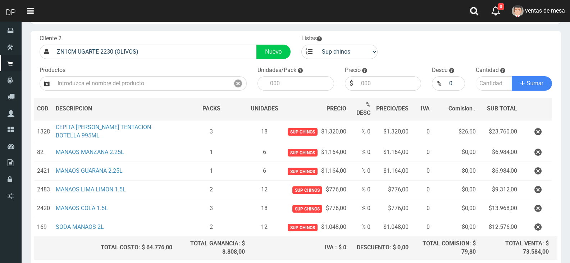
scroll to position [95, 0]
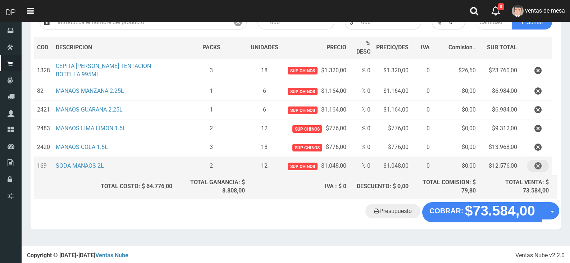
click at [543, 167] on button "button" at bounding box center [539, 166] width 22 height 13
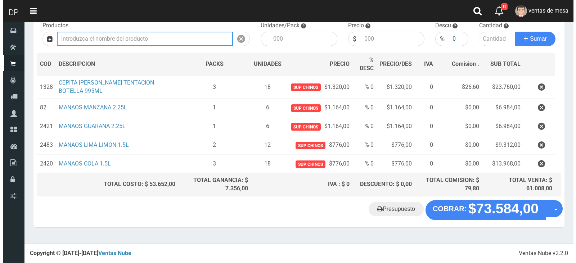
scroll to position [76, 0]
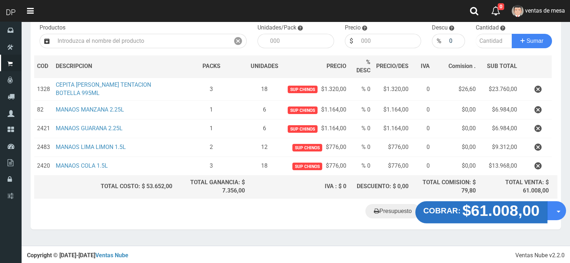
click at [458, 215] on strong "COBRAR:" at bounding box center [442, 210] width 37 height 9
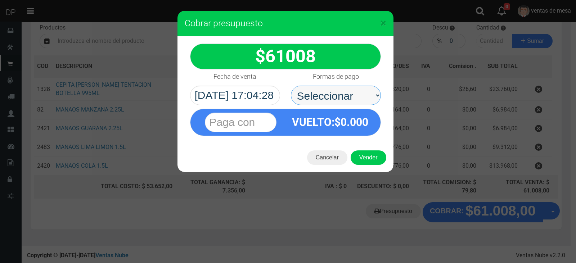
click at [341, 92] on select "Seleccionar Efectivo Tarjeta de Crédito Depósito Débito" at bounding box center [336, 95] width 90 height 19
select select "Efectivo"
click at [291, 86] on select "Seleccionar Efectivo Tarjeta de Crédito Depósito Débito" at bounding box center [336, 95] width 90 height 19
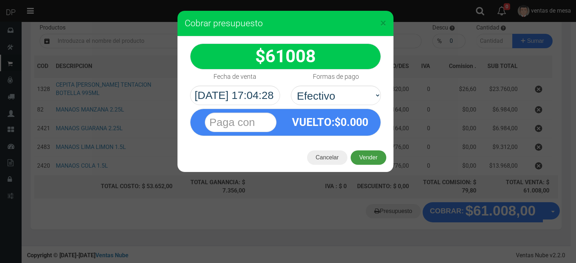
click at [367, 159] on button "Vender" at bounding box center [368, 157] width 36 height 14
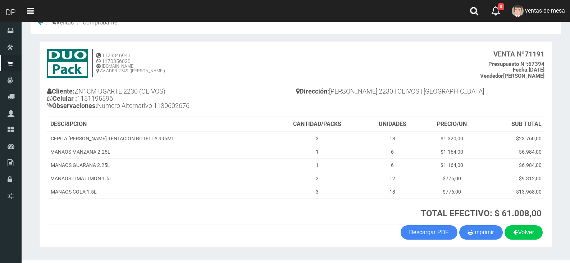
scroll to position [35, 0]
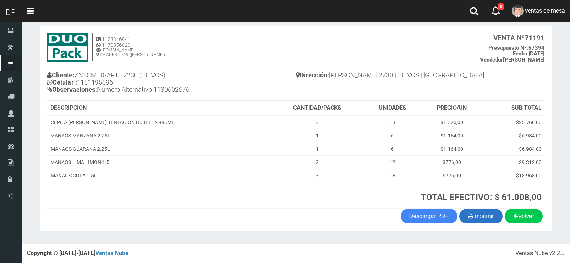
click at [474, 214] on button "Imprimir" at bounding box center [481, 216] width 44 height 14
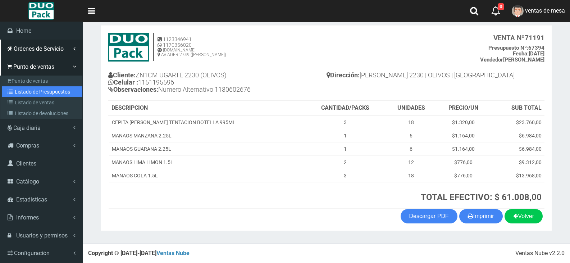
drag, startPoint x: 7, startPoint y: 90, endPoint x: 68, endPoint y: 52, distance: 71.8
click at [8, 90] on link "Listado de Presupuestos" at bounding box center [42, 91] width 80 height 11
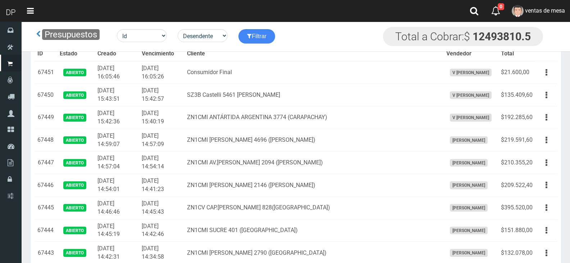
scroll to position [1091, 0]
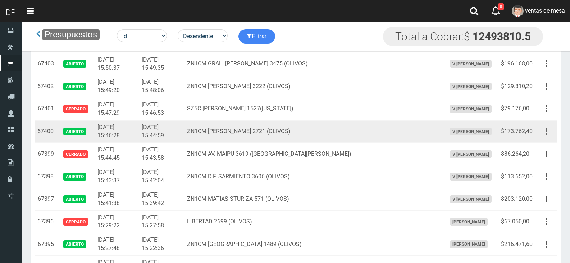
click at [546, 132] on icon "button" at bounding box center [547, 131] width 2 height 13
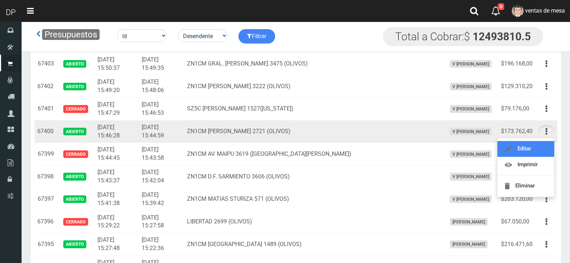
click at [543, 141] on link "Editar" at bounding box center [526, 149] width 57 height 16
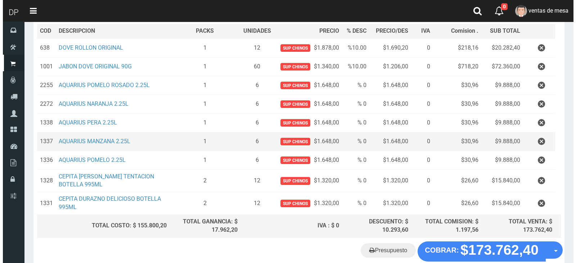
scroll to position [146, 0]
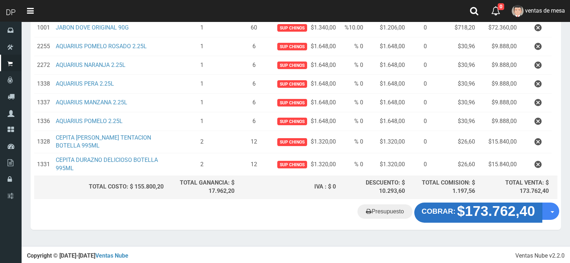
click at [470, 213] on strong "$173.762,40" at bounding box center [496, 210] width 78 height 15
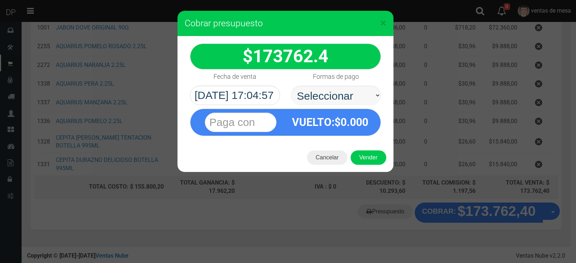
drag, startPoint x: 338, startPoint y: 99, endPoint x: 340, endPoint y: 104, distance: 5.7
click at [338, 99] on select "Seleccionar Efectivo Tarjeta de Crédito Depósito Débito" at bounding box center [336, 95] width 90 height 19
select select "Efectivo"
click at [291, 86] on select "Seleccionar Efectivo Tarjeta de Crédito Depósito Débito" at bounding box center [336, 95] width 90 height 19
click at [365, 159] on button "Vender" at bounding box center [368, 157] width 36 height 14
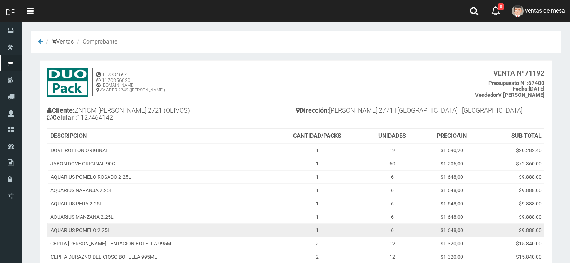
scroll to position [92, 0]
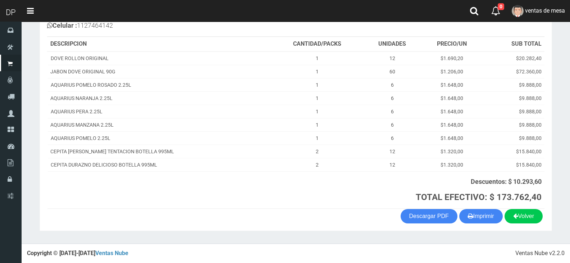
click at [485, 225] on section "1123346941 1170356020 [DOMAIN_NAME] AV ADER 2749 ([PERSON_NAME]) VENTA Nº 71192…" at bounding box center [296, 99] width 513 height 263
click at [484, 221] on button "Imprimir" at bounding box center [481, 216] width 44 height 14
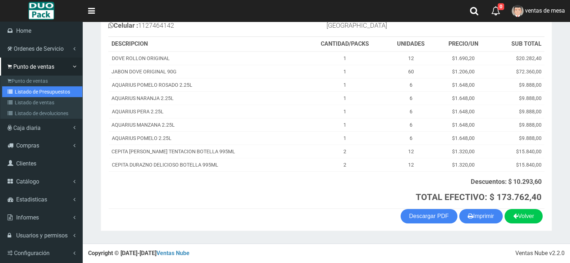
click at [27, 96] on link "Listado de Presupuestos" at bounding box center [42, 91] width 80 height 11
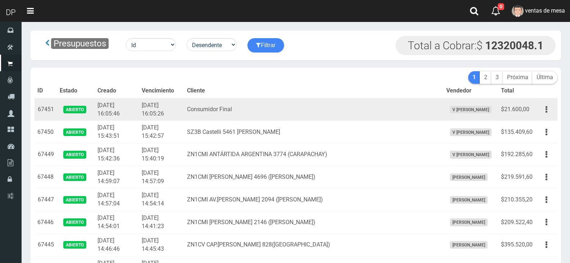
scroll to position [925, 0]
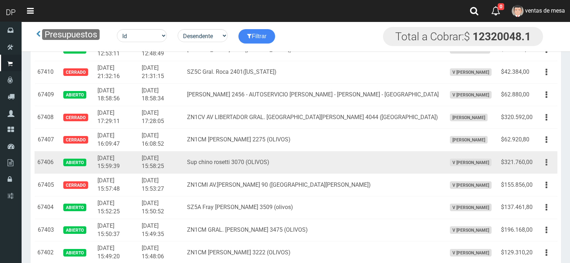
click at [550, 168] on button "button" at bounding box center [547, 162] width 16 height 13
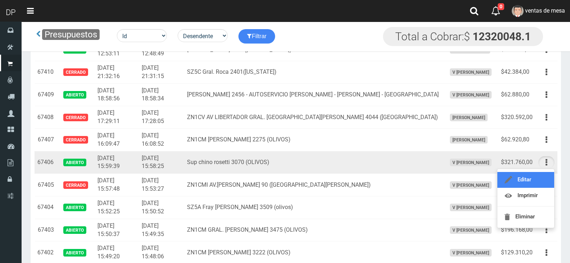
click at [546, 175] on link "Editar" at bounding box center [526, 180] width 57 height 16
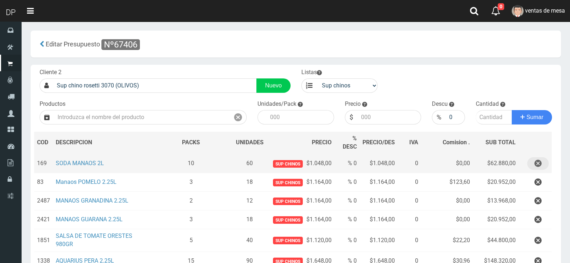
click at [542, 166] on icon "button" at bounding box center [538, 163] width 7 height 13
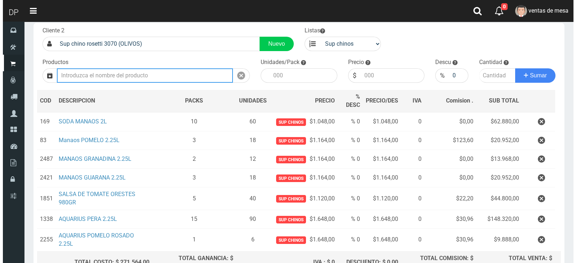
scroll to position [99, 0]
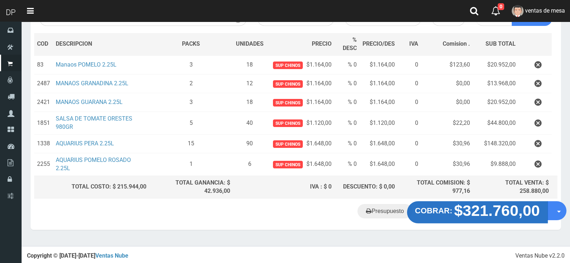
click at [482, 212] on strong "$321.760,00" at bounding box center [497, 210] width 86 height 17
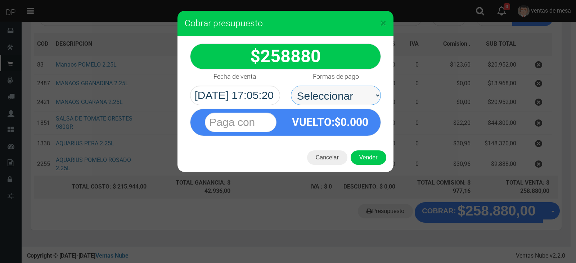
drag, startPoint x: 336, startPoint y: 98, endPoint x: 337, endPoint y: 103, distance: 4.7
click at [337, 99] on select "Seleccionar Efectivo Tarjeta de Crédito Depósito Débito" at bounding box center [336, 95] width 90 height 19
select select "Efectivo"
click at [291, 86] on select "Seleccionar Efectivo Tarjeta de Crédito Depósito Débito" at bounding box center [336, 95] width 90 height 19
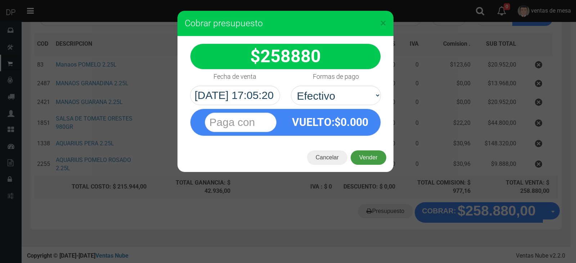
click at [363, 155] on button "Vender" at bounding box center [368, 157] width 36 height 14
click at [0, 0] on div "Cargando..." at bounding box center [0, 0] width 0 height 0
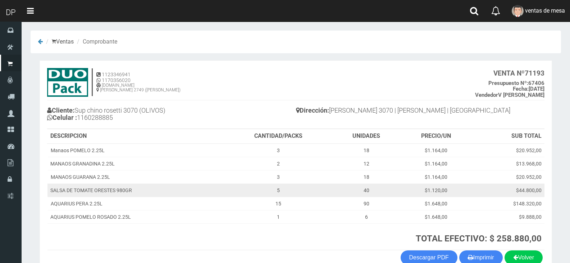
scroll to position [41, 0]
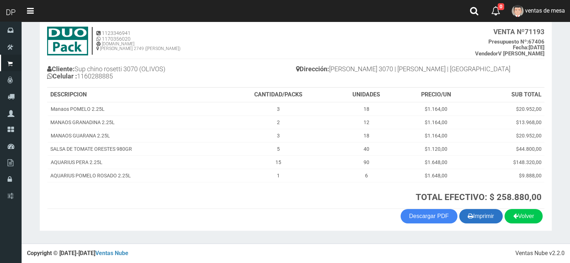
click at [479, 213] on button "Imprimir" at bounding box center [481, 216] width 44 height 14
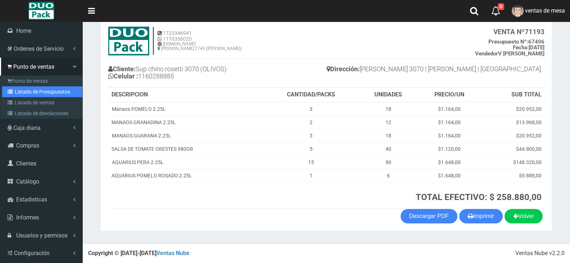
drag, startPoint x: 15, startPoint y: 89, endPoint x: 53, endPoint y: 63, distance: 45.9
click at [15, 89] on link "Listado de Presupuestos" at bounding box center [42, 91] width 80 height 11
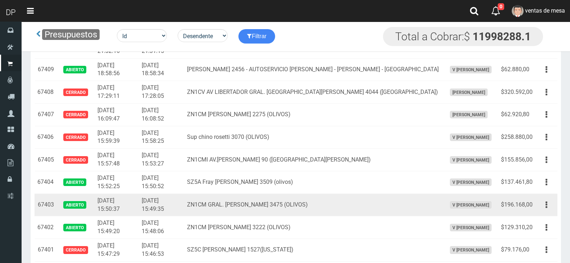
scroll to position [961, 0]
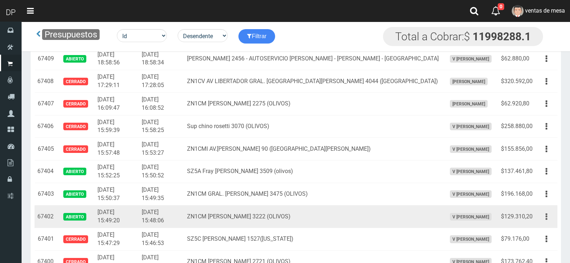
click at [545, 214] on button "button" at bounding box center [547, 216] width 16 height 13
click at [542, 230] on link "Editar" at bounding box center [526, 234] width 57 height 16
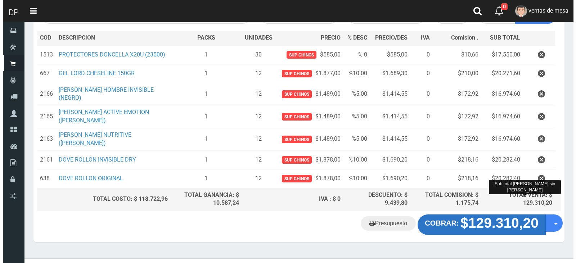
scroll to position [108, 0]
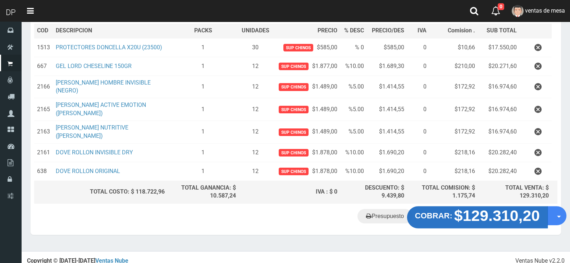
click at [479, 214] on strong "$129.310,20" at bounding box center [497, 215] width 86 height 17
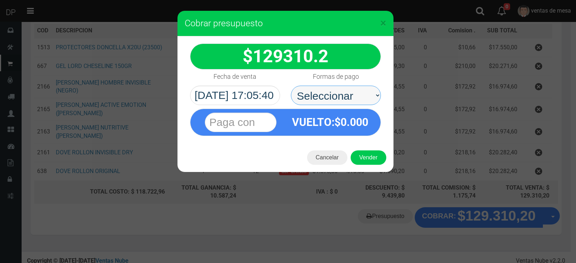
click at [325, 96] on select "Seleccionar Efectivo Tarjeta de Crédito Depósito Débito" at bounding box center [336, 95] width 90 height 19
select select "Efectivo"
click at [291, 86] on select "Seleccionar Efectivo Tarjeta de Crédito Depósito Débito" at bounding box center [336, 95] width 90 height 19
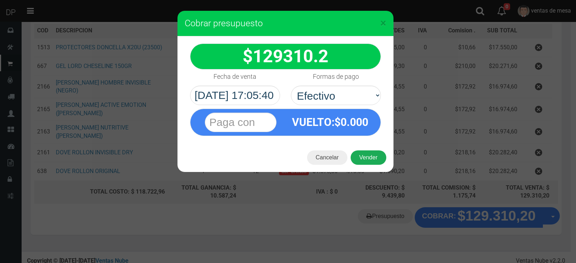
click at [360, 164] on button "Vender" at bounding box center [368, 157] width 36 height 14
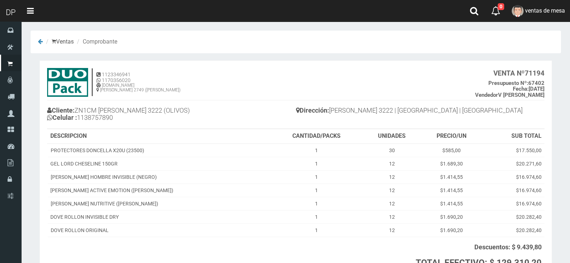
scroll to position [65, 0]
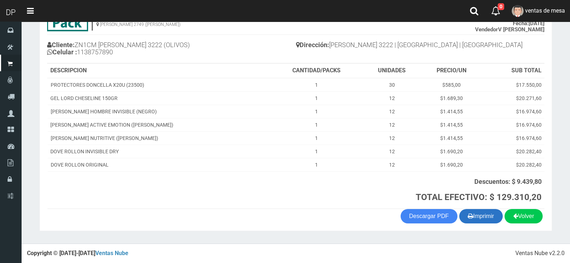
click at [474, 219] on button "Imprimir" at bounding box center [481, 216] width 44 height 14
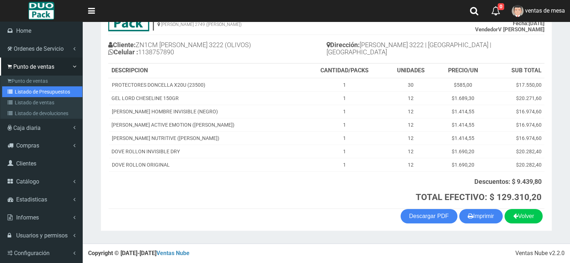
click at [21, 95] on link "Listado de Presupuestos" at bounding box center [42, 91] width 80 height 11
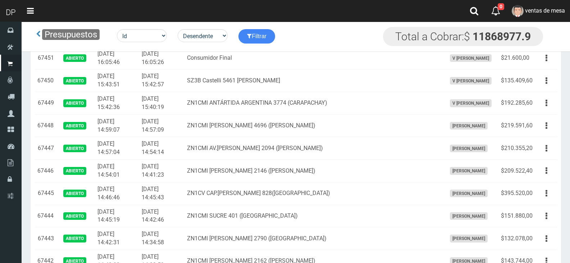
scroll to position [925, 0]
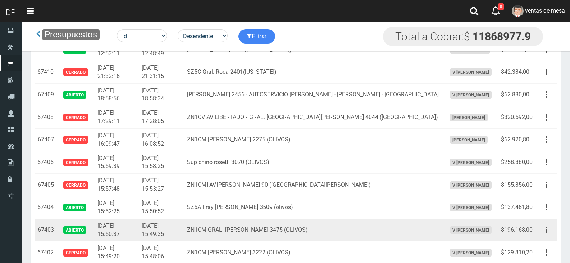
click at [538, 233] on td "Editar Imprimir Eliminar" at bounding box center [547, 230] width 22 height 23
click at [547, 229] on icon "button" at bounding box center [547, 230] width 2 height 13
click at [544, 243] on link "Editar" at bounding box center [526, 248] width 57 height 16
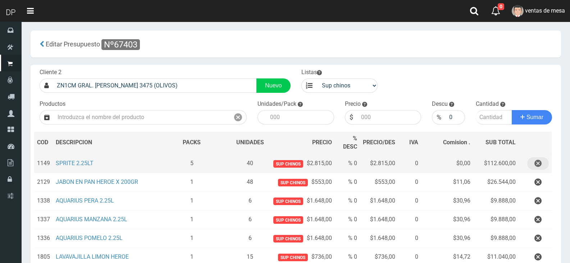
click at [539, 166] on icon "button" at bounding box center [538, 163] width 7 height 13
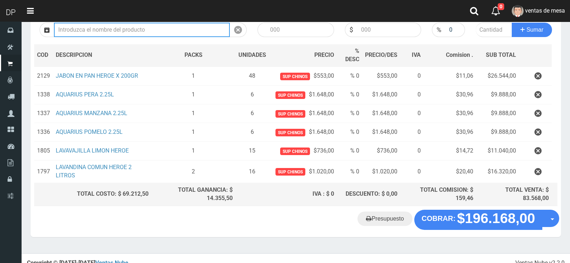
scroll to position [95, 0]
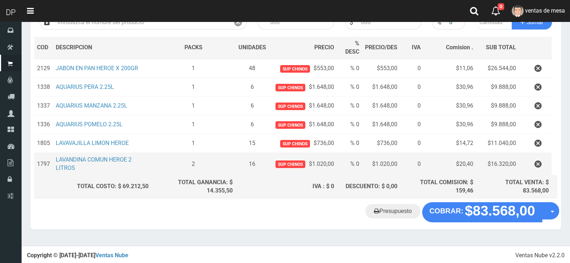
click at [527, 158] on td at bounding box center [535, 164] width 33 height 23
drag, startPoint x: 527, startPoint y: 158, endPoint x: 529, endPoint y: 161, distance: 3.7
click at [528, 159] on td at bounding box center [535, 164] width 33 height 23
click at [532, 164] on button "button" at bounding box center [539, 164] width 22 height 13
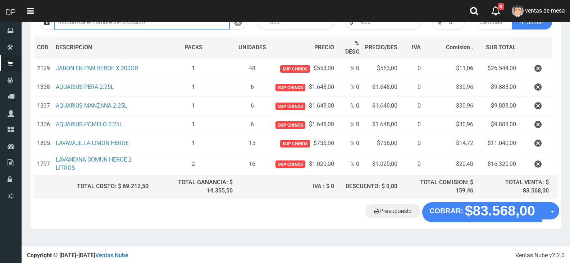
scroll to position [56, 0]
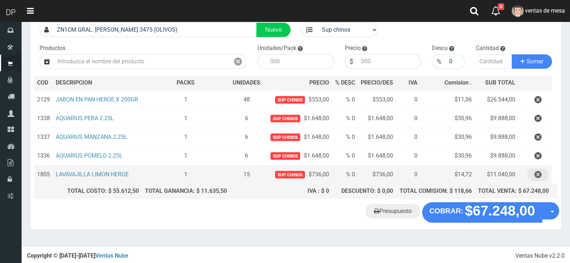
click at [536, 176] on icon "button" at bounding box center [538, 174] width 7 height 13
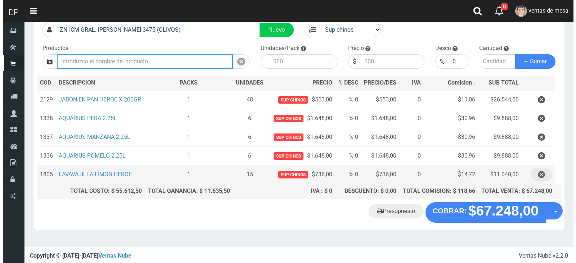
scroll to position [37, 0]
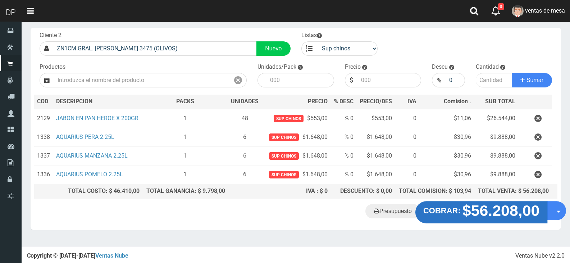
click at [508, 212] on strong "$56.208,00" at bounding box center [501, 210] width 77 height 17
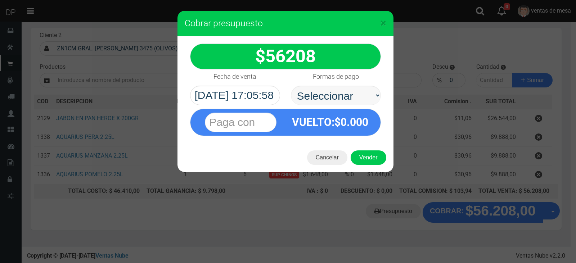
click at [291, 86] on select "Seleccionar Efectivo Tarjeta de Crédito Depósito Débito" at bounding box center [336, 95] width 90 height 19
drag, startPoint x: 353, startPoint y: 97, endPoint x: 352, endPoint y: 109, distance: 12.3
click at [352, 109] on div "56208 :$" at bounding box center [285, 89] width 216 height 107
select select "Efectivo"
click at [291, 86] on select "Seleccionar Efectivo Tarjeta de Crédito Depósito Débito" at bounding box center [336, 95] width 90 height 19
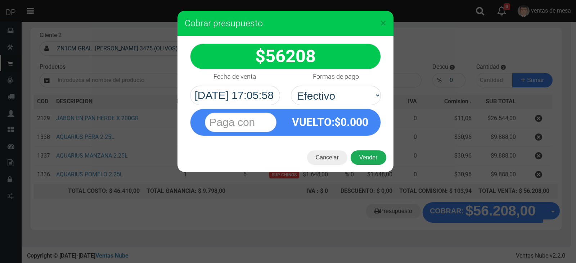
click at [366, 157] on button "Vender" at bounding box center [368, 157] width 36 height 14
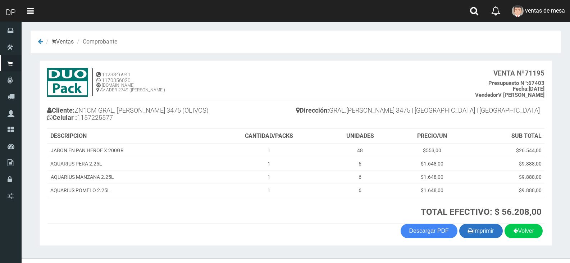
scroll to position [15, 0]
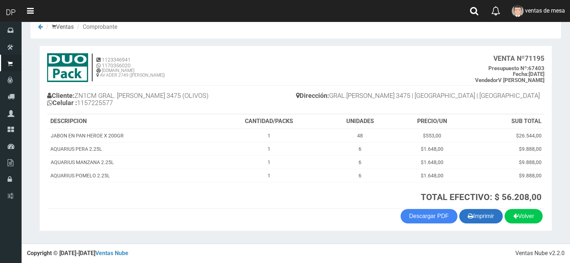
click at [490, 214] on button "Imprimir" at bounding box center [481, 216] width 44 height 14
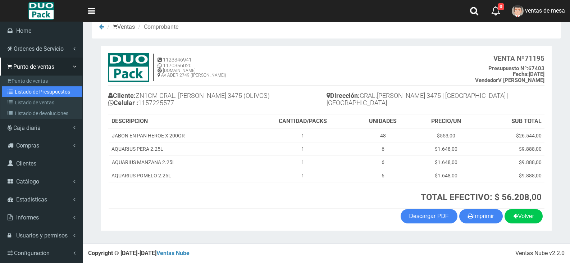
click at [14, 92] on icon at bounding box center [11, 91] width 7 height 5
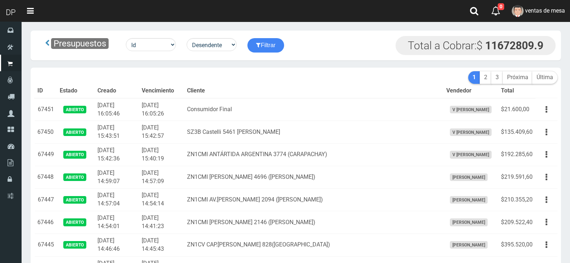
click at [286, 89] on th "Cliente" at bounding box center [313, 91] width 259 height 14
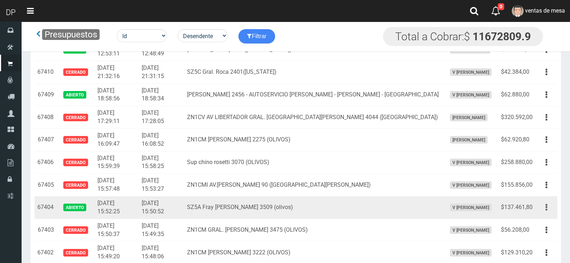
click at [544, 205] on button "button" at bounding box center [547, 207] width 16 height 13
click at [542, 217] on ul "Editar Imprimir Eliminar" at bounding box center [526, 243] width 58 height 59
click at [545, 212] on button "button" at bounding box center [547, 207] width 16 height 13
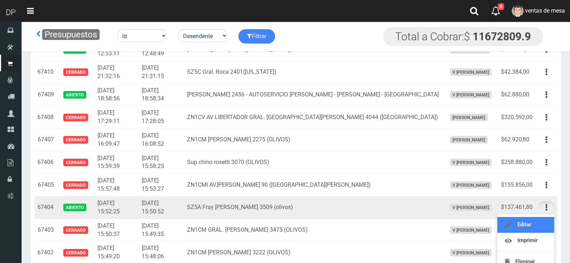
click at [540, 225] on link "Editar" at bounding box center [526, 225] width 57 height 16
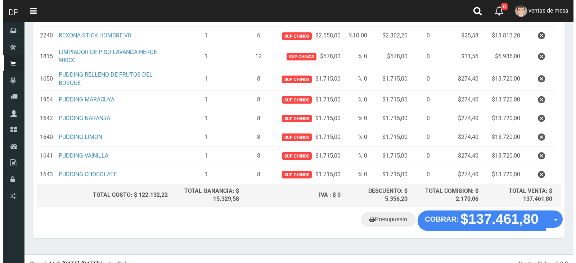
scroll to position [169, 0]
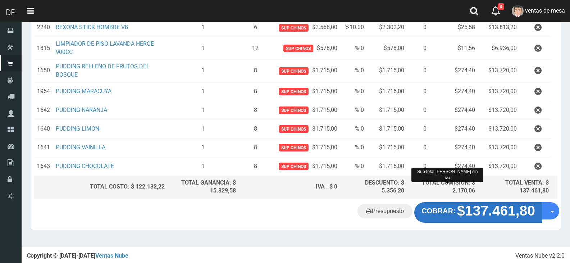
click at [472, 205] on strong "$137.461,80" at bounding box center [496, 210] width 78 height 15
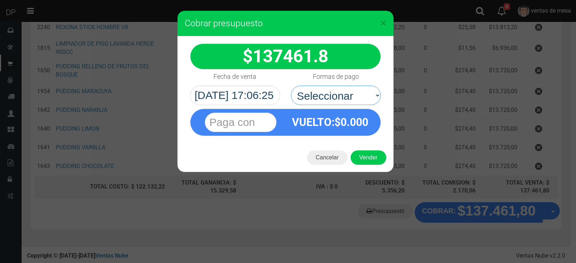
click at [353, 89] on select "Seleccionar Efectivo Tarjeta de Crédito Depósito Débito" at bounding box center [336, 95] width 90 height 19
click at [291, 86] on select "Seleccionar Efectivo Tarjeta de Crédito Depósito Débito" at bounding box center [336, 95] width 90 height 19
click at [346, 98] on select "Seleccionar Efectivo Tarjeta de Crédito Depósito Débito" at bounding box center [336, 95] width 90 height 19
select select "Efectivo"
click at [291, 86] on select "Seleccionar Efectivo Tarjeta de Crédito Depósito Débito" at bounding box center [336, 95] width 90 height 19
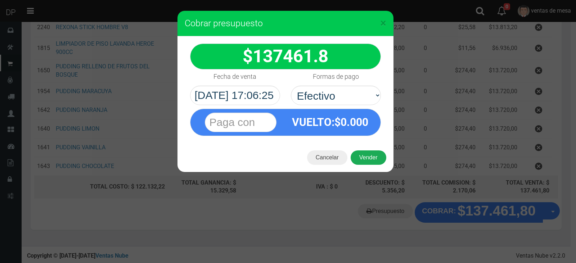
click at [364, 162] on button "Vender" at bounding box center [368, 157] width 36 height 14
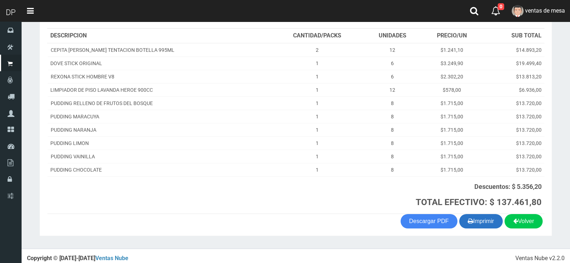
scroll to position [98, 0]
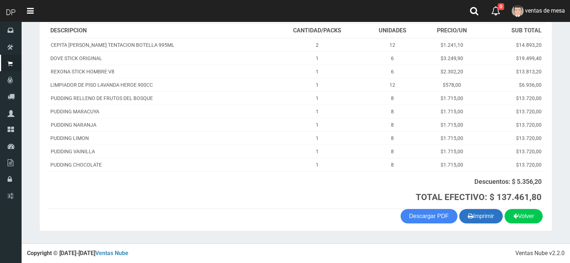
click at [471, 214] on button "Imprimir" at bounding box center [481, 216] width 44 height 14
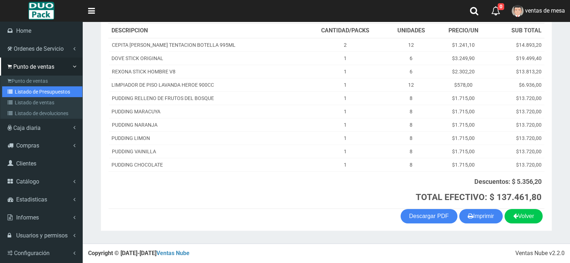
click at [32, 88] on link "Listado de Presupuestos" at bounding box center [42, 91] width 80 height 11
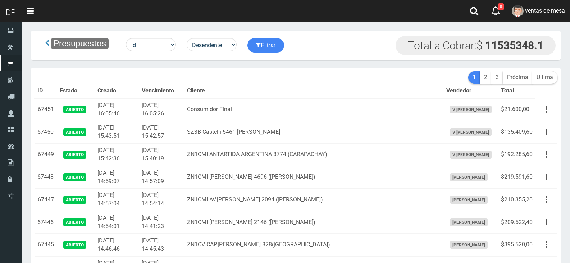
click at [278, 108] on td "Consumidor Final" at bounding box center [313, 109] width 259 height 23
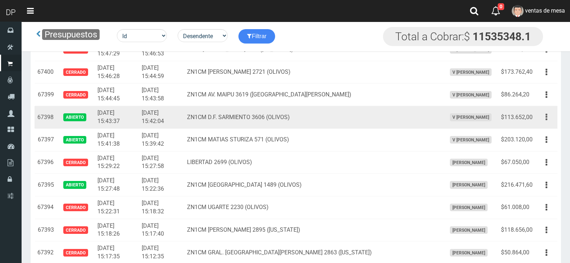
click at [550, 121] on button "button" at bounding box center [547, 117] width 16 height 13
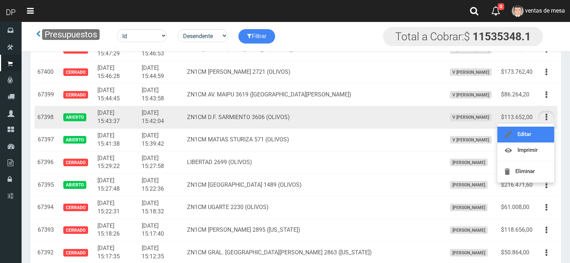
click at [544, 131] on link "Editar" at bounding box center [526, 135] width 57 height 16
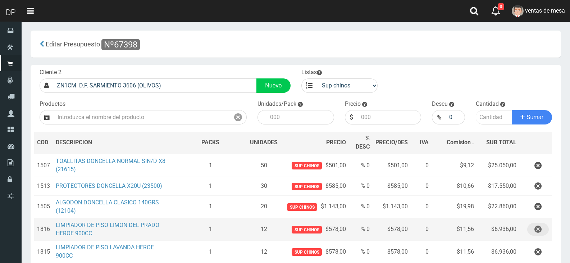
click at [530, 228] on button "button" at bounding box center [539, 229] width 22 height 13
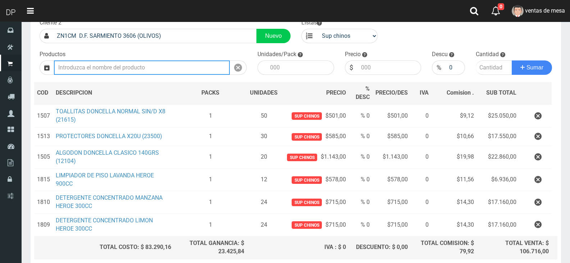
scroll to position [110, 0]
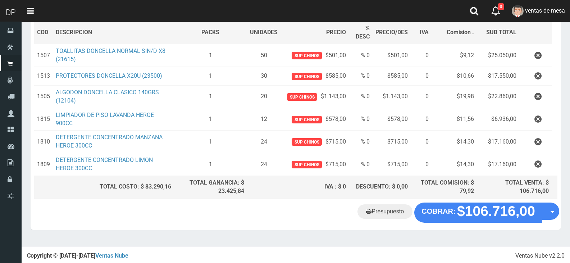
click at [483, 221] on div "Presupuesto COBRAR: $106.716,00 Opciones" at bounding box center [296, 216] width 531 height 27
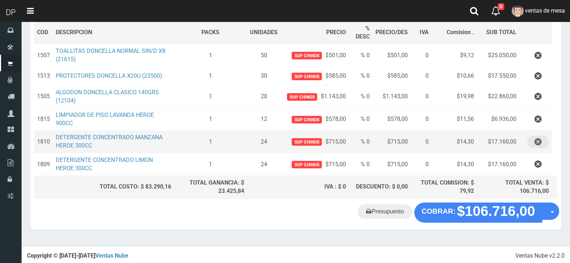
click at [534, 141] on button "button" at bounding box center [539, 142] width 22 height 13
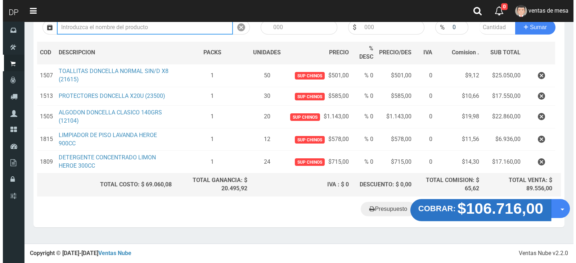
scroll to position [88, 0]
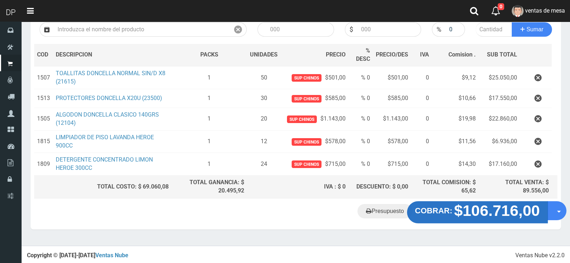
click at [463, 215] on strong "$106.716,00" at bounding box center [497, 210] width 86 height 17
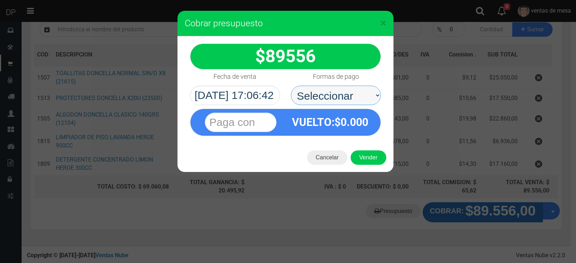
drag, startPoint x: 357, startPoint y: 98, endPoint x: 358, endPoint y: 102, distance: 4.7
click at [358, 100] on select "Seleccionar Efectivo Tarjeta de Crédito Depósito Débito" at bounding box center [336, 95] width 90 height 19
select select "Efectivo"
click at [291, 86] on select "Seleccionar Efectivo Tarjeta de Crédito Depósito Débito" at bounding box center [336, 95] width 90 height 19
drag, startPoint x: 358, startPoint y: 102, endPoint x: 365, endPoint y: 147, distance: 45.5
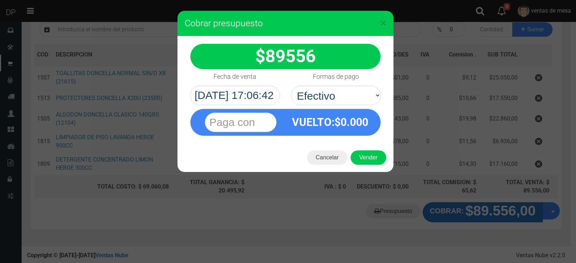
click at [358, 131] on div "VUELTO :$ 0.000" at bounding box center [330, 122] width 90 height 26
click at [369, 157] on button "Vender" at bounding box center [368, 157] width 36 height 14
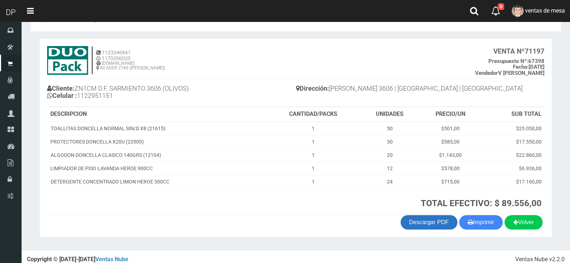
scroll to position [28, 0]
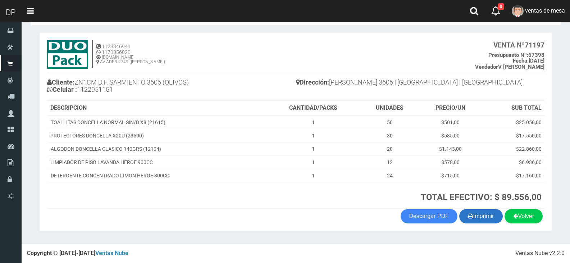
click at [470, 209] on button "Imprimir" at bounding box center [481, 216] width 44 height 14
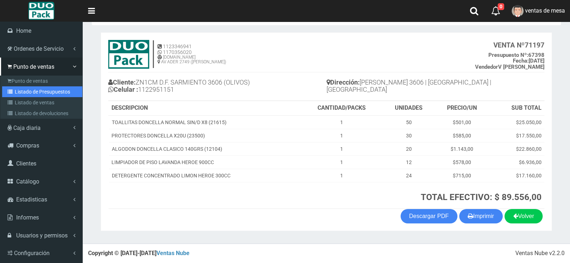
click at [12, 91] on icon at bounding box center [11, 91] width 7 height 5
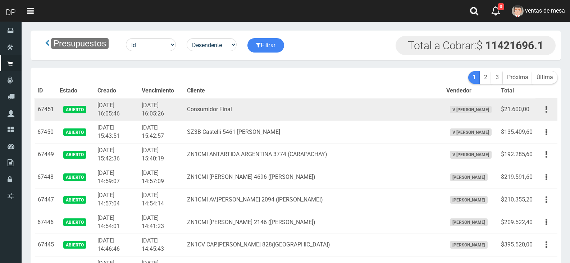
click at [131, 118] on td "2025-10-08 16:05:46" at bounding box center [117, 109] width 44 height 23
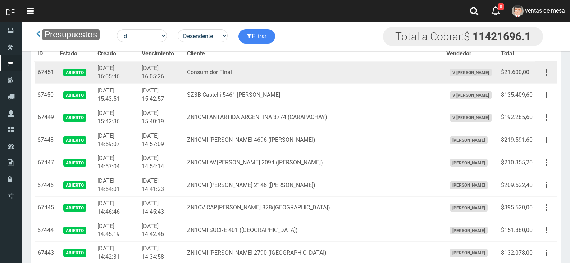
scroll to position [1151, 0]
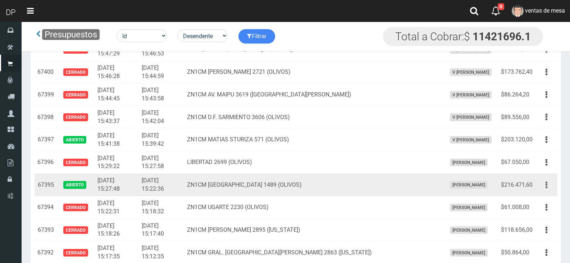
click at [547, 181] on icon "button" at bounding box center [547, 185] width 2 height 13
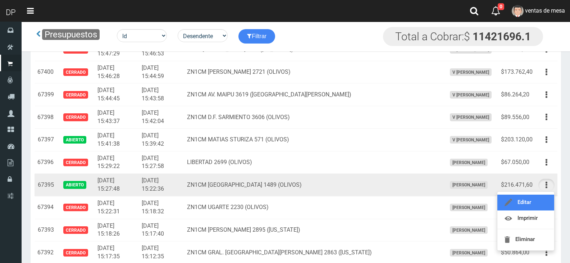
click at [541, 202] on link "Editar" at bounding box center [526, 203] width 57 height 16
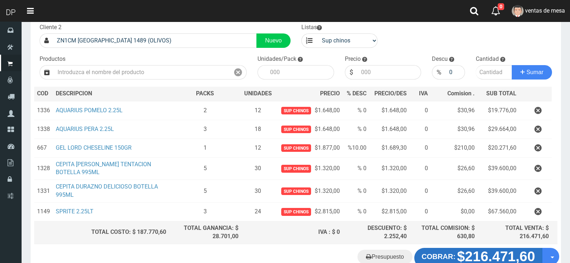
scroll to position [90, 0]
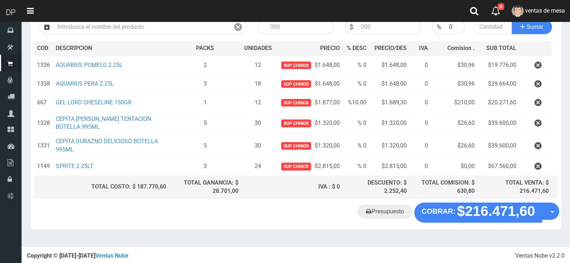
click at [539, 169] on icon "button" at bounding box center [538, 166] width 7 height 13
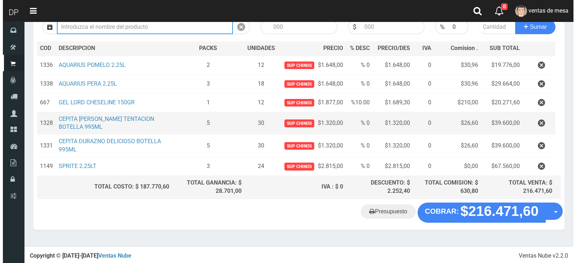
scroll to position [72, 0]
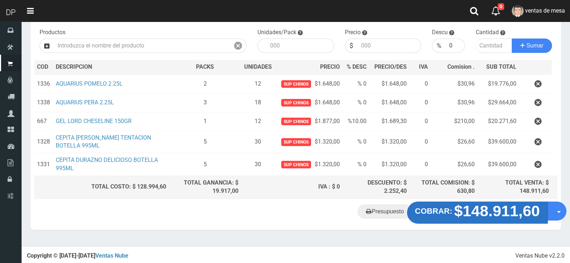
click at [450, 213] on strong "COBRAR:" at bounding box center [433, 211] width 37 height 9
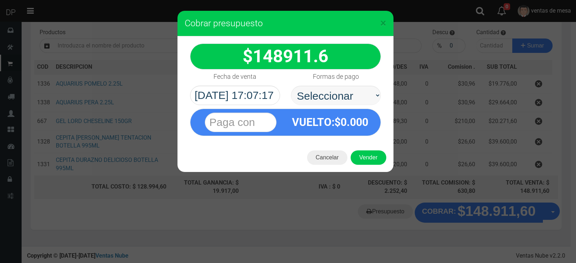
click at [322, 96] on select "Seleccionar Efectivo Tarjeta de Crédito Depósito Débito" at bounding box center [336, 95] width 90 height 19
select select "Efectivo"
click at [291, 86] on select "Seleccionar Efectivo Tarjeta de Crédito Depósito Débito" at bounding box center [336, 95] width 90 height 19
click at [368, 160] on button "Vender" at bounding box center [368, 157] width 36 height 14
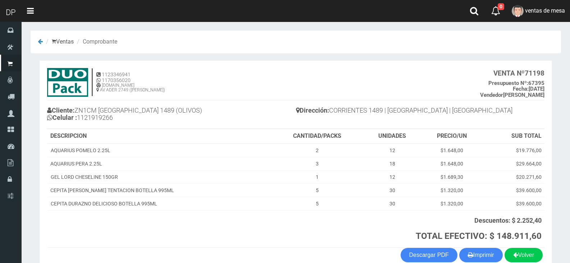
scroll to position [39, 0]
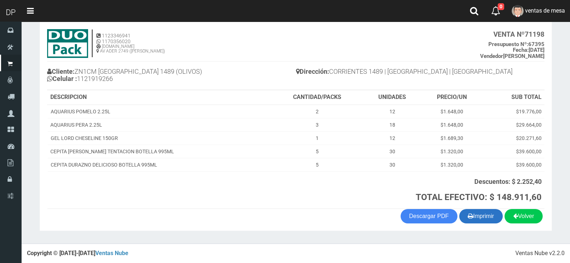
click at [468, 213] on icon "button" at bounding box center [470, 216] width 5 height 10
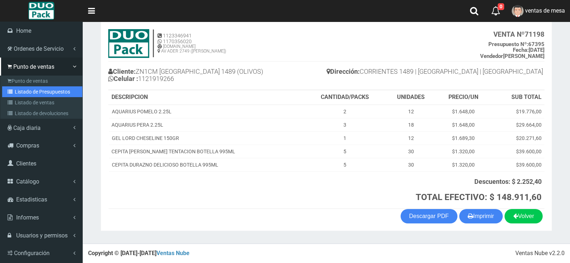
click at [48, 95] on link "Listado de Presupuestos" at bounding box center [42, 91] width 80 height 11
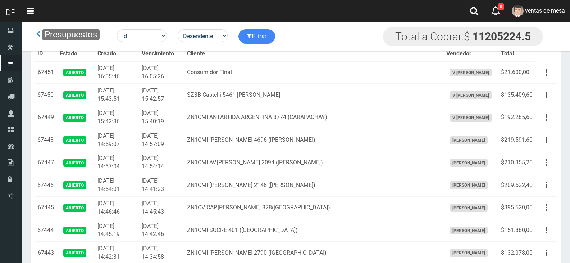
scroll to position [1151, 0]
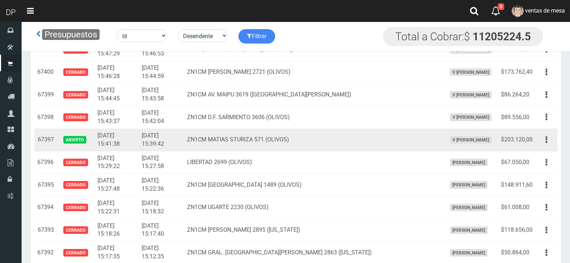
click at [538, 137] on td "Editar Imprimir Eliminar" at bounding box center [547, 139] width 22 height 23
click at [543, 142] on button "button" at bounding box center [547, 139] width 16 height 13
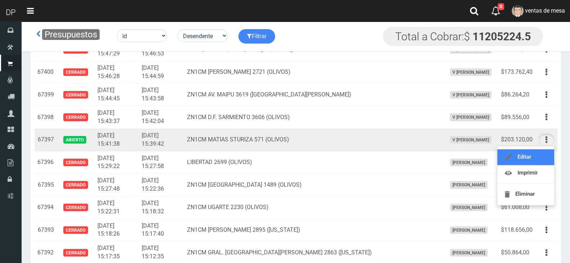
click at [538, 158] on link "Editar" at bounding box center [526, 157] width 57 height 16
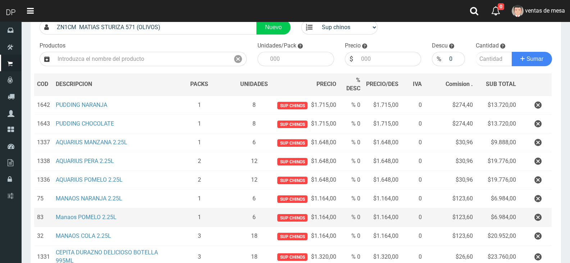
scroll to position [108, 0]
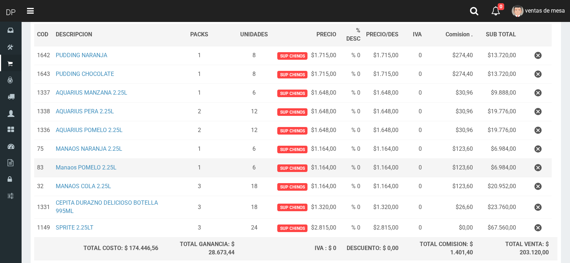
click at [549, 174] on td at bounding box center [535, 168] width 33 height 19
click at [543, 171] on button "button" at bounding box center [539, 168] width 22 height 13
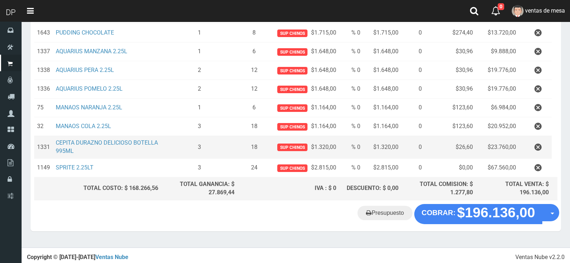
scroll to position [151, 0]
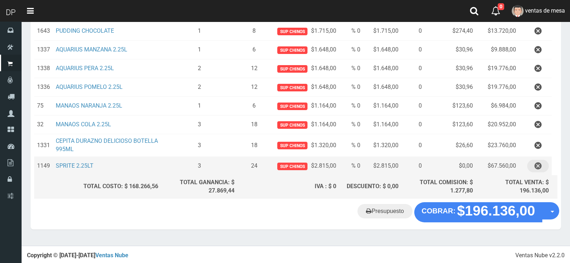
click at [532, 168] on button "button" at bounding box center [539, 166] width 22 height 13
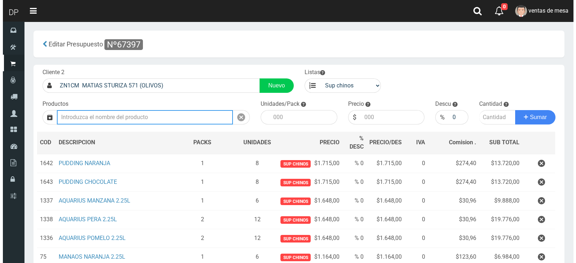
scroll to position [132, 0]
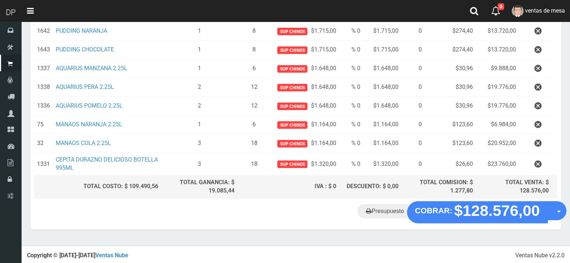
click at [493, 214] on strong "$128.576,00" at bounding box center [497, 210] width 86 height 17
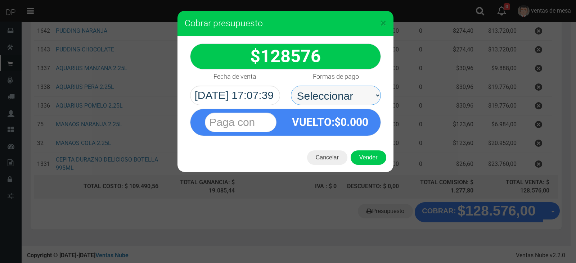
click at [348, 97] on select "Seleccionar Efectivo Tarjeta de Crédito Depósito Débito" at bounding box center [336, 95] width 90 height 19
select select "Efectivo"
click at [291, 86] on select "Seleccionar Efectivo Tarjeta de Crédito Depósito Débito" at bounding box center [336, 95] width 90 height 19
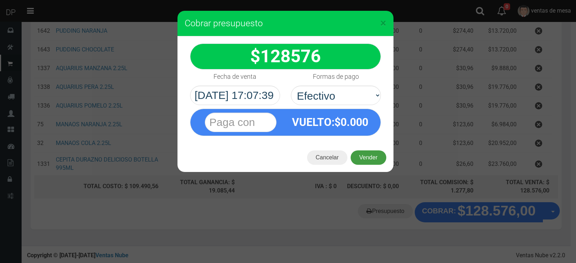
click at [376, 163] on button "Vender" at bounding box center [368, 157] width 36 height 14
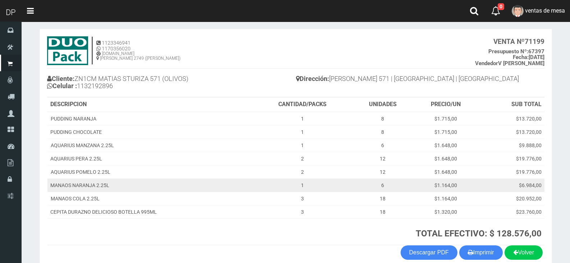
scroll to position [68, 0]
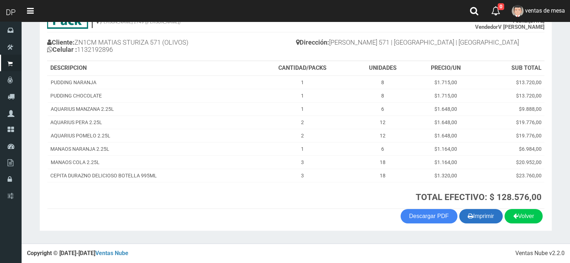
click at [468, 216] on icon "button" at bounding box center [470, 216] width 5 height 10
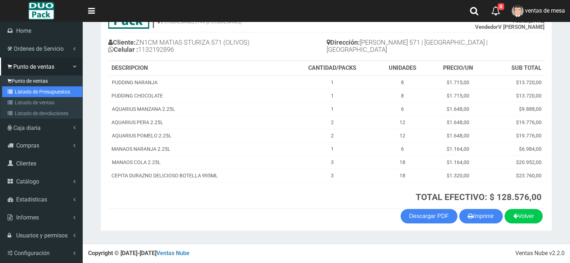
click at [26, 86] on link "Listado de Presupuestos" at bounding box center [42, 91] width 80 height 11
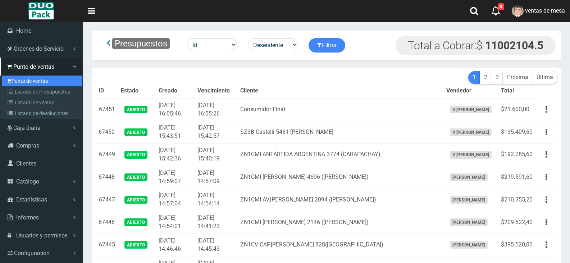
click at [10, 82] on icon at bounding box center [10, 81] width 4 height 6
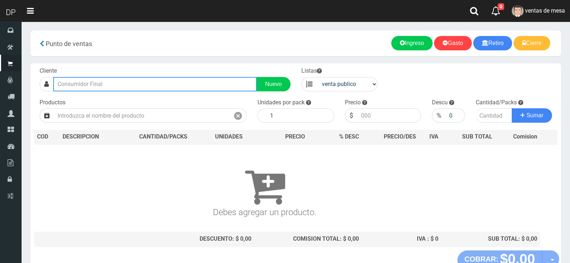
click at [195, 83] on input "text" at bounding box center [155, 84] width 204 height 14
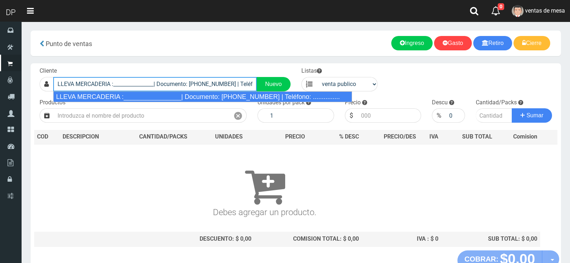
type input "LLEVA MERCADERIA :________________| Documento: 01111111111111111111 | Teléfono:…"
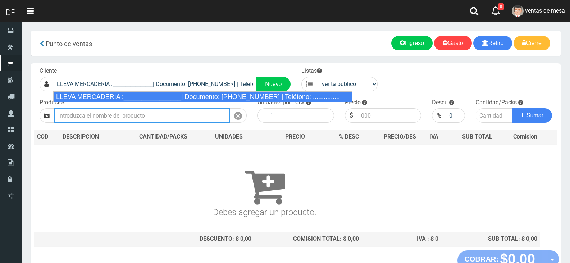
select select "2"
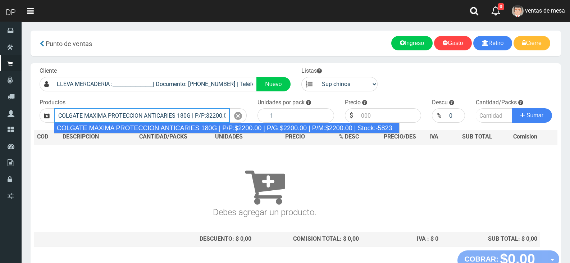
type input "COLGATE MAXIMA PROTECCION ANTICARIES 180G | P/P:$2200.00 | P/G:$2200.00 | P/M:$…"
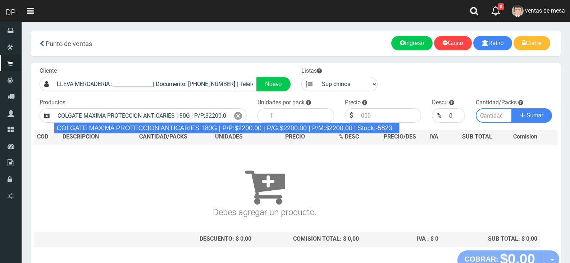
type input "12"
type input "2200.00"
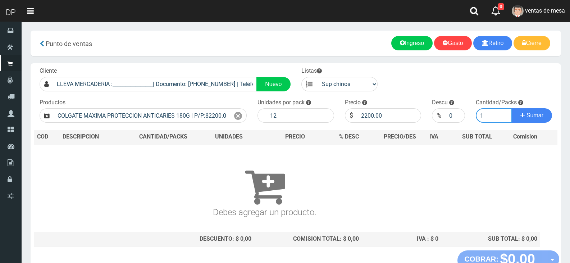
type input "1"
click at [512, 108] on button "Sumar" at bounding box center [532, 115] width 40 height 14
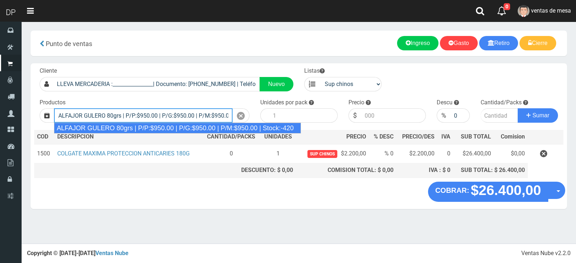
scroll to position [0, 37]
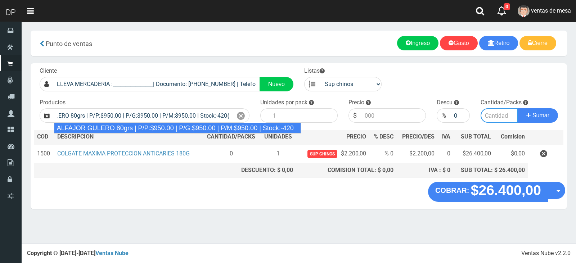
type input "ALFAJOR GULERO 80grs | P/P:$950.00 | P/G:$950.00 | P/M:$950.00 | Stock:-420"
type input "18"
type input "950.00"
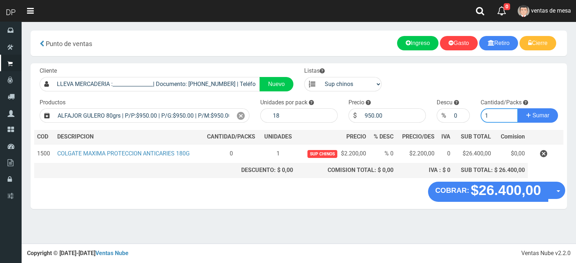
type input "1"
click at [517, 108] on button "Sumar" at bounding box center [537, 115] width 40 height 14
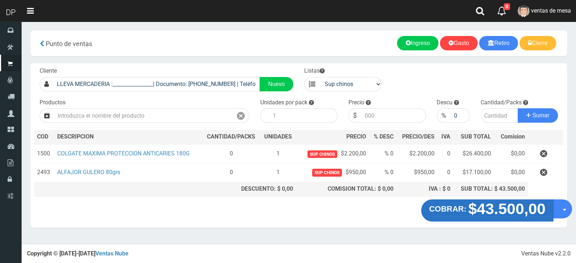
click at [463, 211] on strong "COBRAR:" at bounding box center [447, 208] width 37 height 9
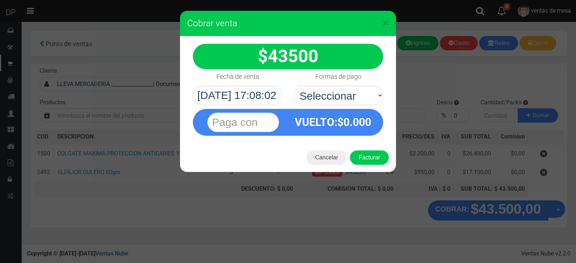
click at [335, 92] on select "Seleccionar Efectivo Tarjeta de Crédito Depósito Débito" at bounding box center [338, 95] width 90 height 19
select select "Efectivo"
click at [293, 86] on select "Seleccionar Efectivo Tarjeta de Crédito Depósito Débito" at bounding box center [338, 95] width 90 height 19
click at [361, 150] on button "Facturar" at bounding box center [369, 157] width 39 height 14
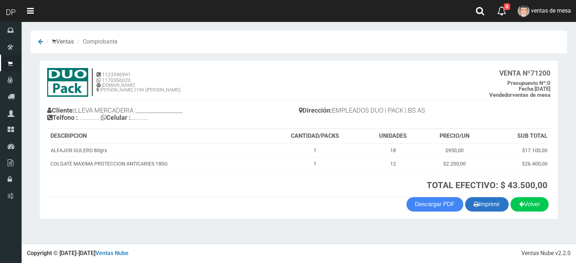
click at [477, 201] on button "Imprimir" at bounding box center [487, 204] width 44 height 14
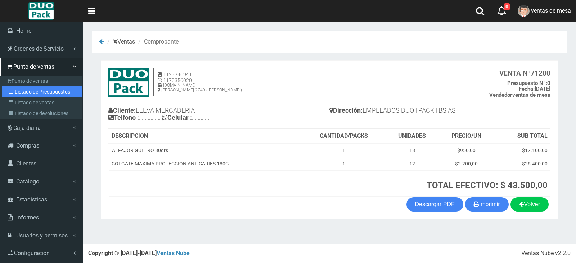
click at [11, 92] on icon at bounding box center [11, 91] width 7 height 5
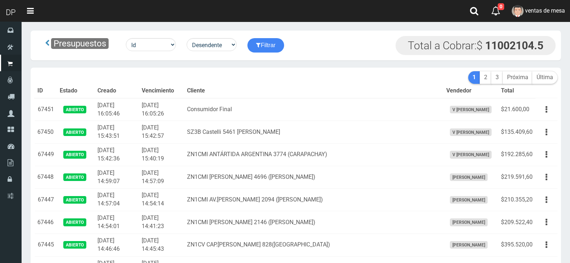
click at [313, 92] on th "Cliente" at bounding box center [313, 91] width 259 height 14
